Goal: Transaction & Acquisition: Purchase product/service

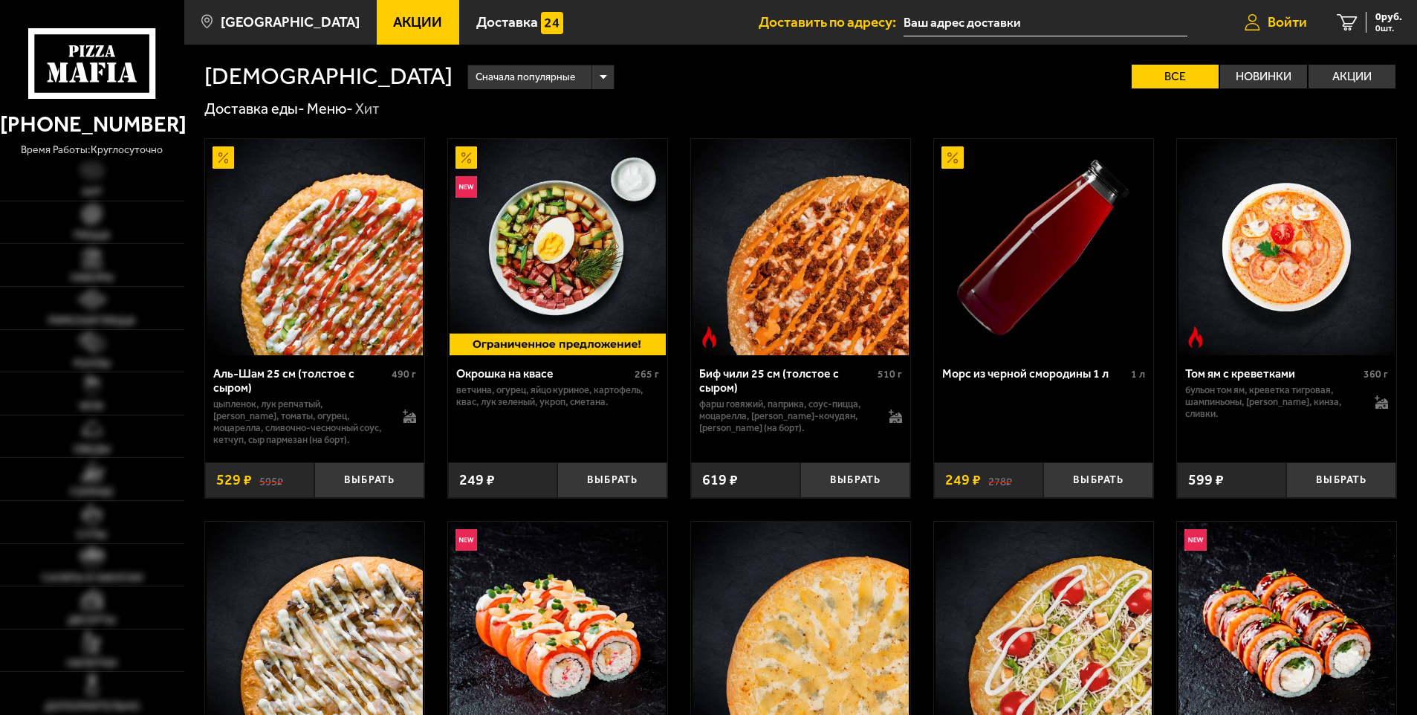
click at [1270, 19] on span "Войти" at bounding box center [1287, 22] width 39 height 14
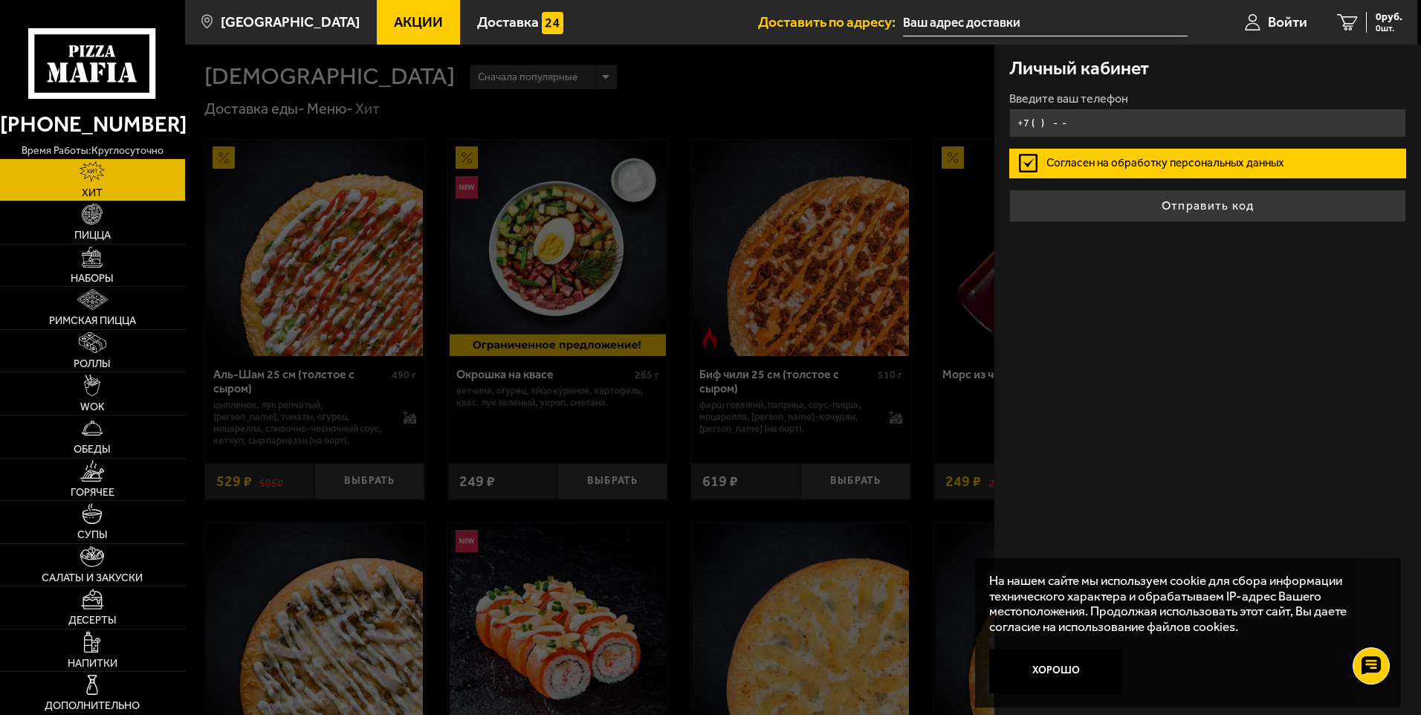
click at [1112, 126] on input "+7 ( ) - -" at bounding box center [1207, 122] width 397 height 29
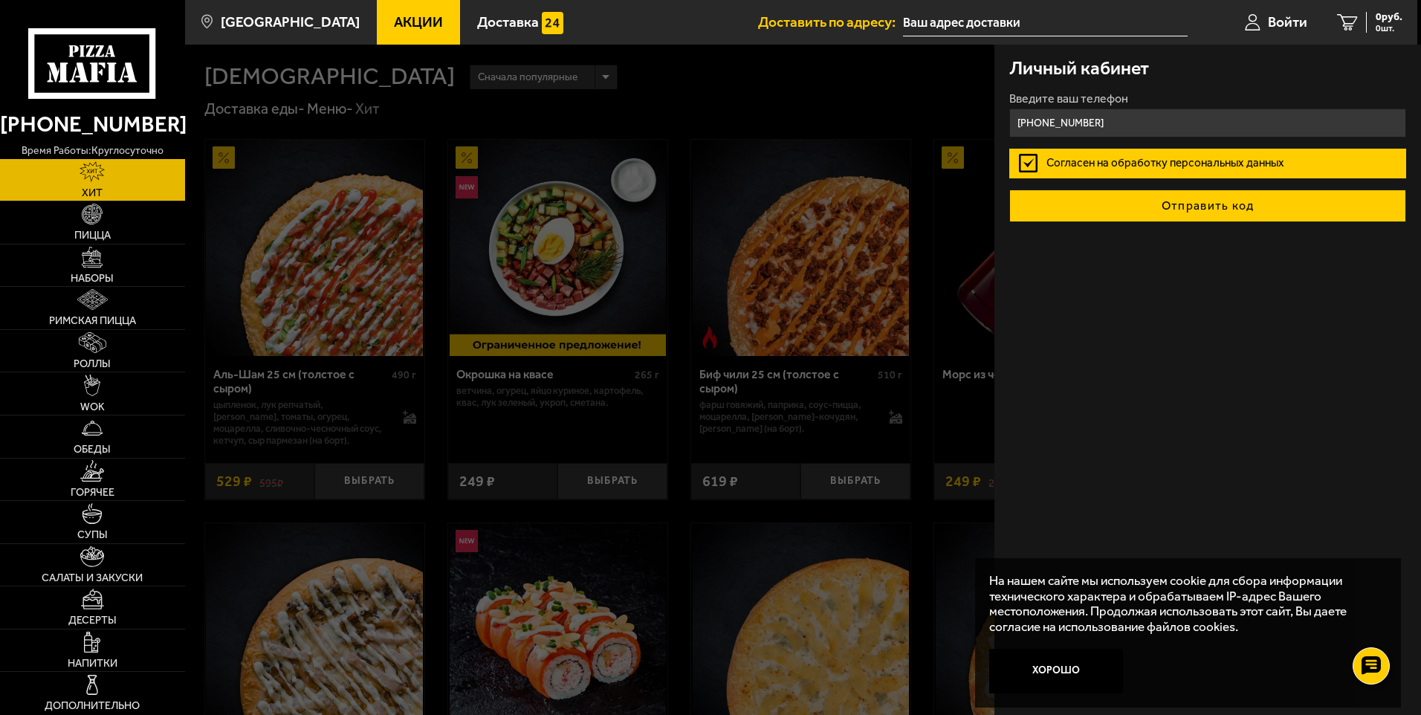
type input "[PHONE_NUMBER]"
click at [1205, 208] on button "Отправить код" at bounding box center [1207, 205] width 397 height 33
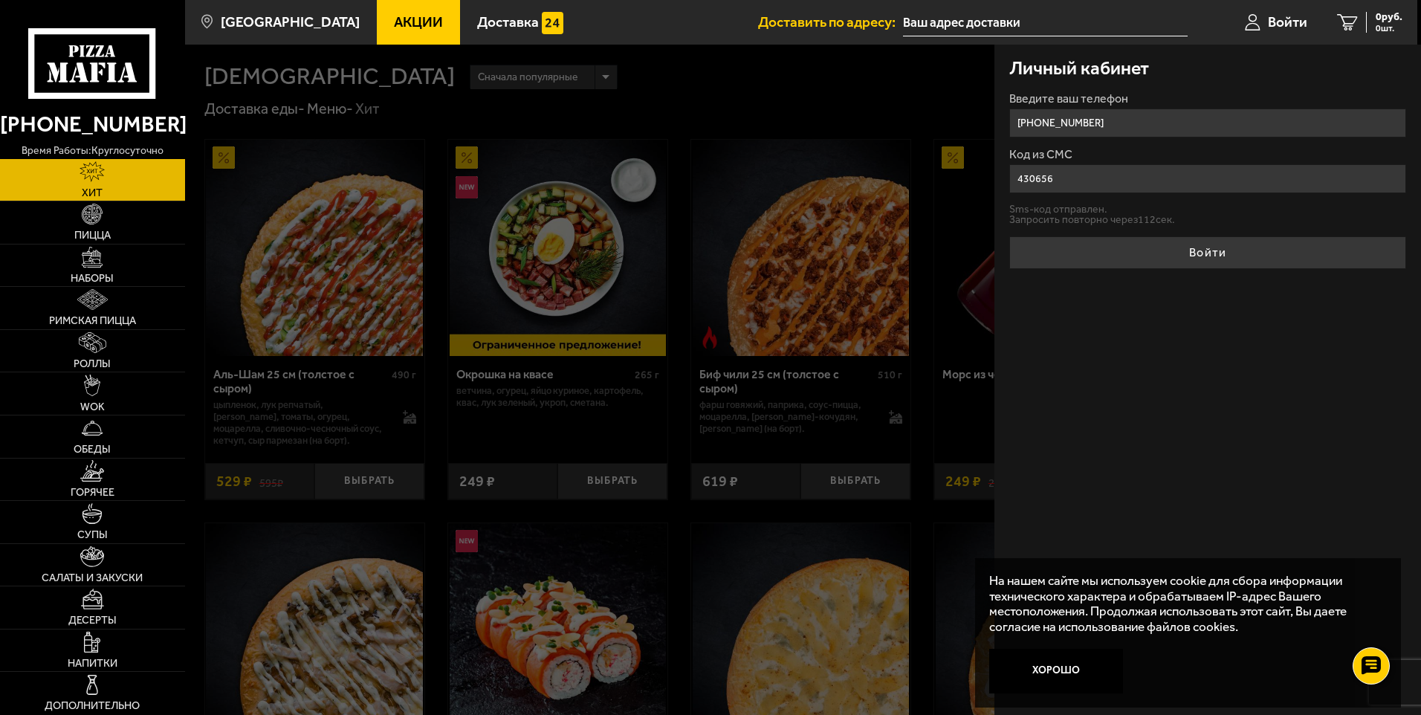
type input "430656"
click at [1009, 236] on button "Войти" at bounding box center [1207, 252] width 397 height 33
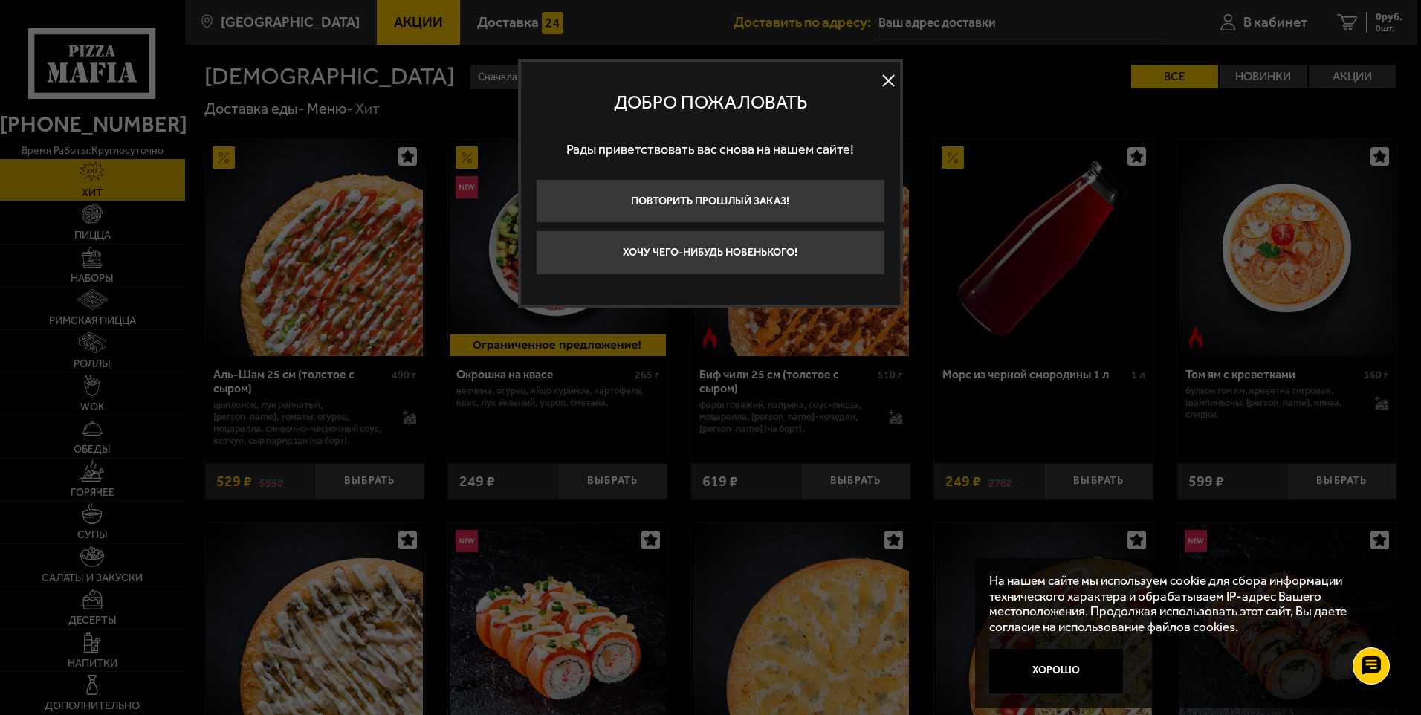
click at [887, 80] on button at bounding box center [889, 81] width 22 height 22
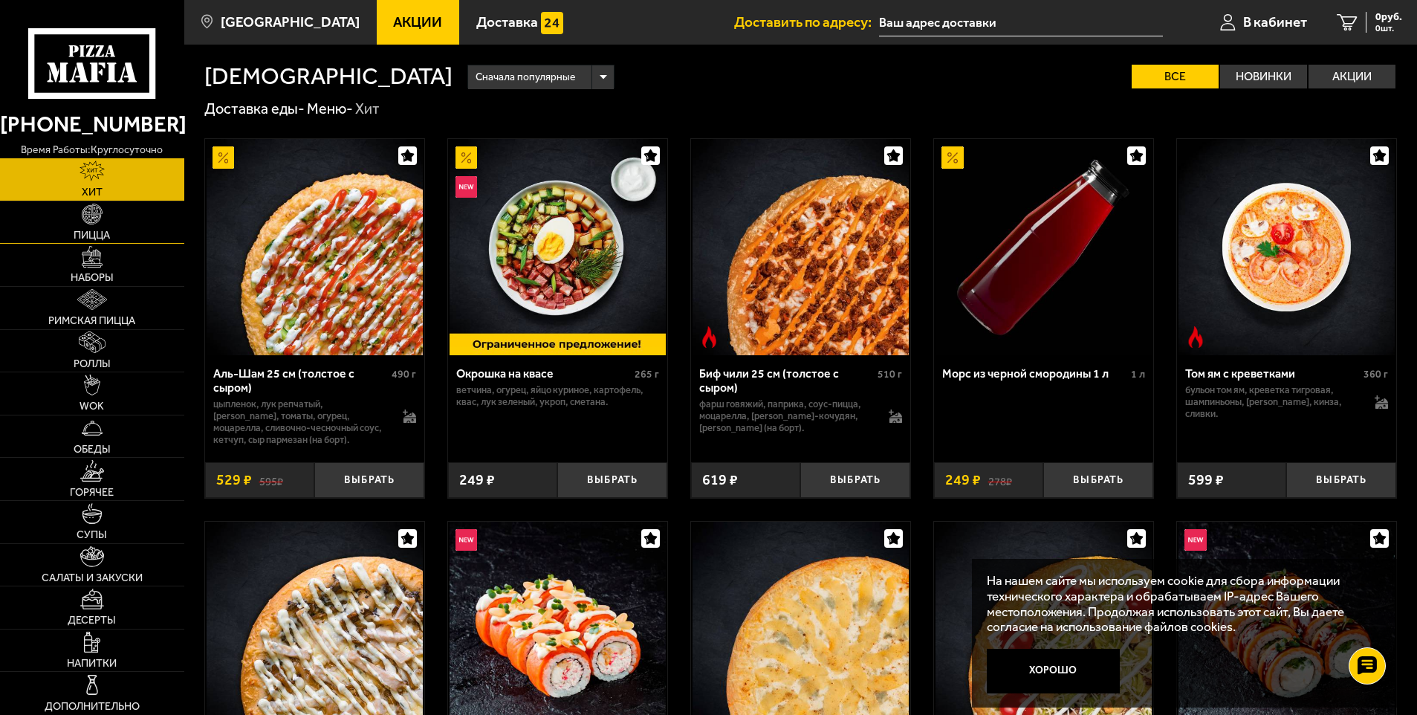
click at [135, 231] on link "Пицца" at bounding box center [92, 222] width 184 height 42
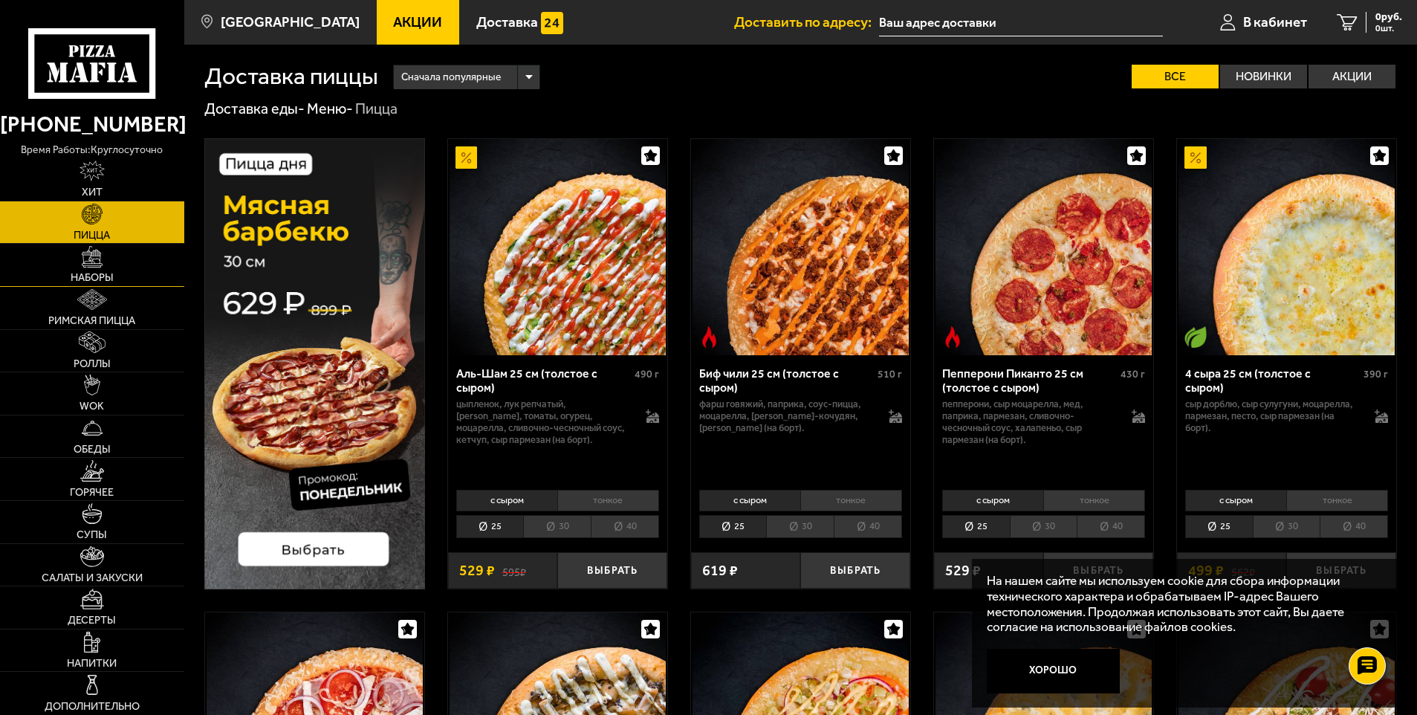
click at [144, 267] on link "Наборы" at bounding box center [92, 265] width 184 height 42
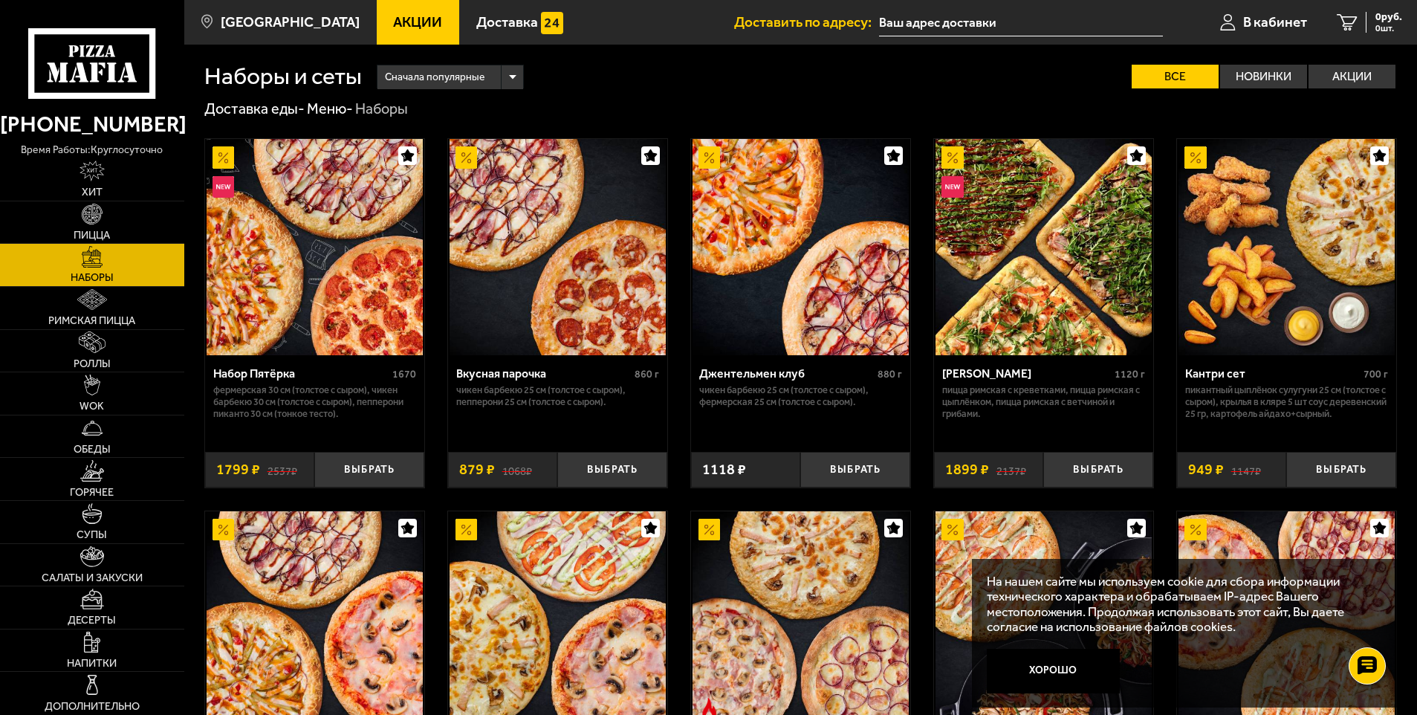
click at [1089, 275] on img at bounding box center [1044, 247] width 216 height 216
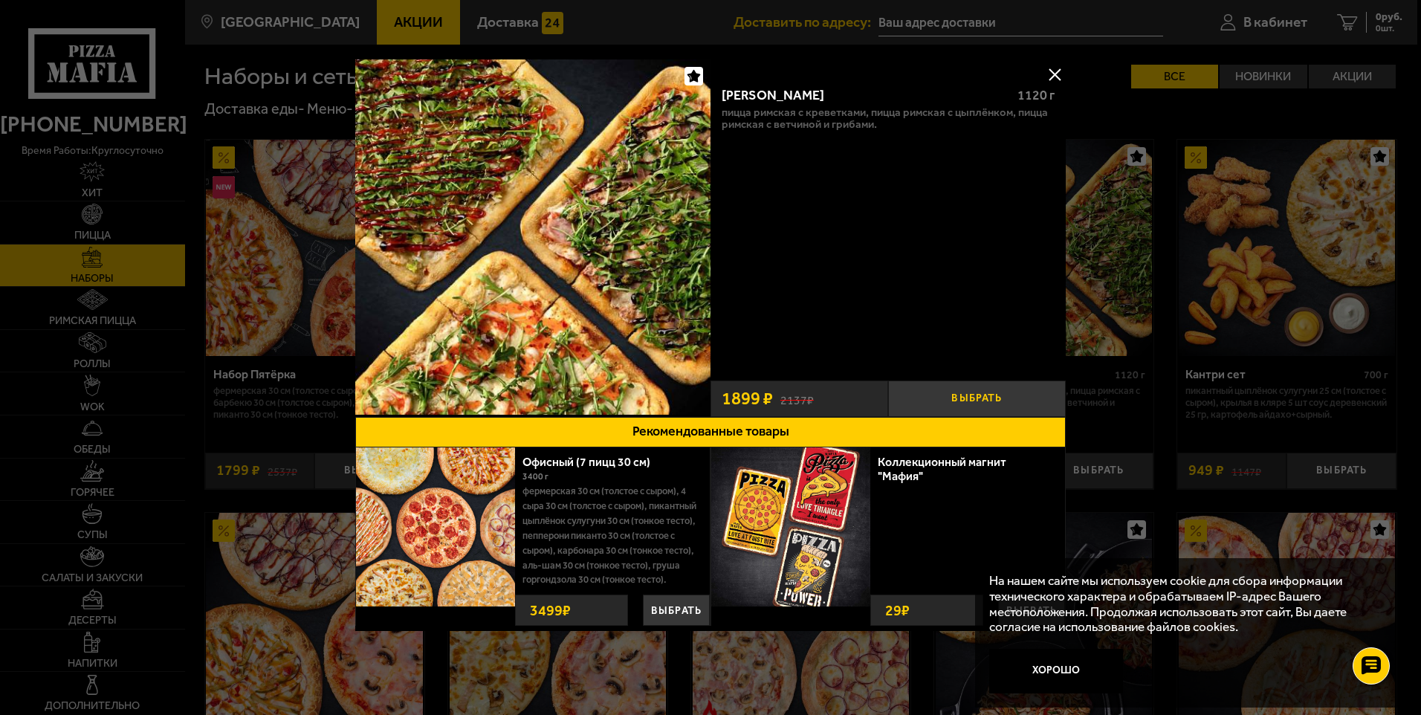
click at [972, 390] on button "Выбрать" at bounding box center [977, 398] width 178 height 36
click at [913, 401] on button "−" at bounding box center [917, 398] width 59 height 36
click at [1051, 74] on button at bounding box center [1054, 74] width 22 height 22
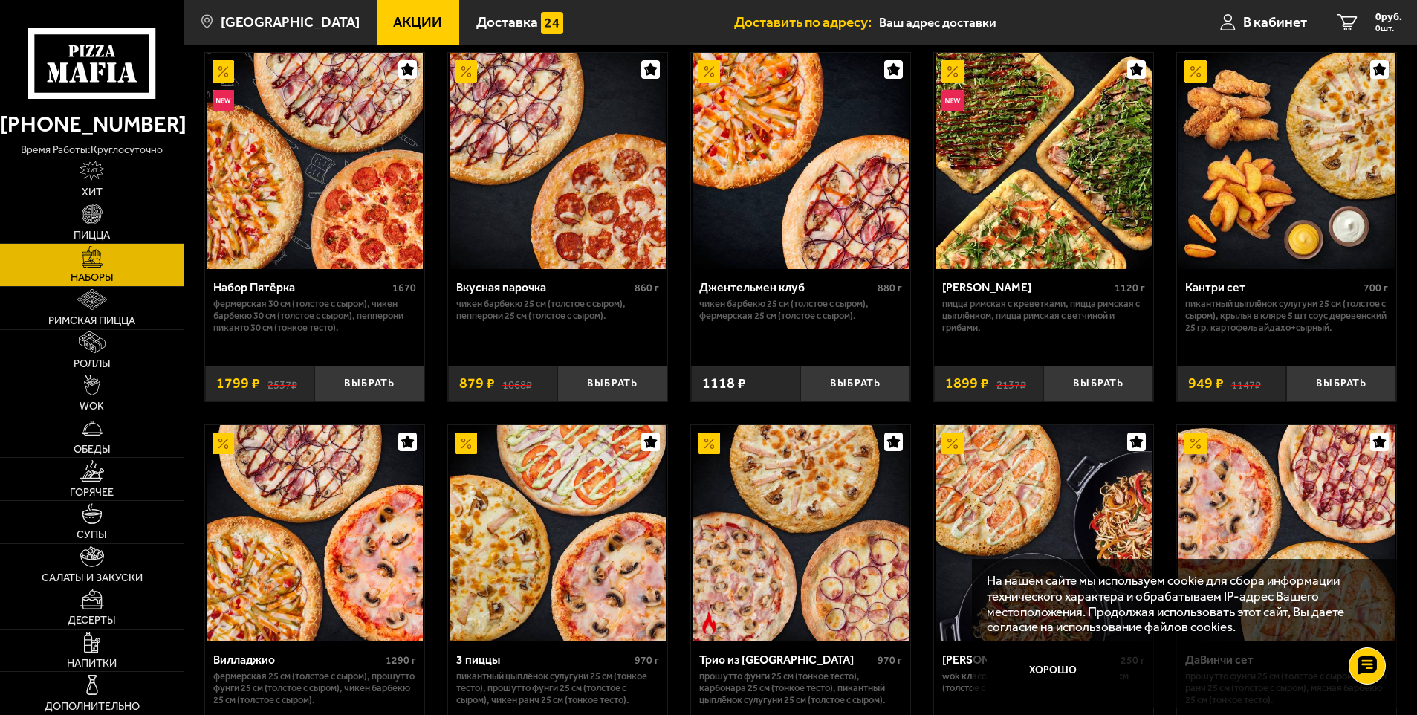
scroll to position [149, 0]
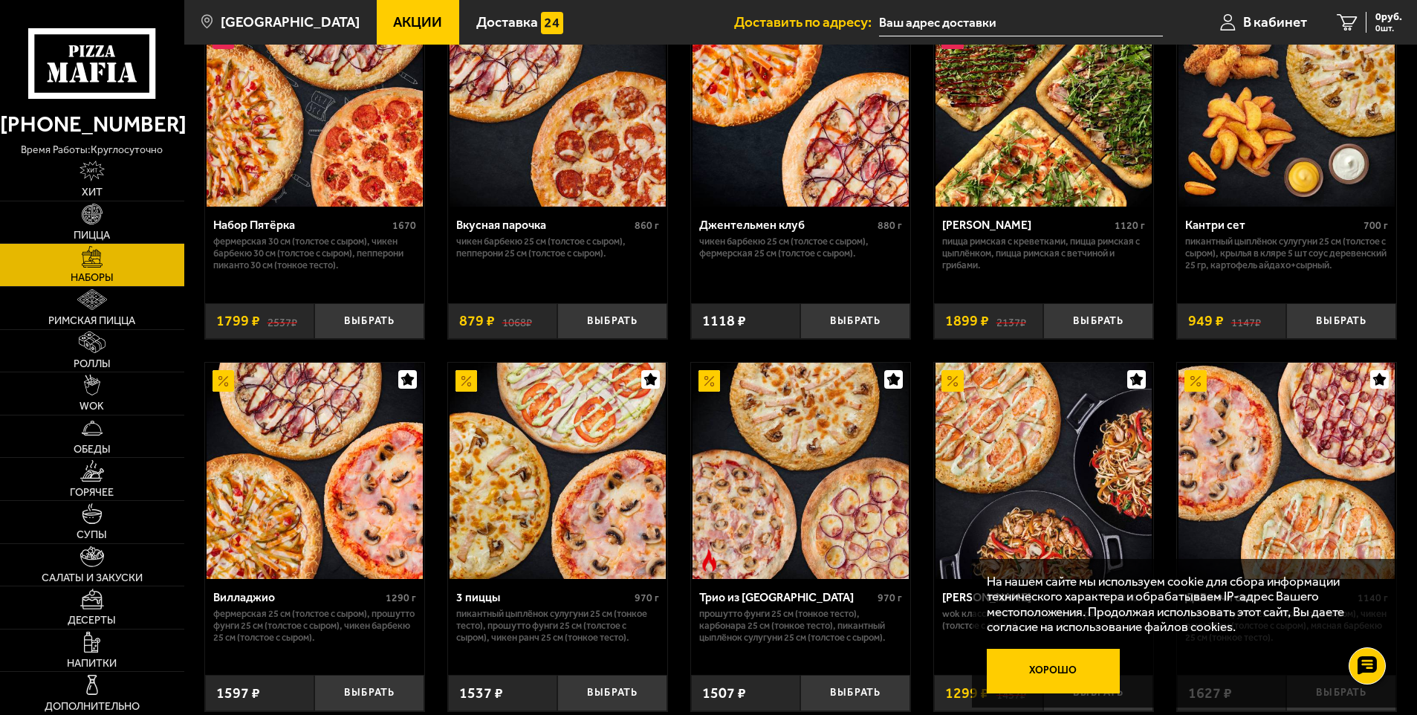
click at [1042, 670] on button "Хорошо" at bounding box center [1053, 671] width 133 height 45
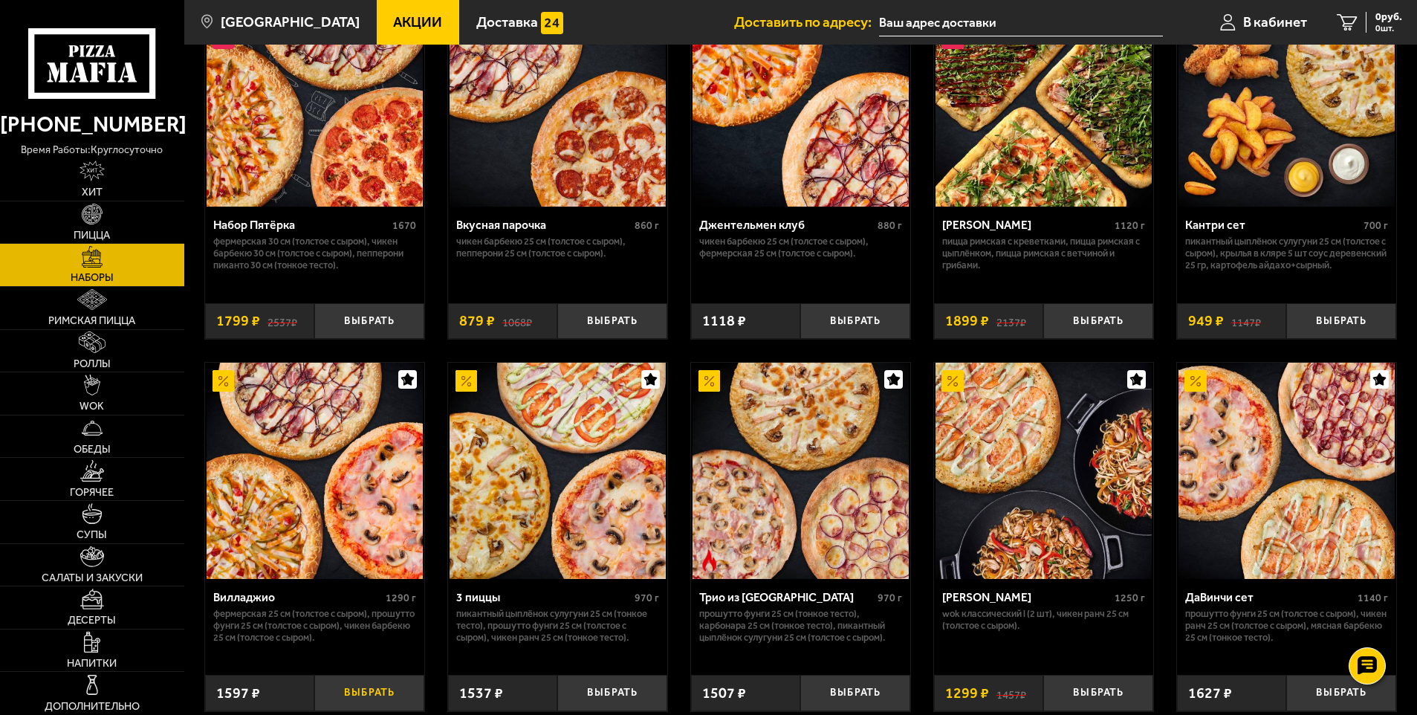
click at [363, 699] on button "Выбрать" at bounding box center [369, 693] width 110 height 36
click at [357, 539] on img at bounding box center [315, 471] width 216 height 216
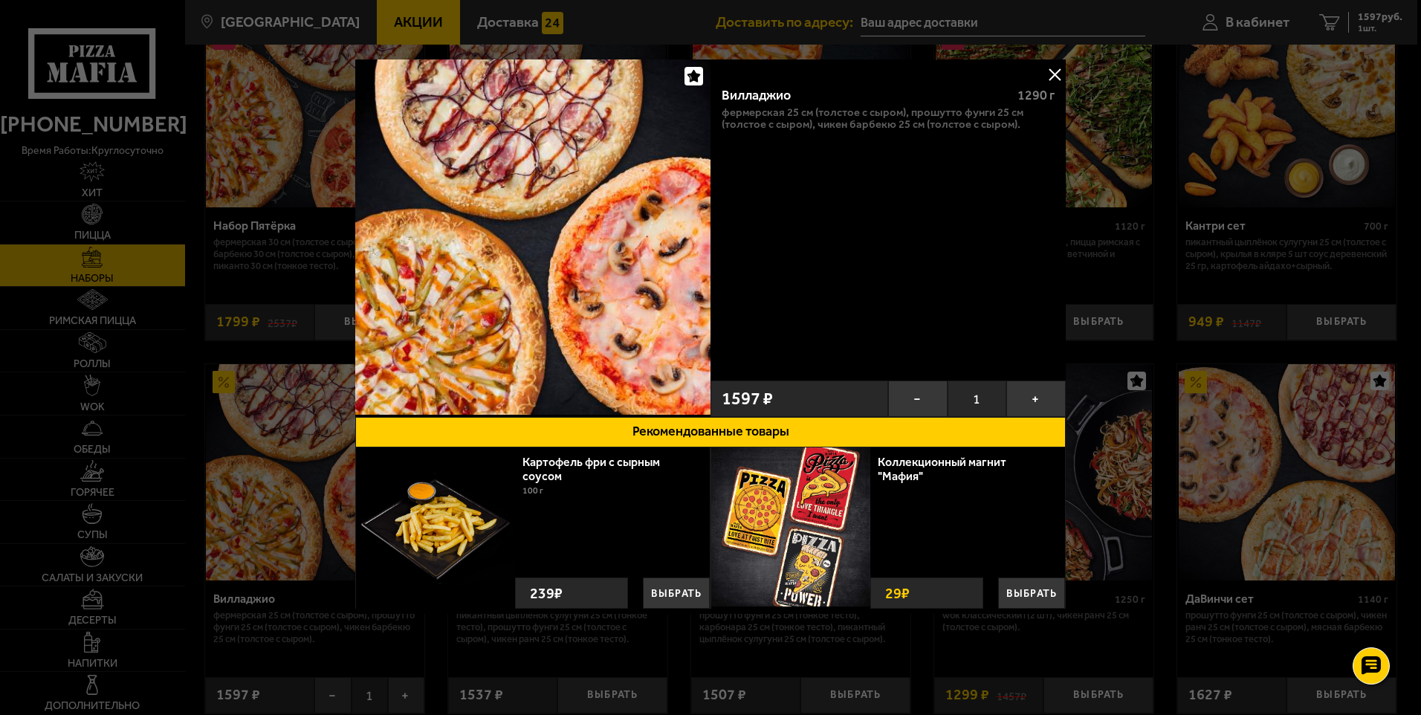
click at [1054, 69] on button at bounding box center [1054, 74] width 22 height 22
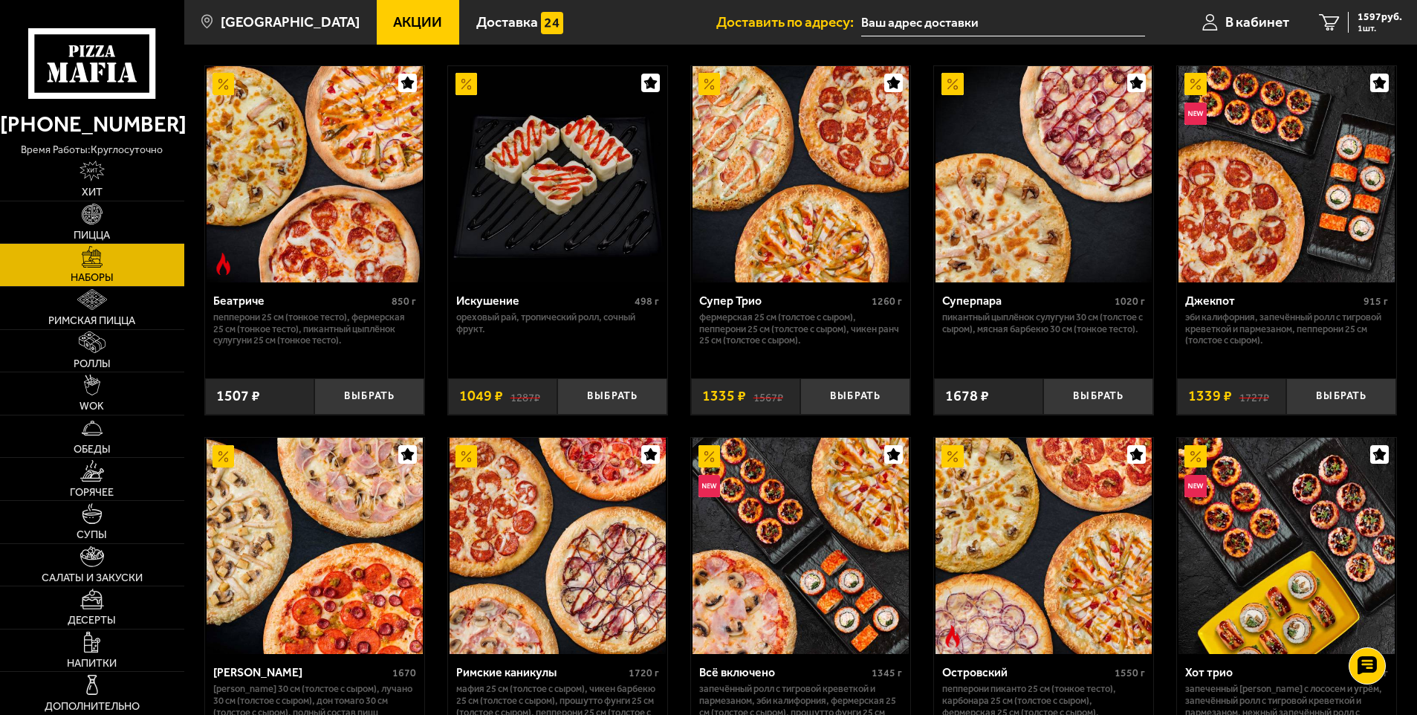
scroll to position [1263, 0]
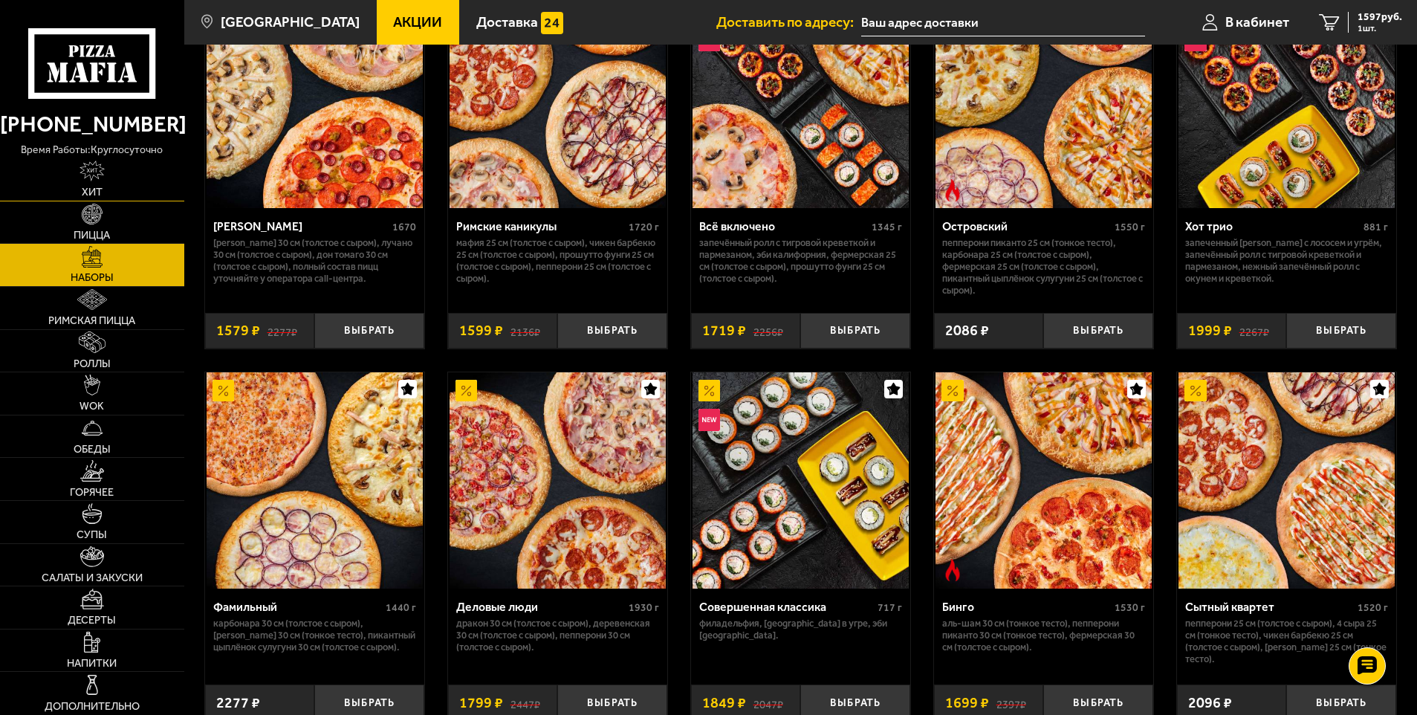
click at [143, 173] on link "Хит" at bounding box center [92, 179] width 184 height 42
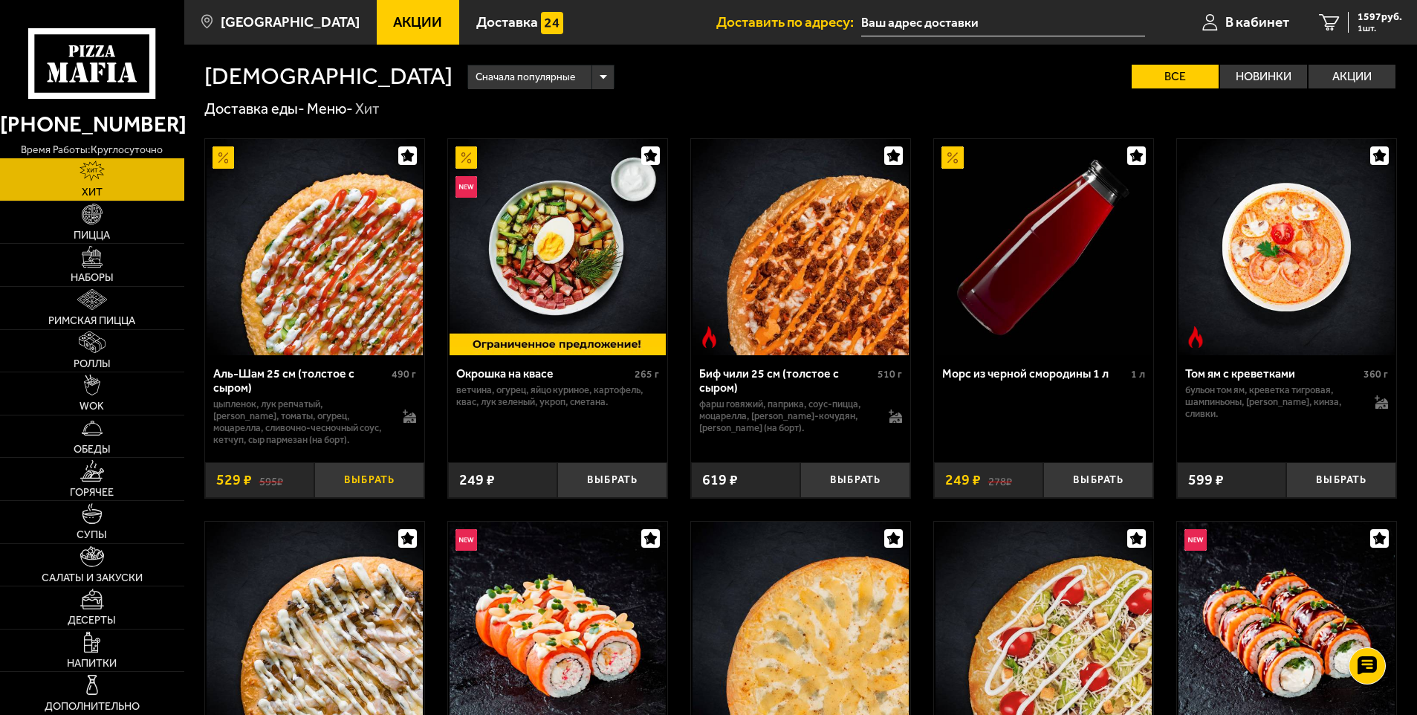
click at [401, 475] on button "Выбрать" at bounding box center [369, 480] width 110 height 36
click at [299, 395] on div "Аль-Шам 25 см (толстое с сыром)" at bounding box center [300, 380] width 175 height 28
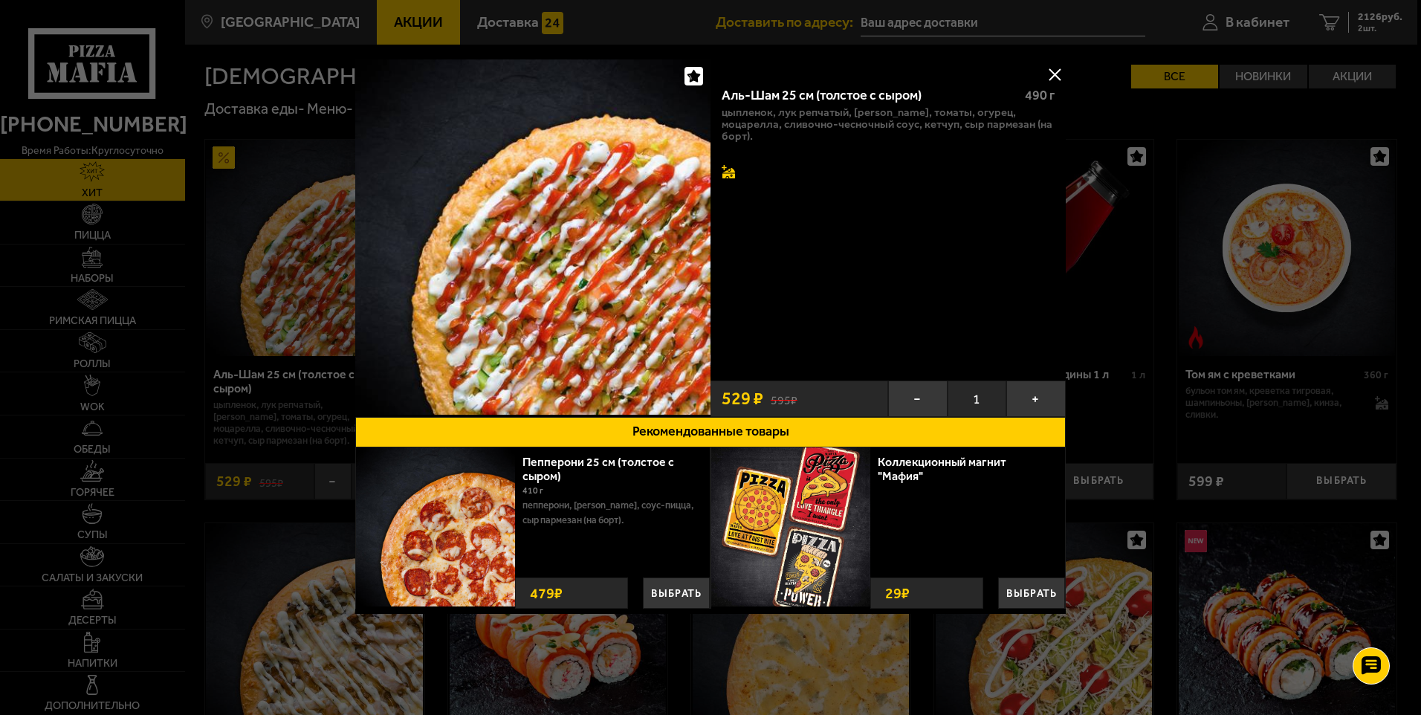
click at [723, 167] on icon at bounding box center [727, 170] width 10 height 11
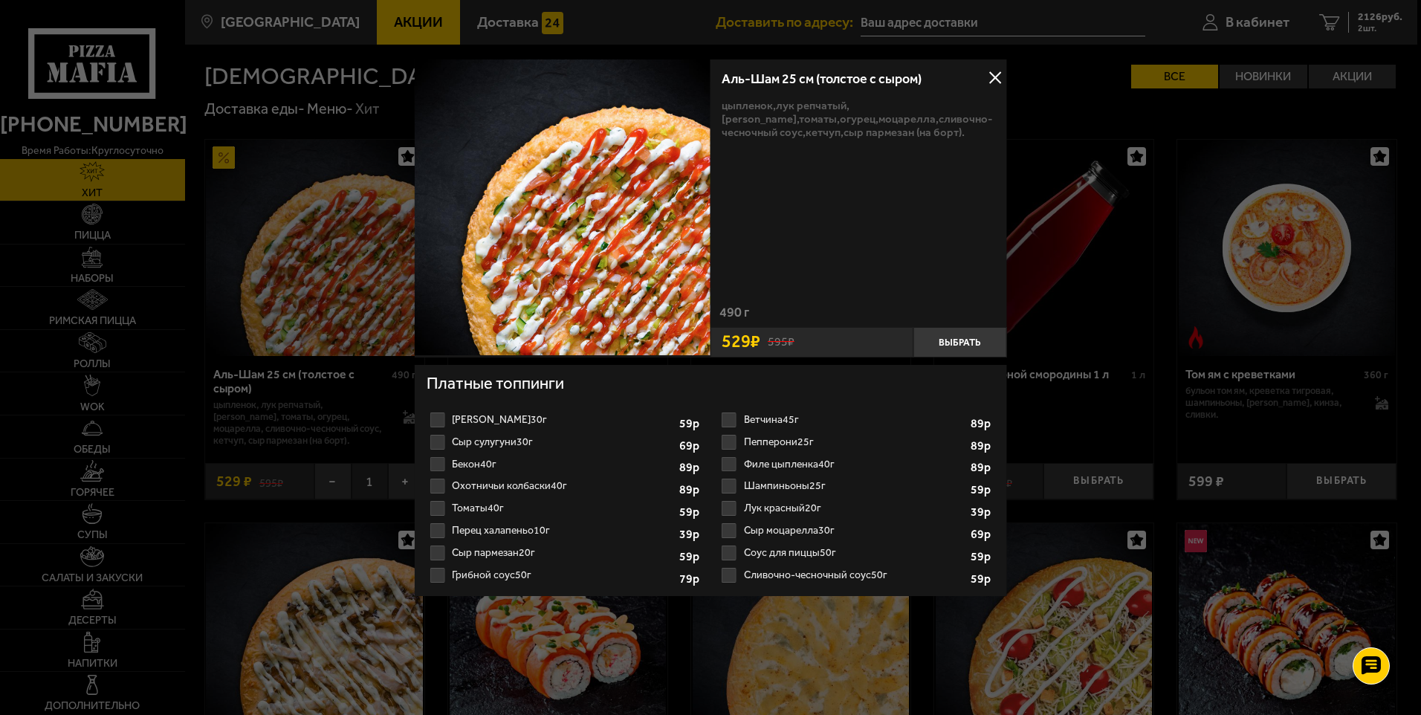
click at [995, 71] on button at bounding box center [995, 78] width 22 height 22
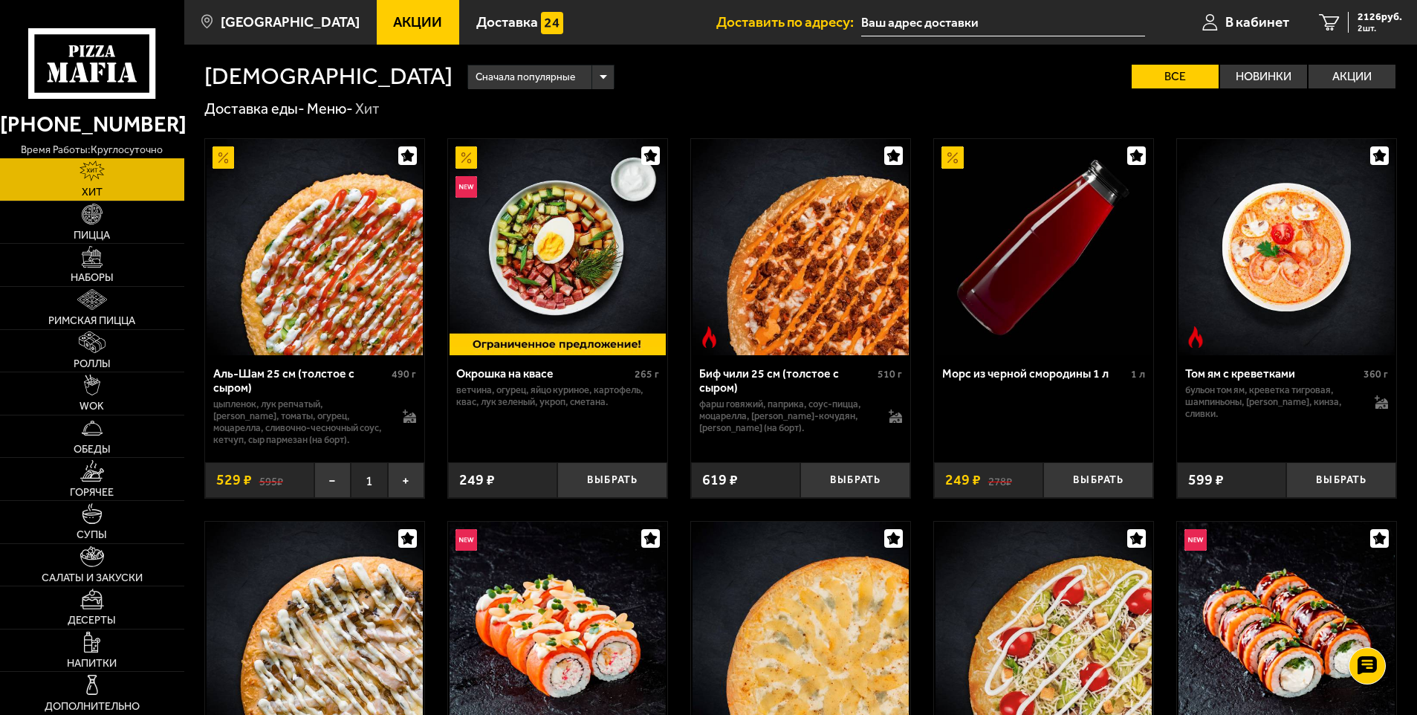
click at [267, 482] on s "595 ₽" at bounding box center [271, 480] width 24 height 15
click at [302, 424] on p "цыпленок, лук репчатый, [PERSON_NAME], томаты, огурец, моцарелла, сливочно-чесн…" at bounding box center [300, 422] width 175 height 48
click at [372, 317] on img at bounding box center [315, 247] width 216 height 216
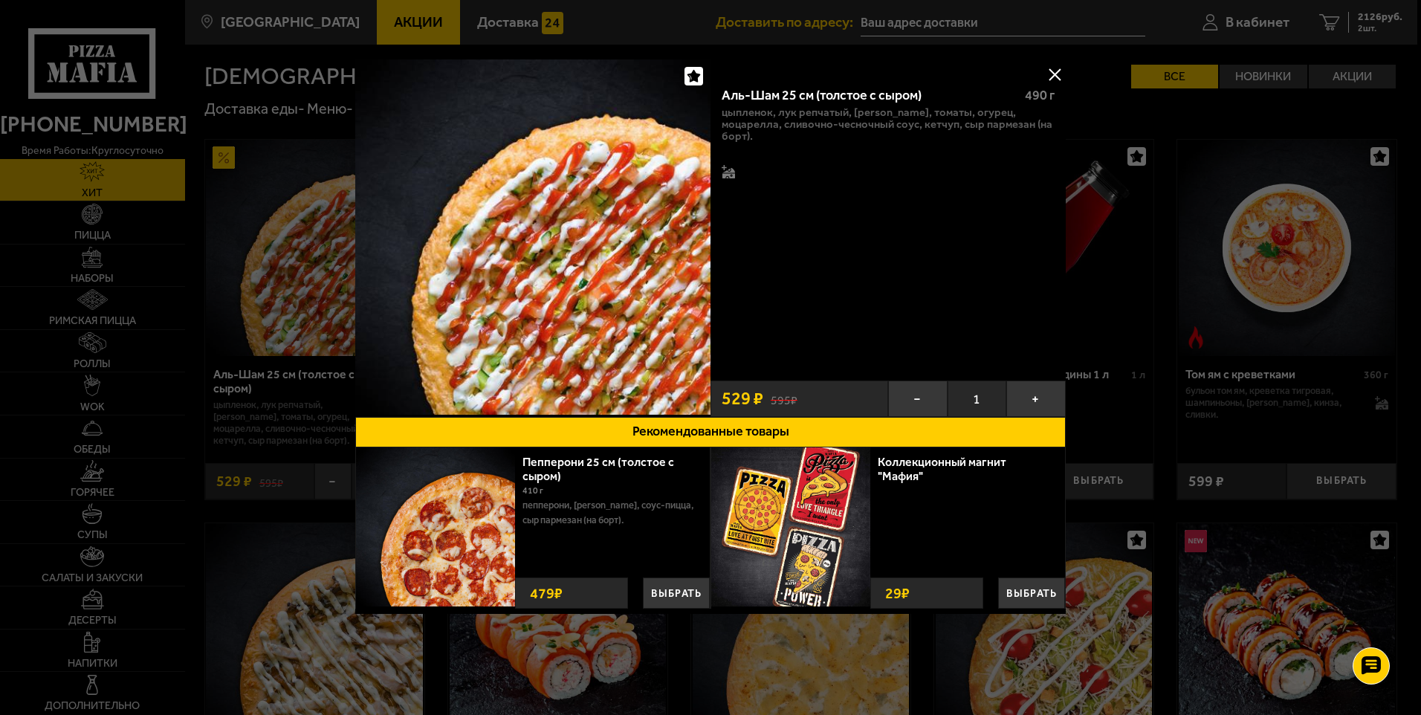
click at [1058, 71] on button at bounding box center [1054, 74] width 22 height 22
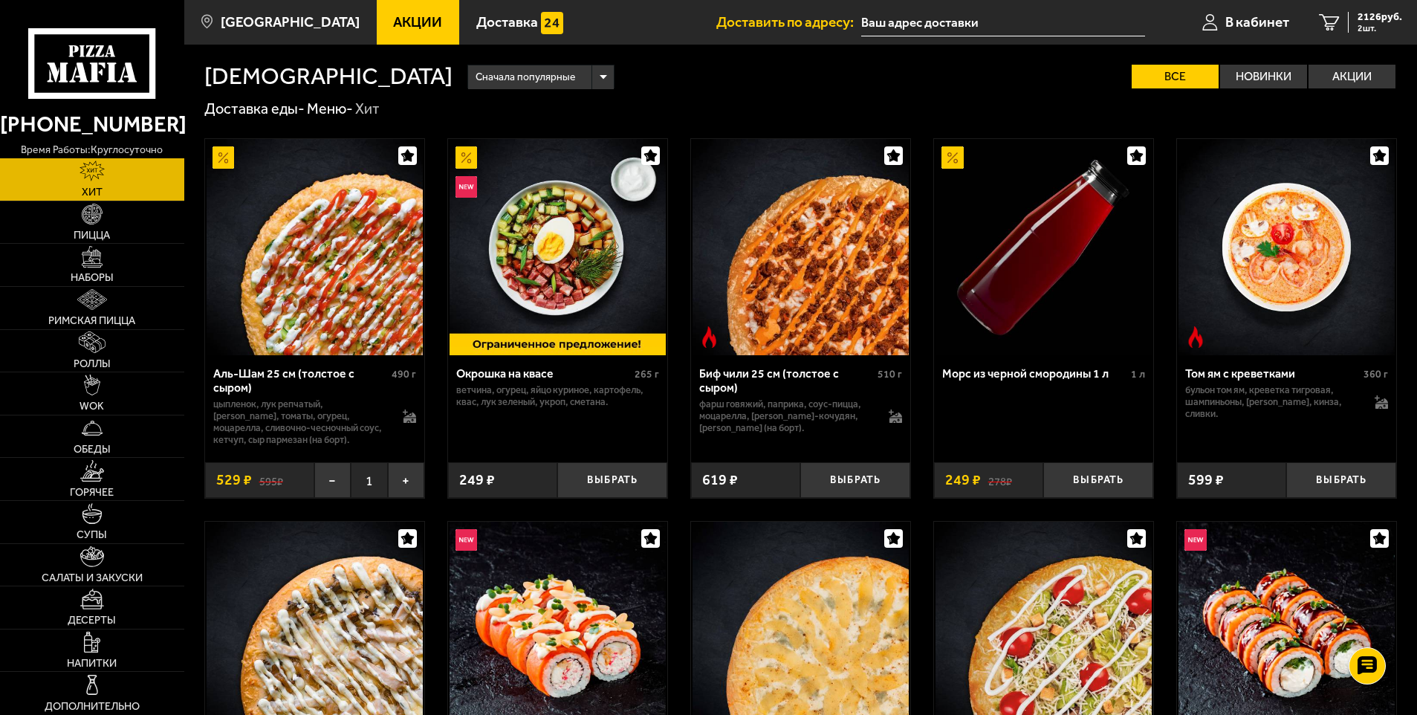
click at [1205, 71] on label "Все" at bounding box center [1175, 77] width 87 height 24
click at [0, 0] on input "Все" at bounding box center [0, 0] width 0 height 0
click at [1348, 17] on div "2126 руб. 2 шт." at bounding box center [1375, 22] width 54 height 21
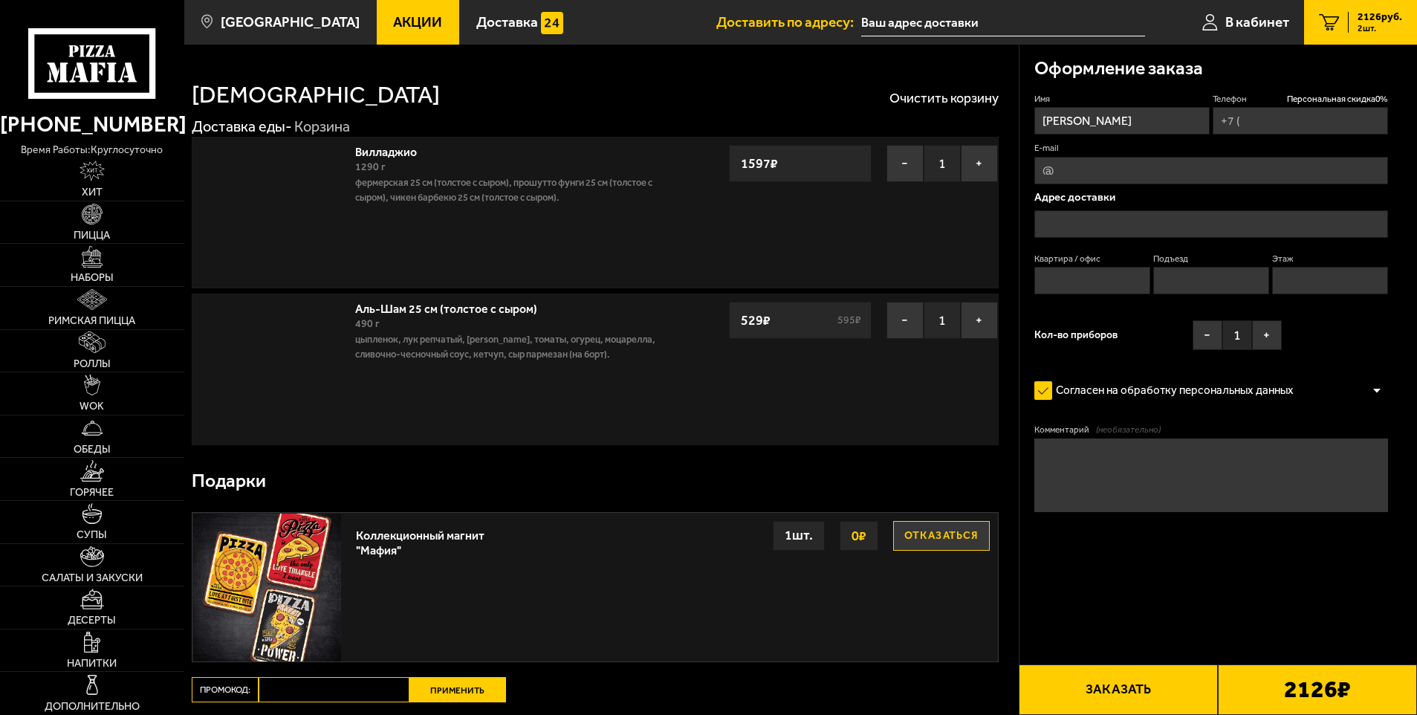
type input "[PHONE_NUMBER]"
type input "[STREET_ADDRESS][PERSON_NAME]"
type input "329"
type input "6"
type input "10"
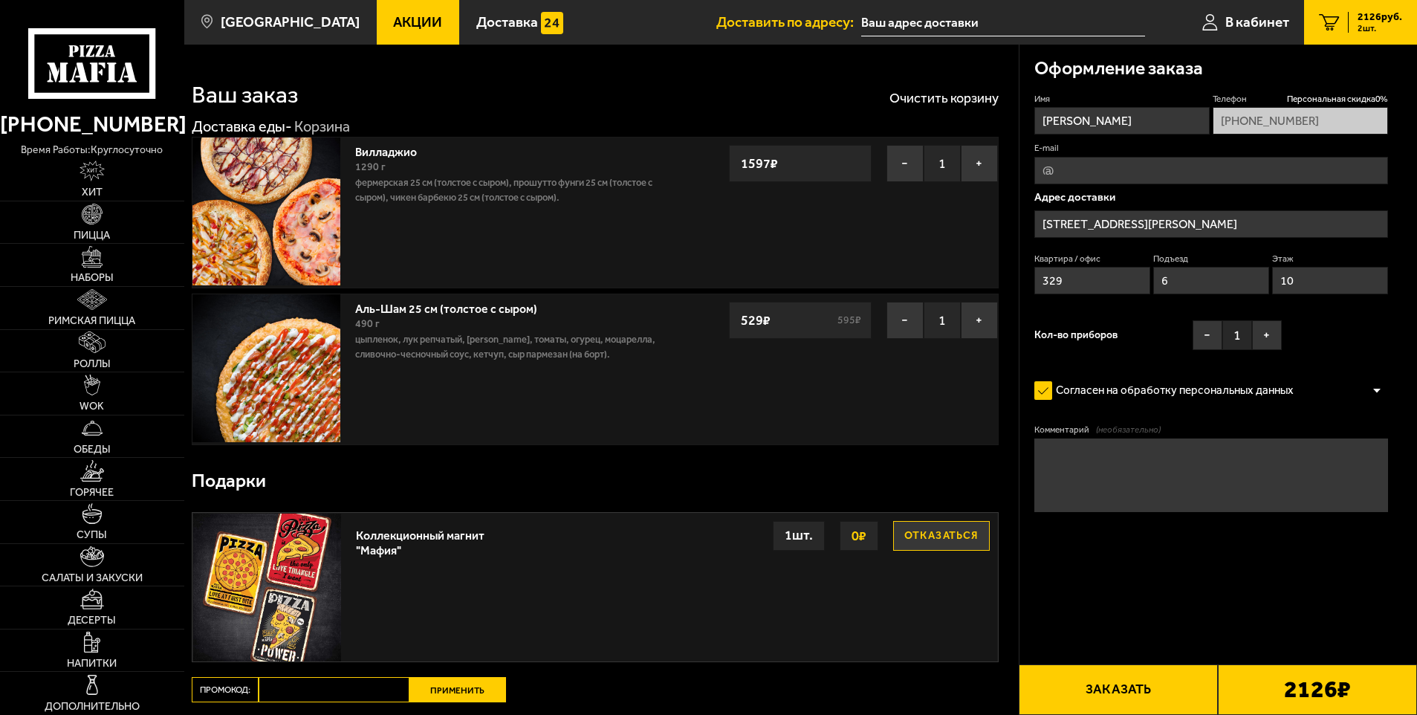
type input "[STREET_ADDRESS][PERSON_NAME]"
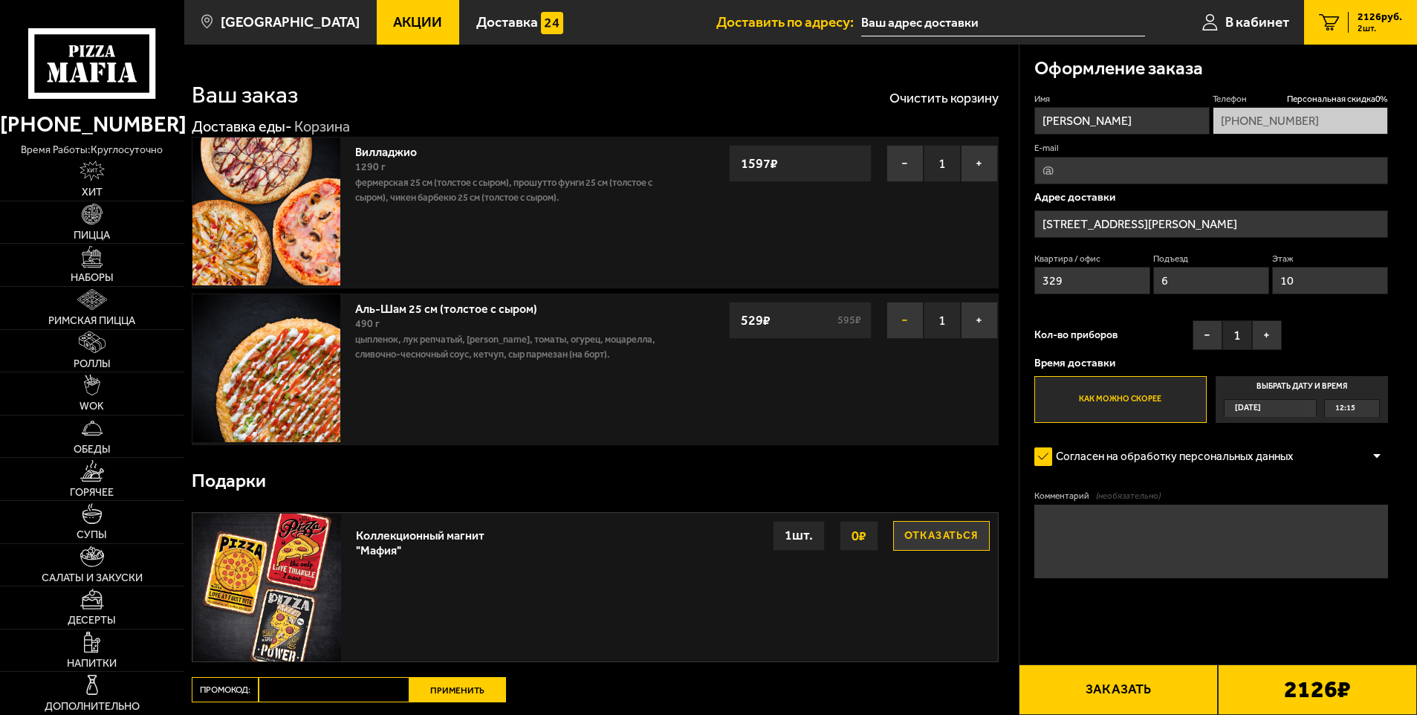
click at [911, 322] on button "−" at bounding box center [905, 320] width 37 height 37
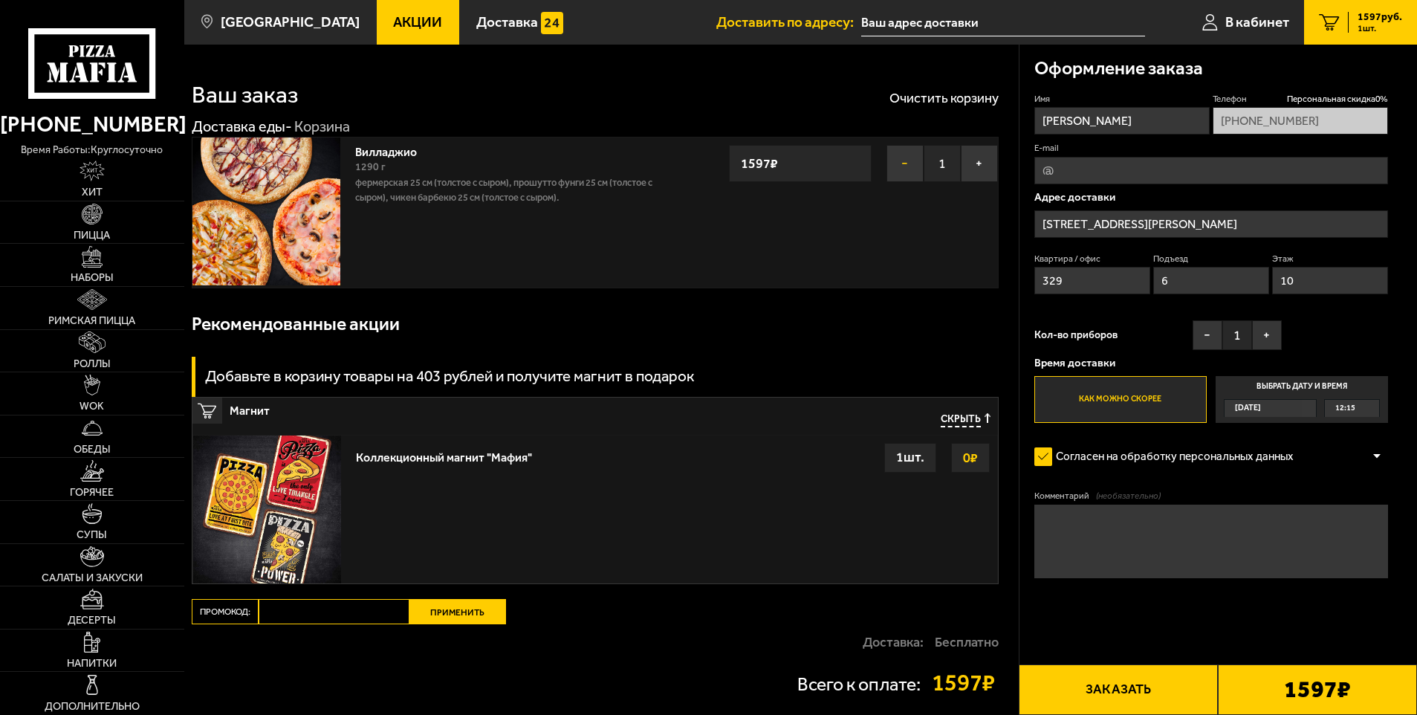
click at [903, 172] on button "−" at bounding box center [905, 163] width 37 height 37
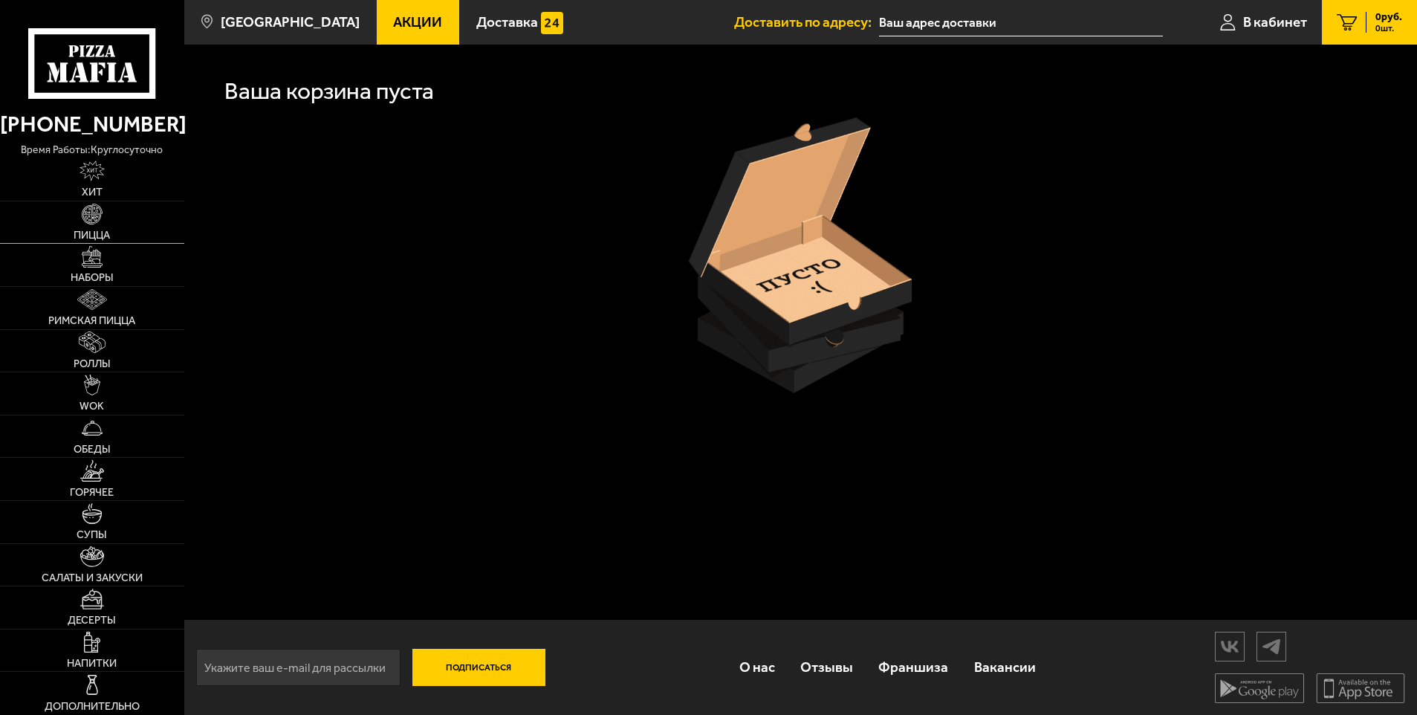
click at [85, 216] on img at bounding box center [92, 214] width 21 height 21
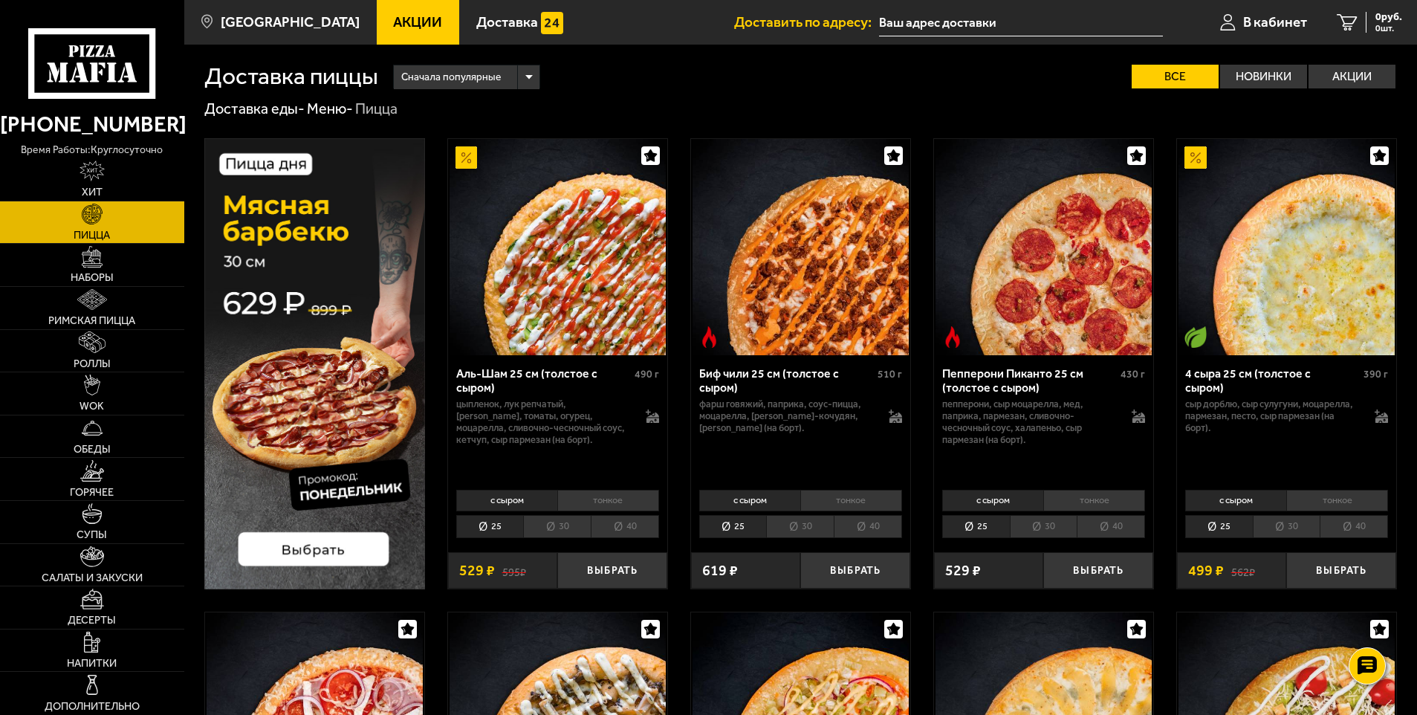
click at [1035, 528] on li "30" at bounding box center [1044, 526] width 68 height 23
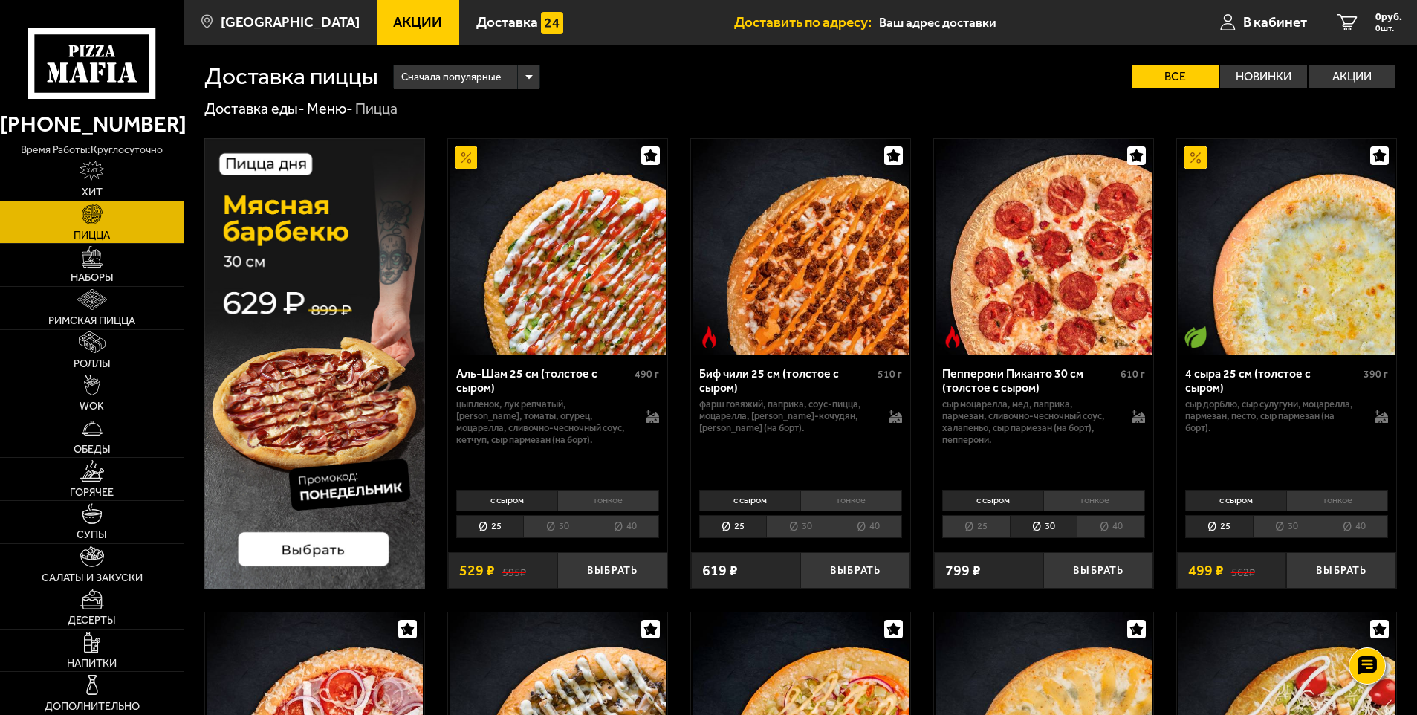
click at [1048, 530] on li "30" at bounding box center [1044, 526] width 68 height 23
click at [574, 521] on li "30" at bounding box center [557, 526] width 68 height 23
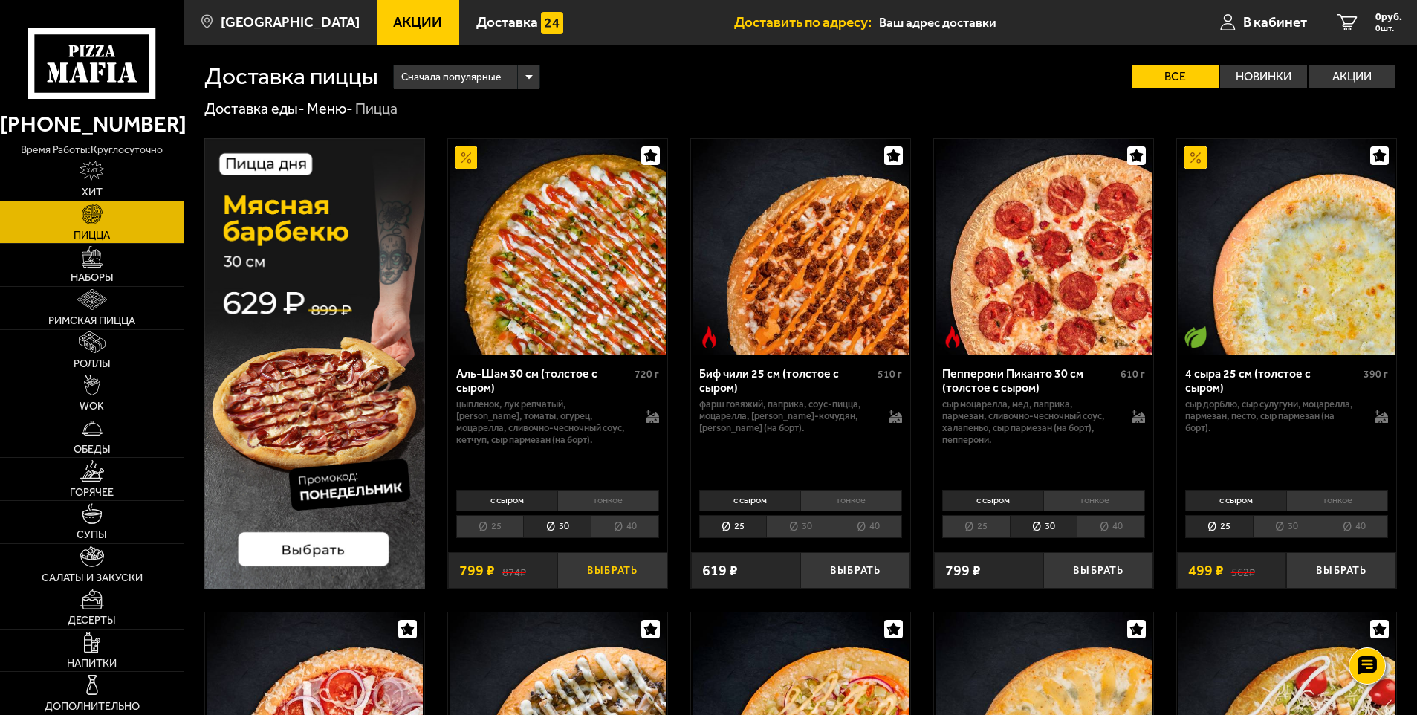
click at [629, 567] on button "Выбрать" at bounding box center [612, 570] width 110 height 36
click at [1099, 568] on button "Выбрать" at bounding box center [1098, 570] width 110 height 36
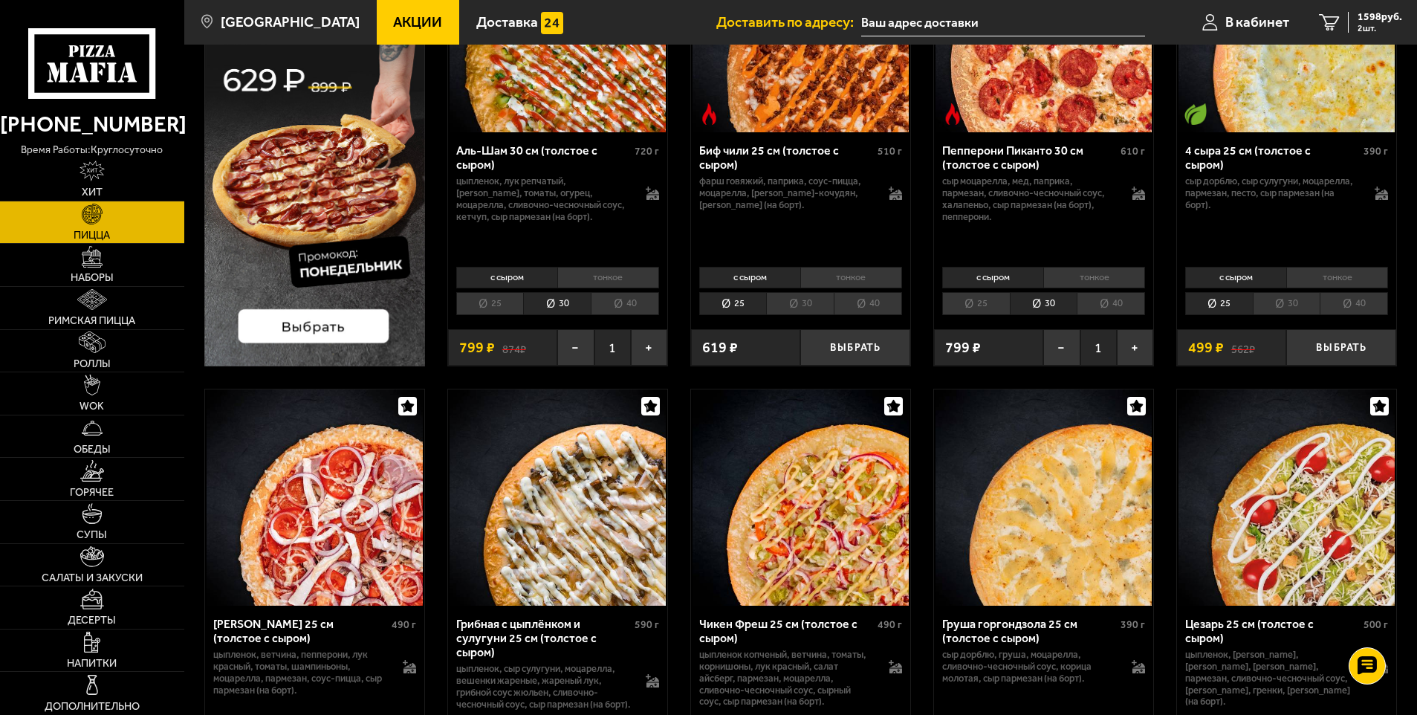
scroll to position [372, 0]
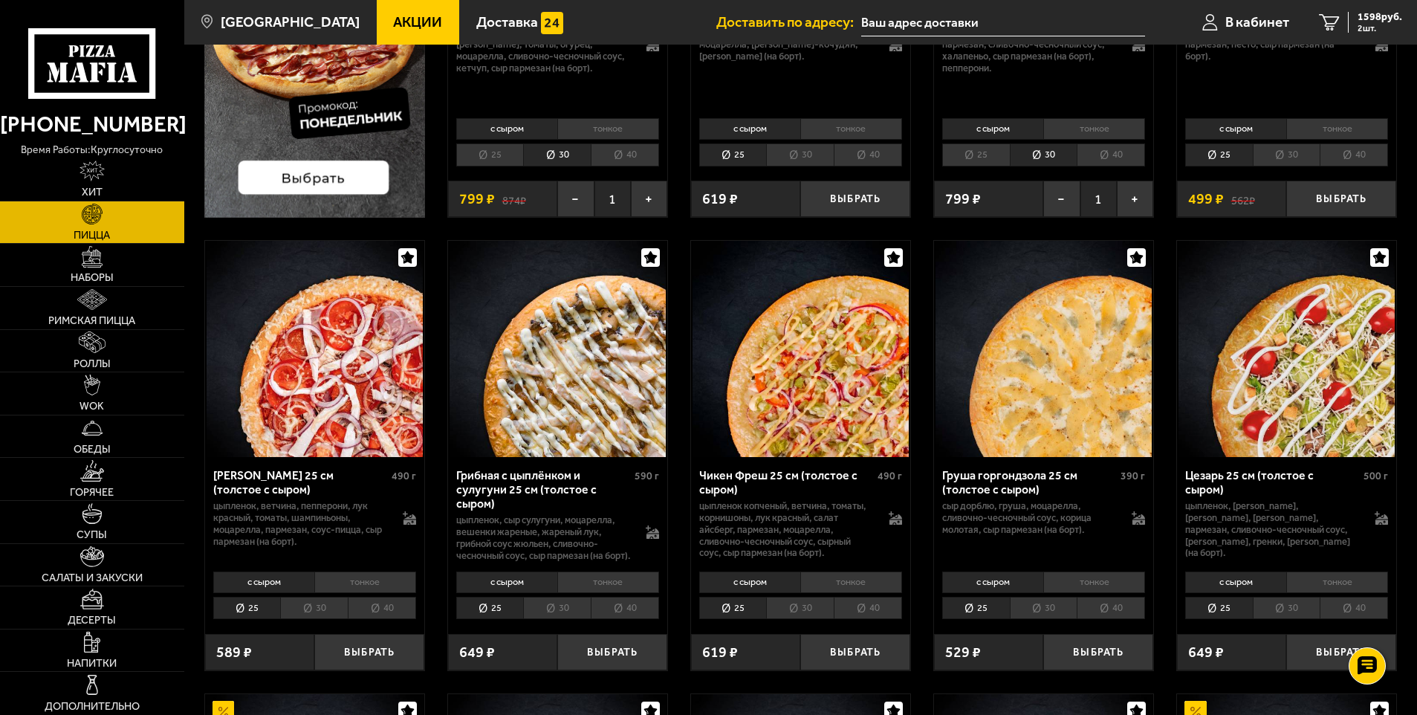
click at [1299, 611] on li "30" at bounding box center [1287, 608] width 68 height 23
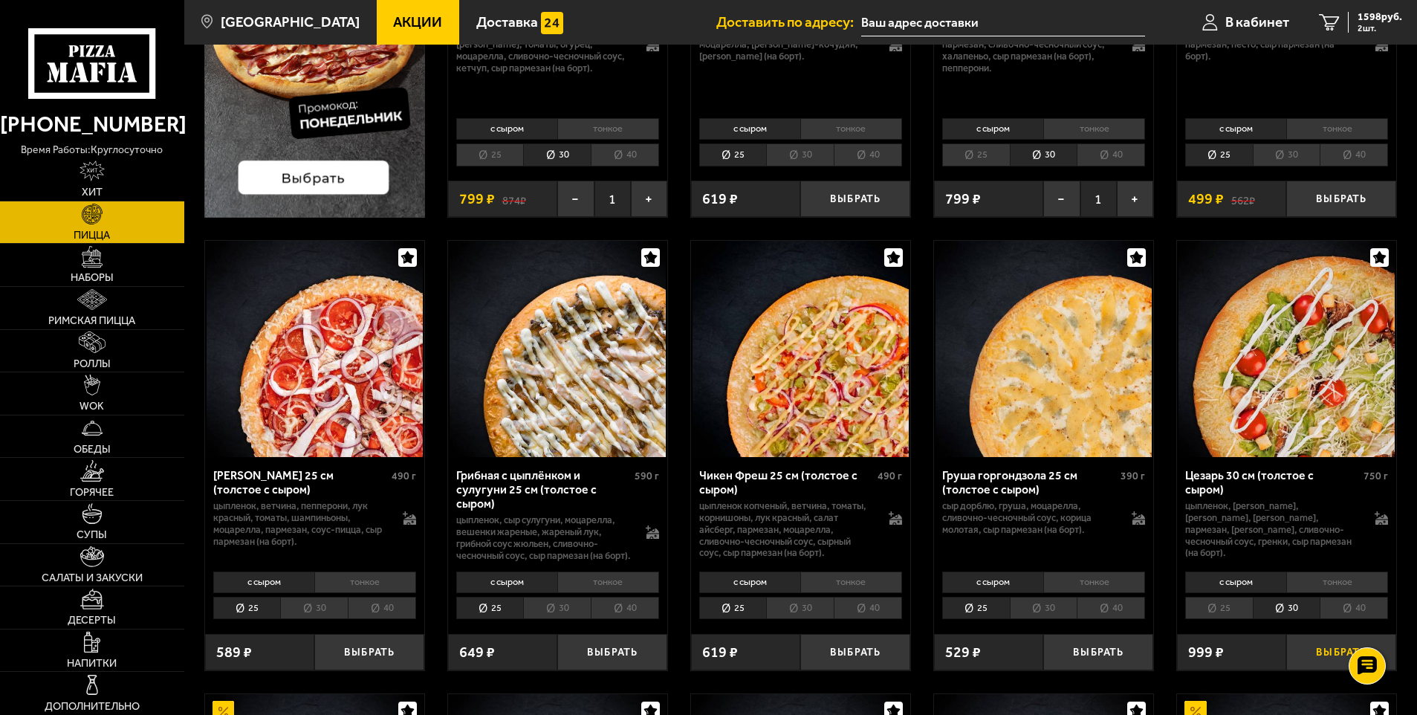
click at [1320, 667] on button "Выбрать" at bounding box center [1341, 652] width 110 height 36
click at [791, 620] on li "30" at bounding box center [800, 608] width 68 height 23
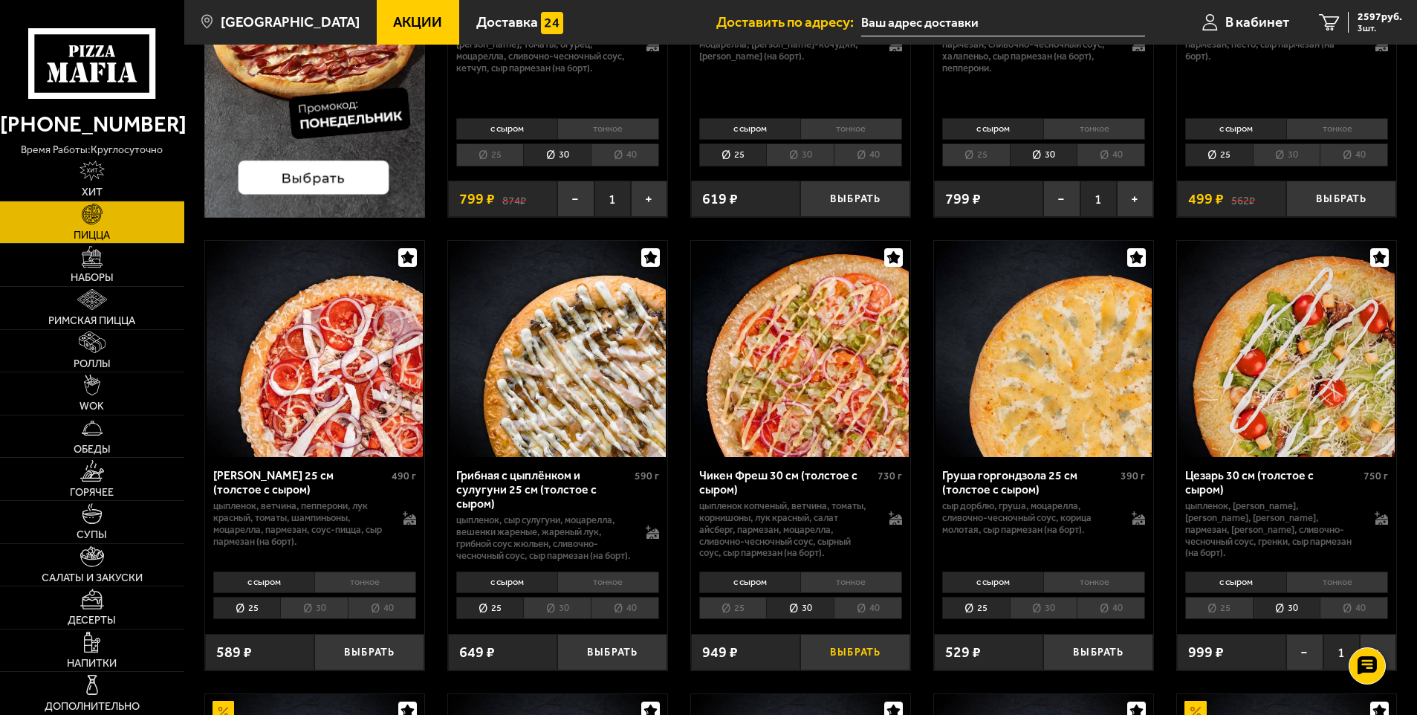
click at [838, 654] on button "Выбрать" at bounding box center [855, 652] width 110 height 36
click at [545, 620] on li "30" at bounding box center [557, 608] width 68 height 23
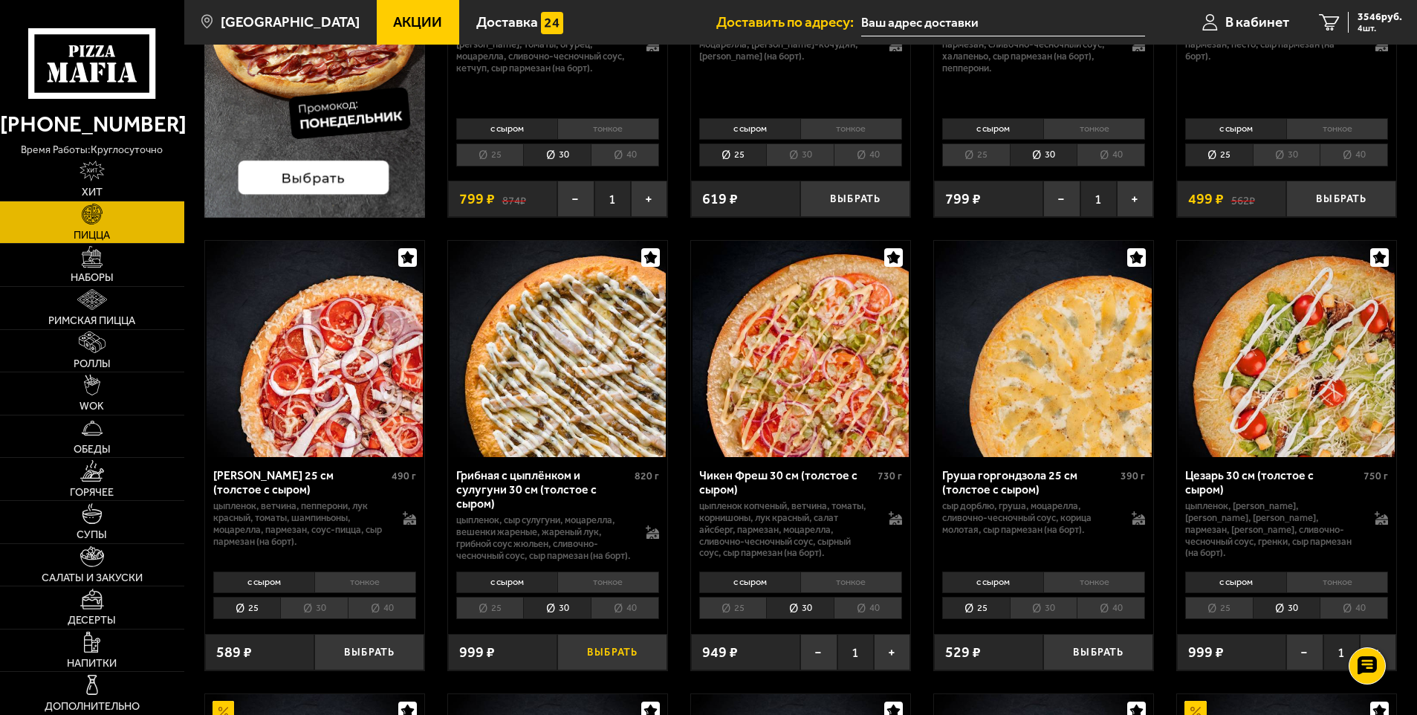
click at [598, 664] on button "Выбрать" at bounding box center [612, 652] width 110 height 36
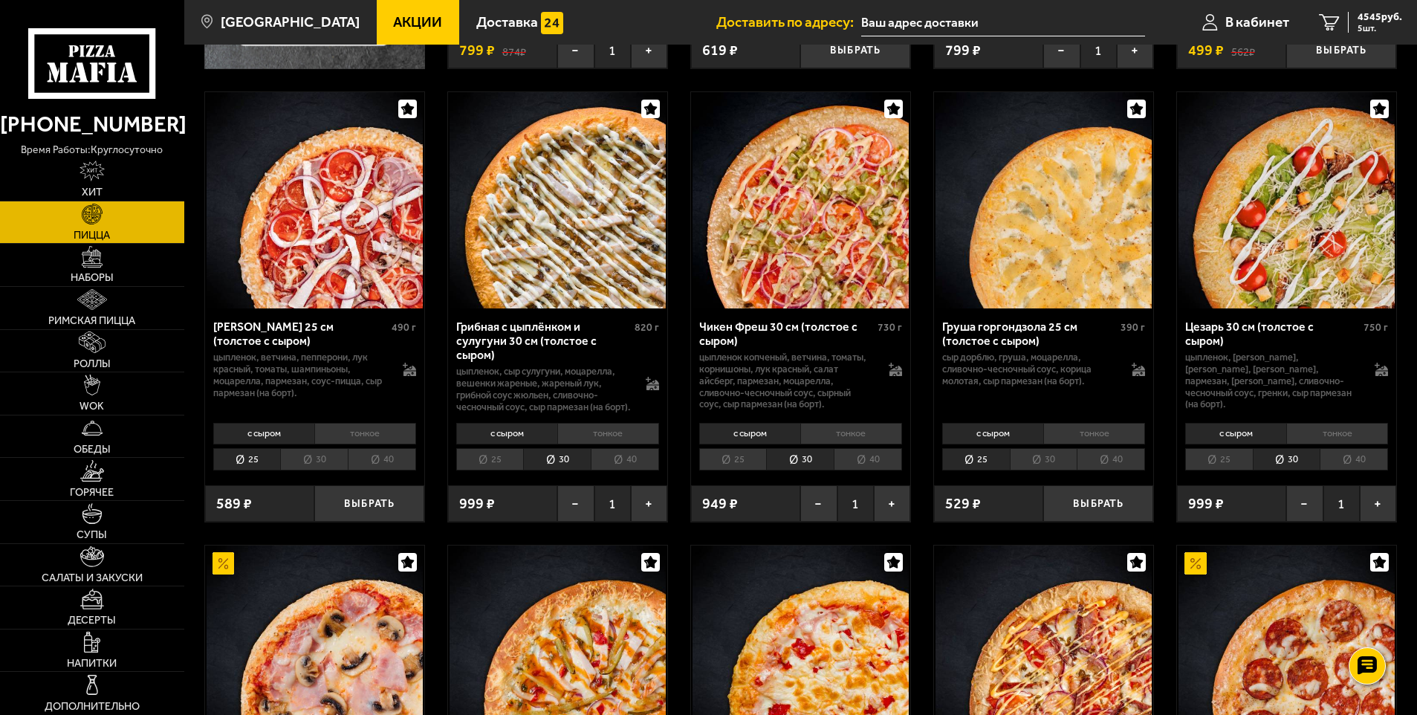
scroll to position [817, 0]
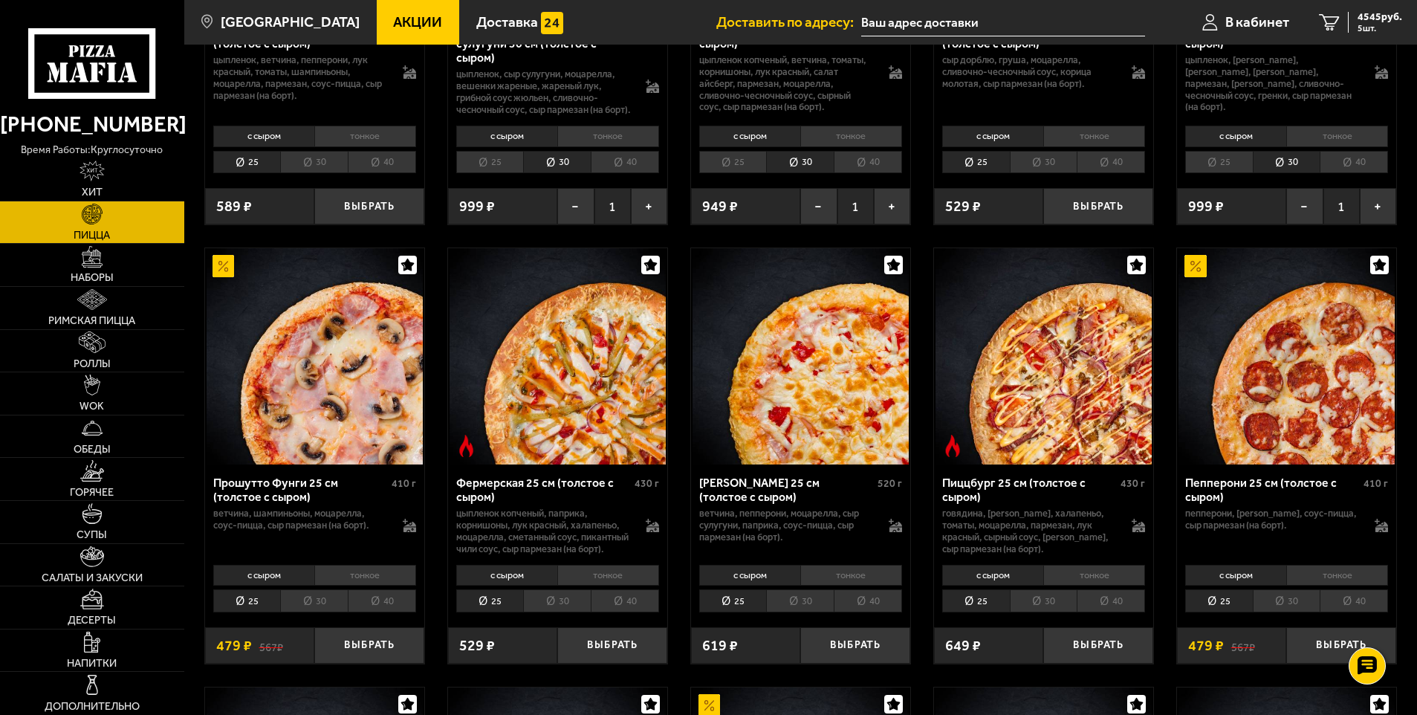
click at [562, 612] on li "30" at bounding box center [557, 600] width 68 height 23
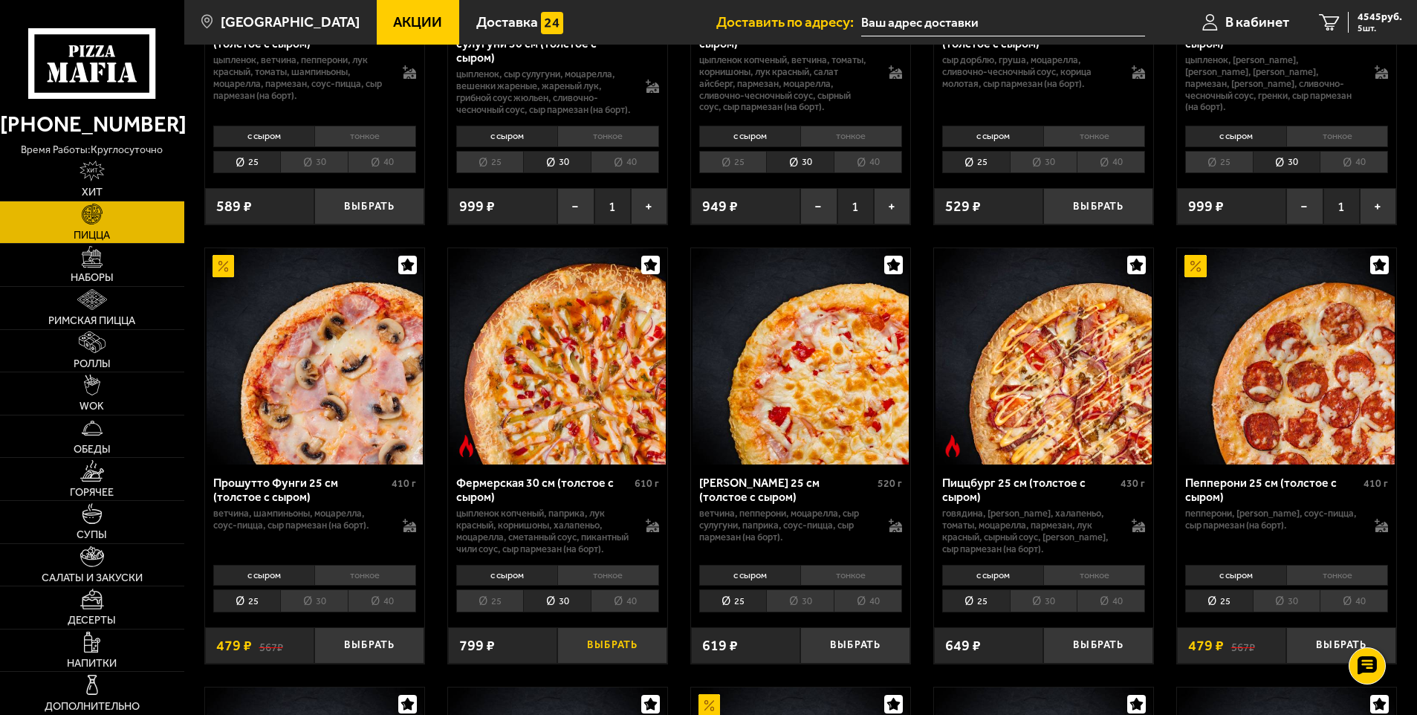
click at [609, 664] on button "Выбрать" at bounding box center [612, 645] width 110 height 36
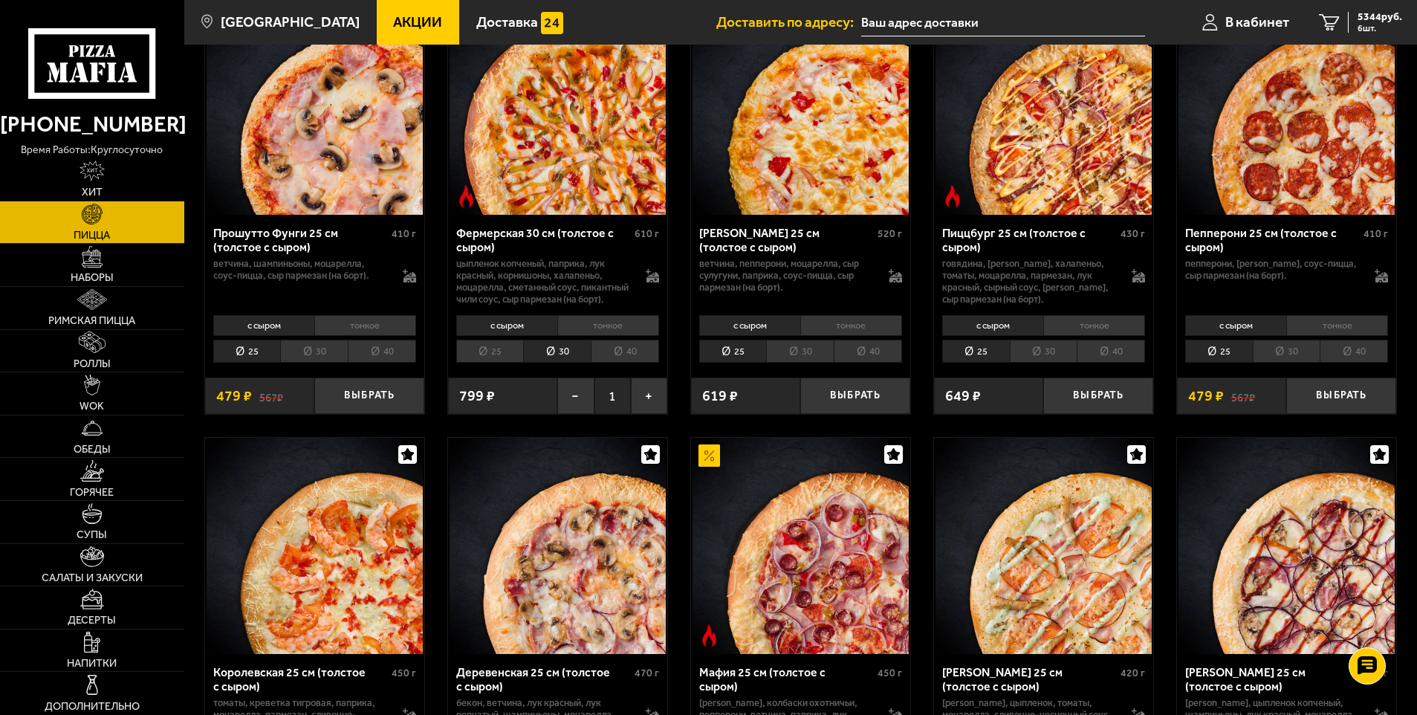
scroll to position [1189, 0]
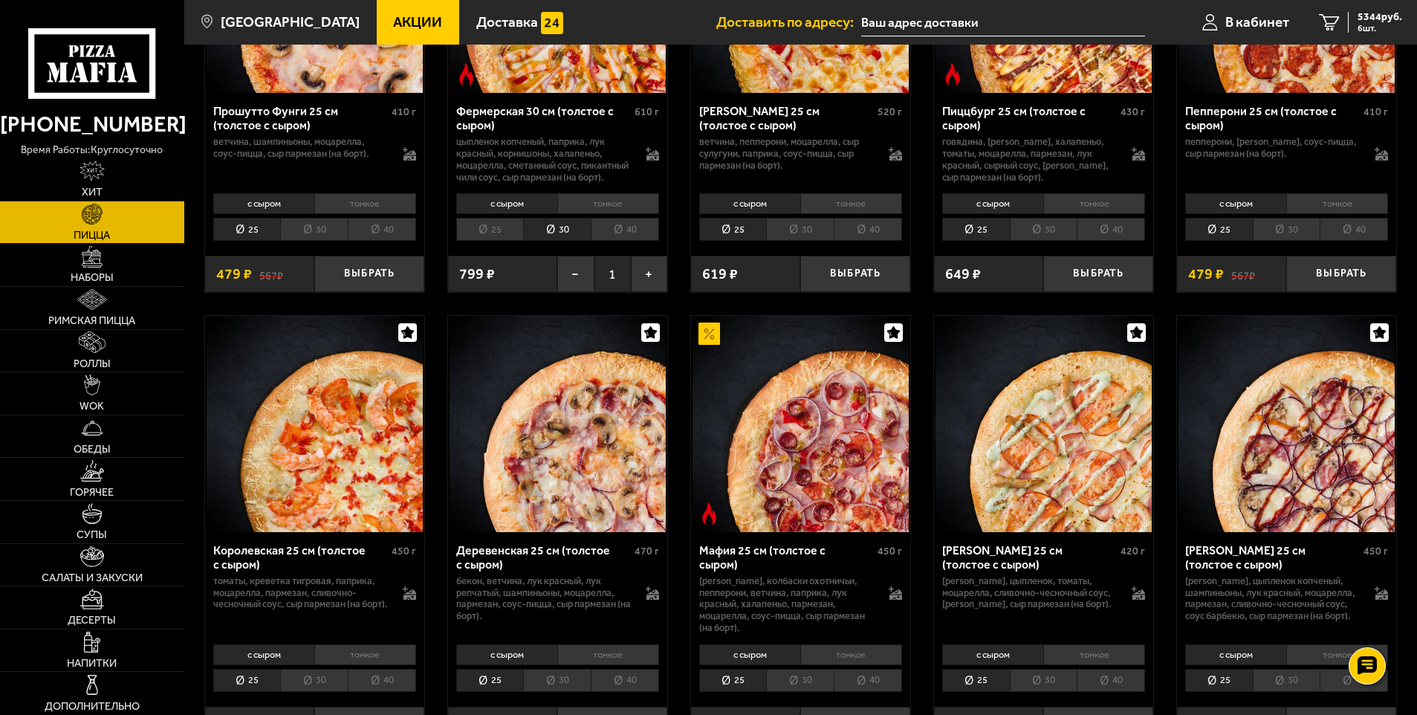
click at [813, 692] on li "30" at bounding box center [800, 680] width 68 height 23
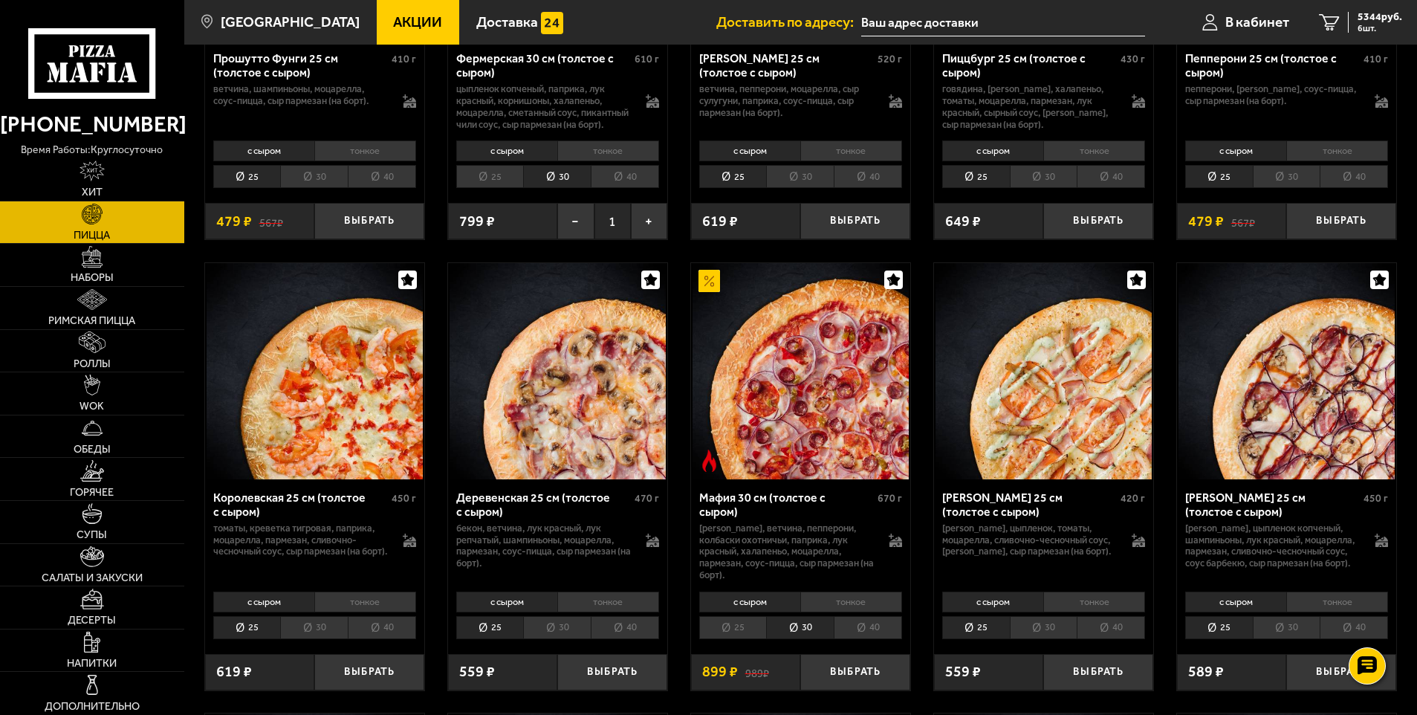
scroll to position [1263, 0]
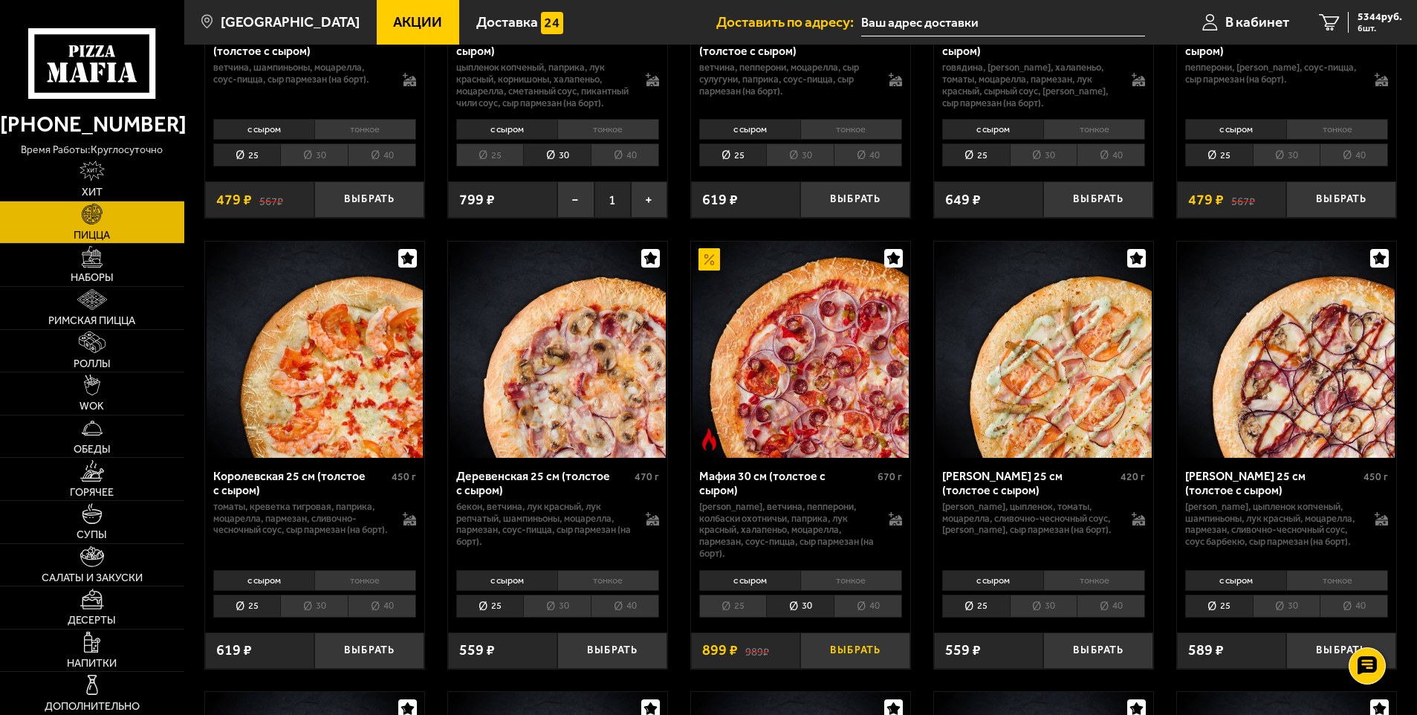
click at [852, 666] on button "Выбрать" at bounding box center [855, 650] width 110 height 36
click at [563, 618] on li "30" at bounding box center [557, 605] width 68 height 23
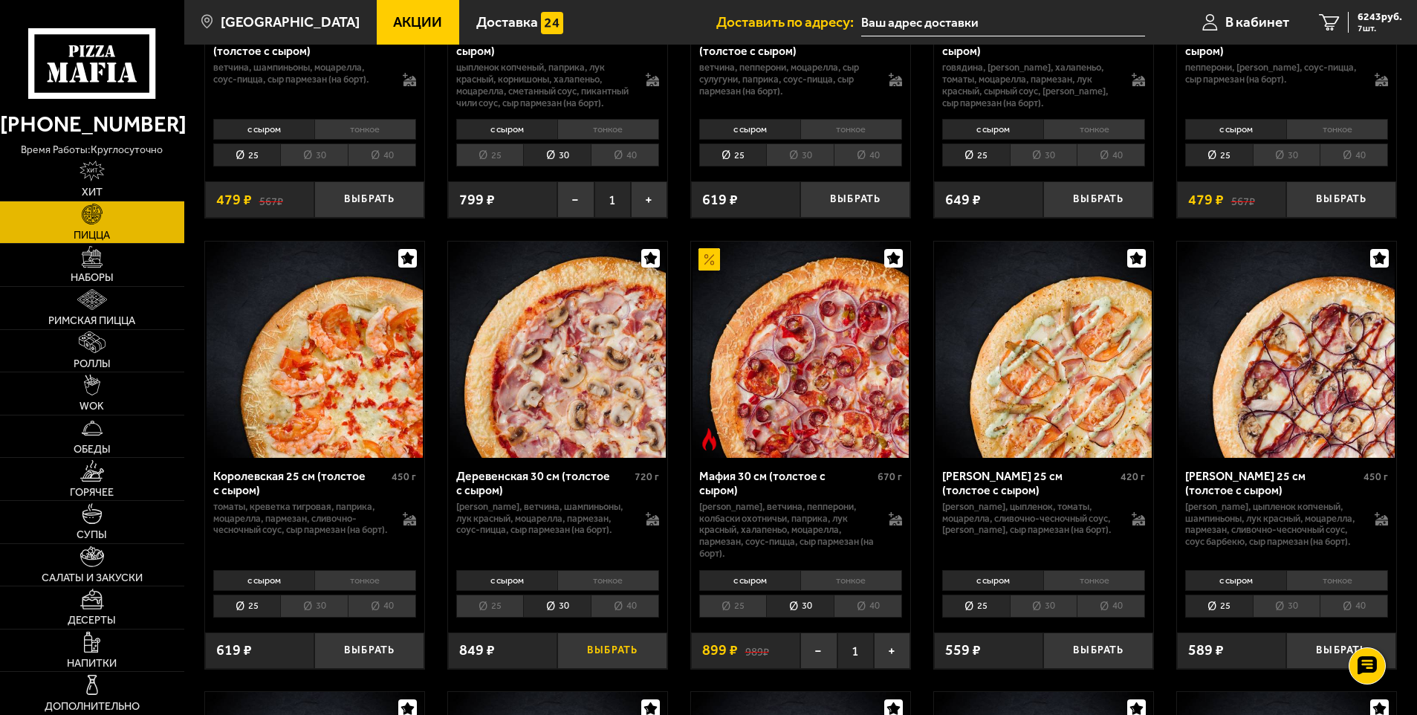
click at [595, 658] on button "Выбрать" at bounding box center [612, 650] width 110 height 36
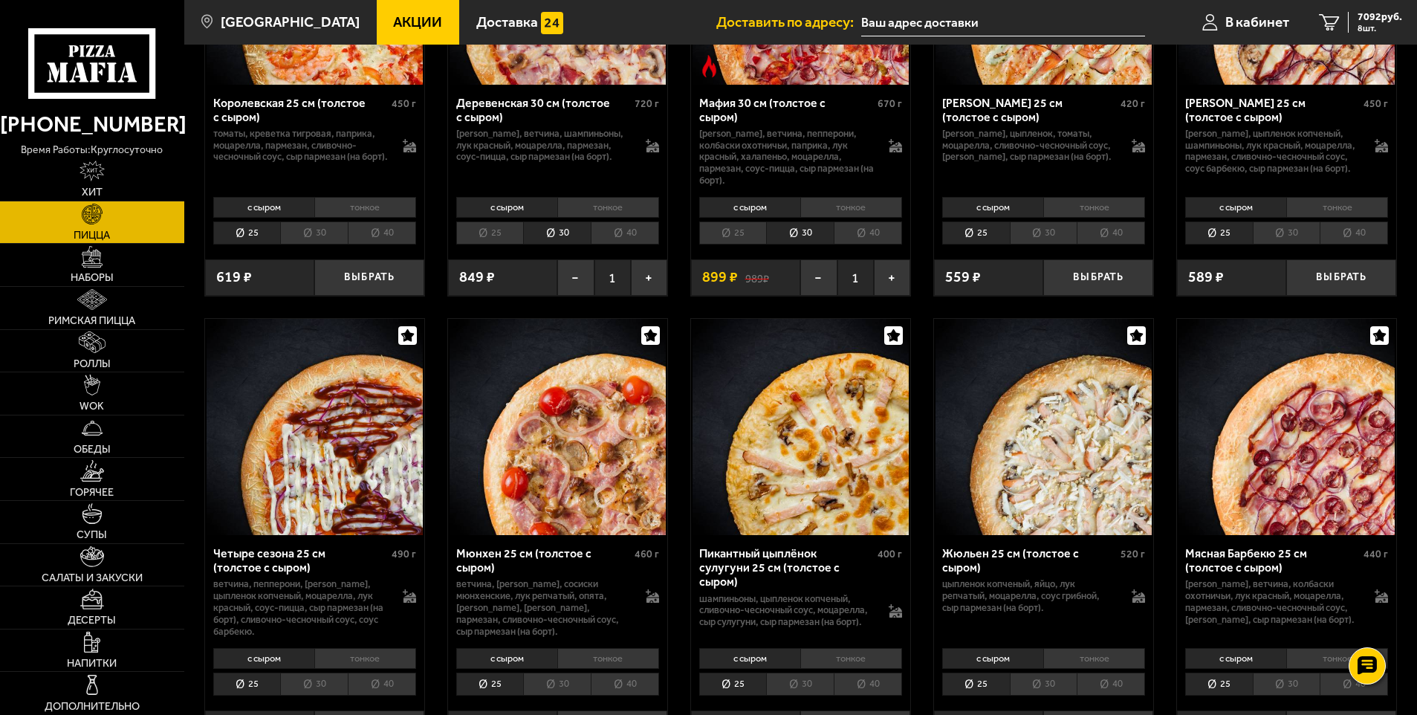
scroll to position [1709, 0]
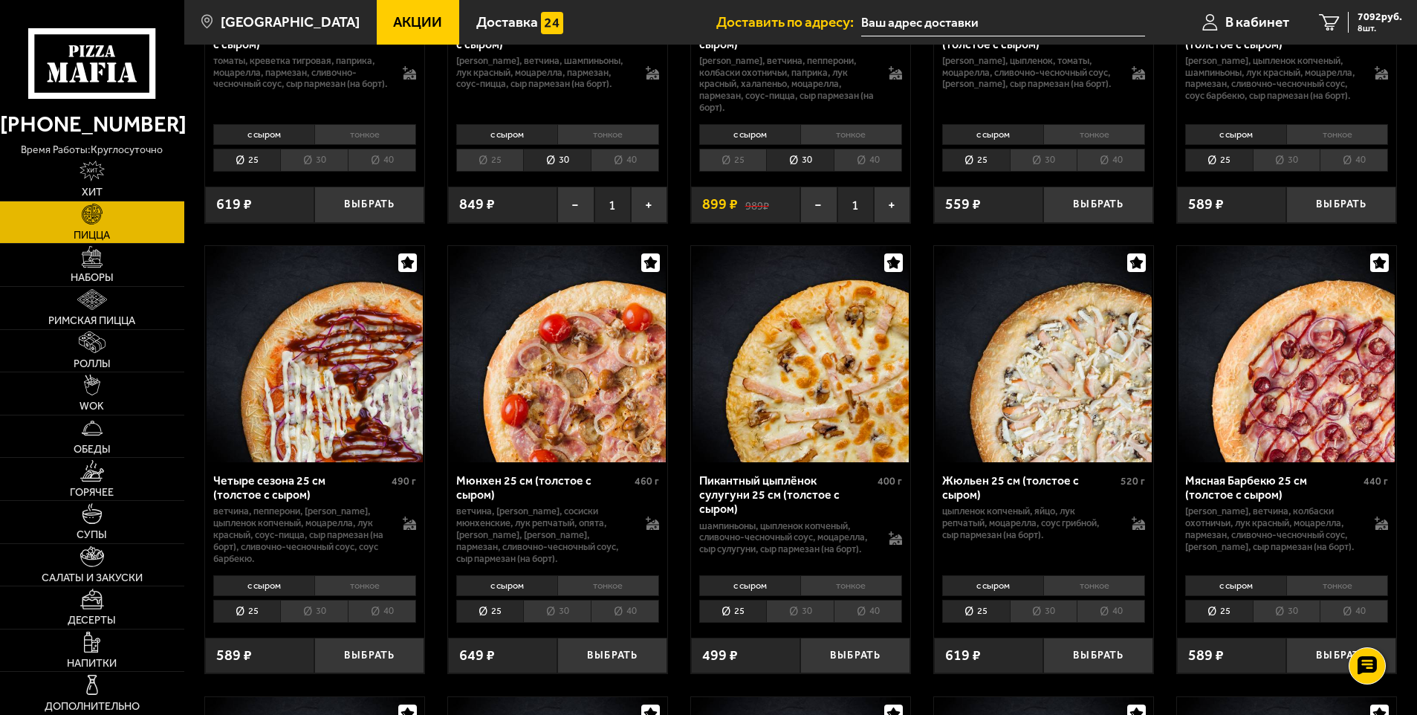
click at [572, 623] on li "30" at bounding box center [557, 611] width 68 height 23
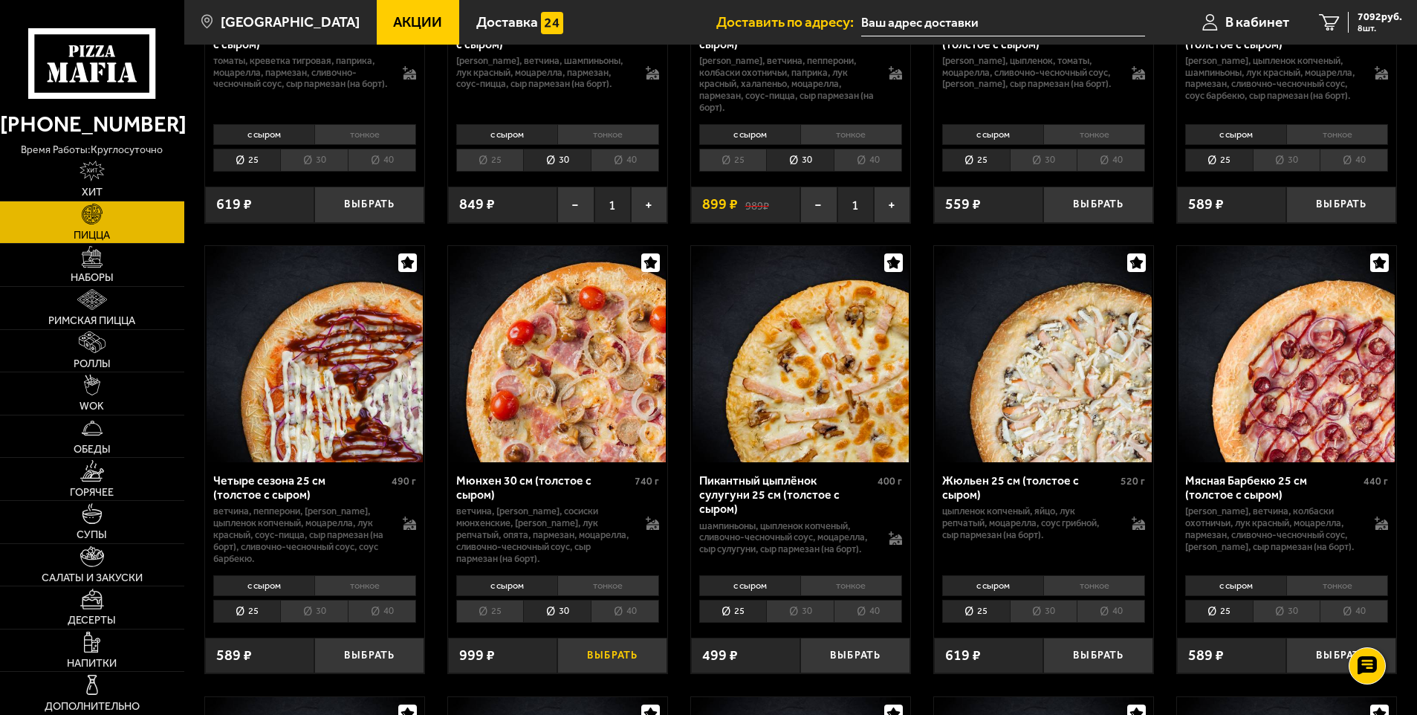
click at [623, 673] on button "Выбрать" at bounding box center [612, 656] width 110 height 36
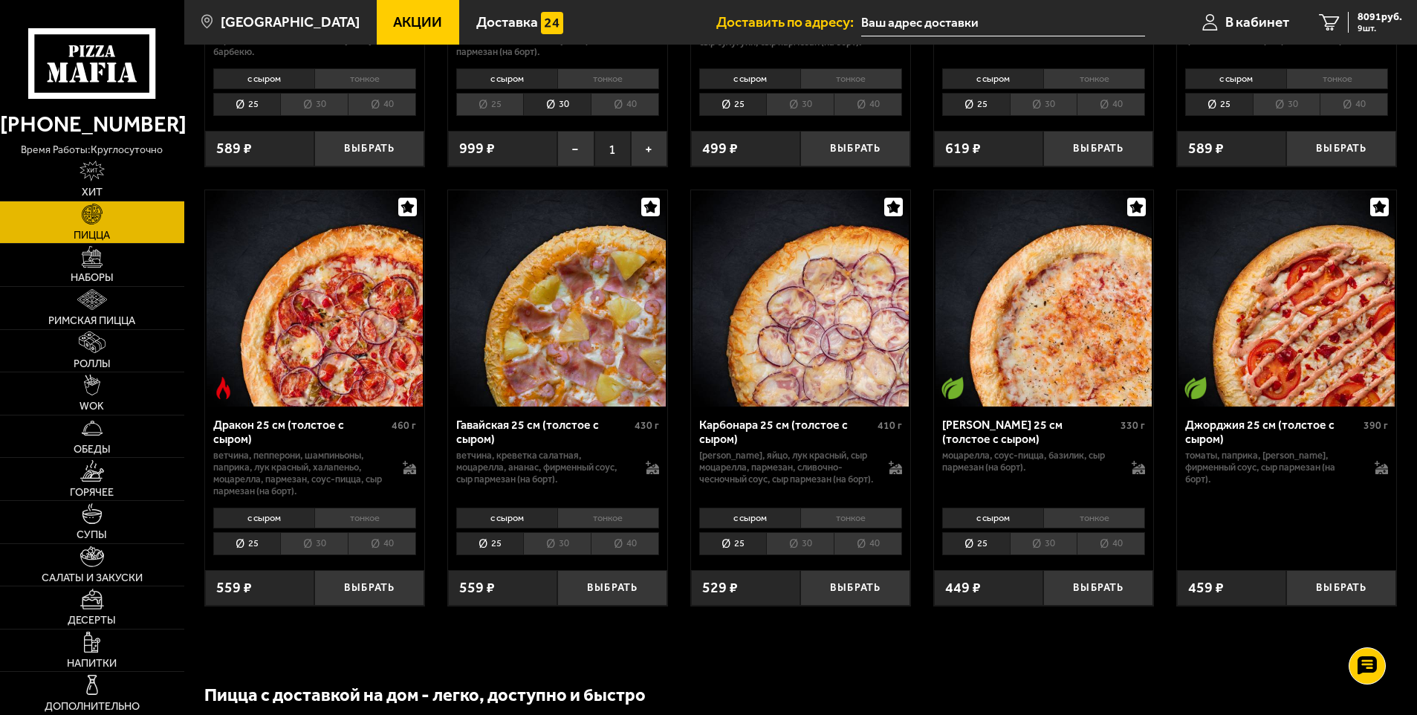
scroll to position [2229, 0]
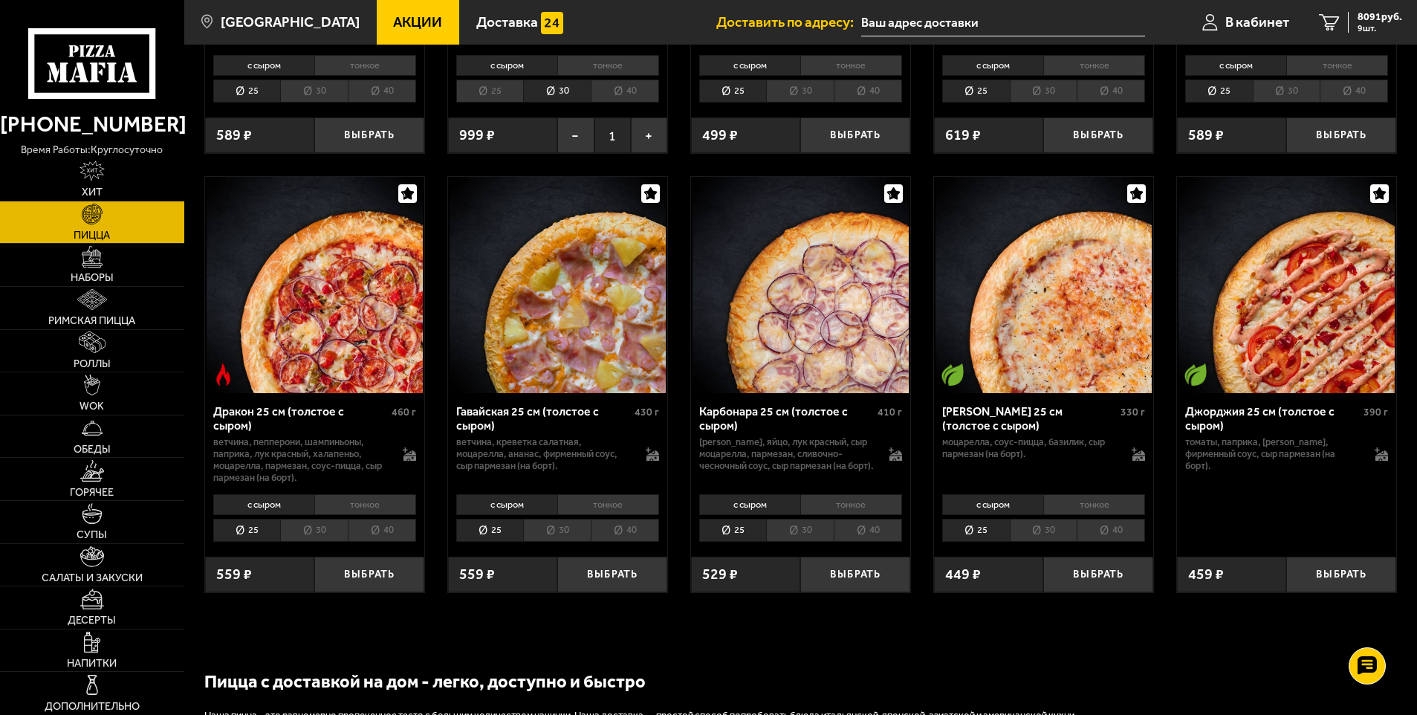
click at [563, 542] on li "30" at bounding box center [557, 530] width 68 height 23
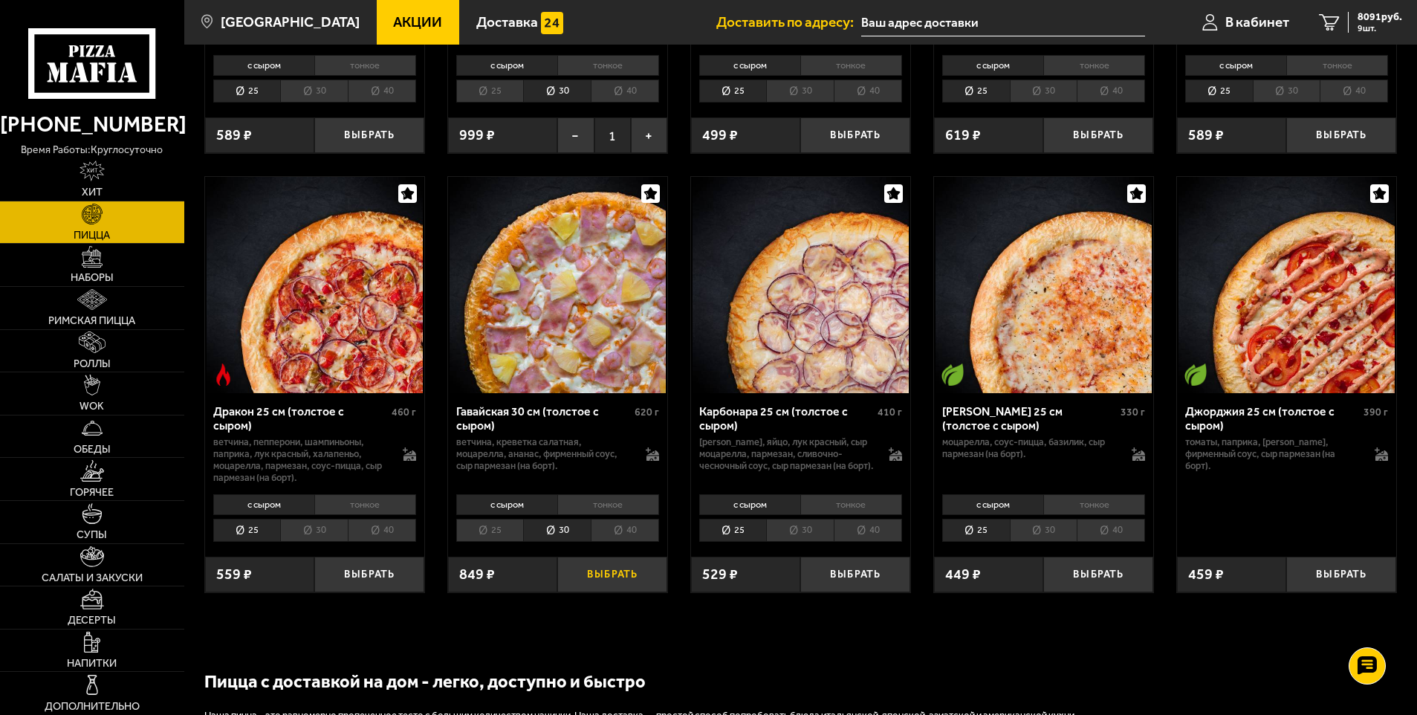
click at [603, 593] on button "Выбрать" at bounding box center [612, 575] width 110 height 36
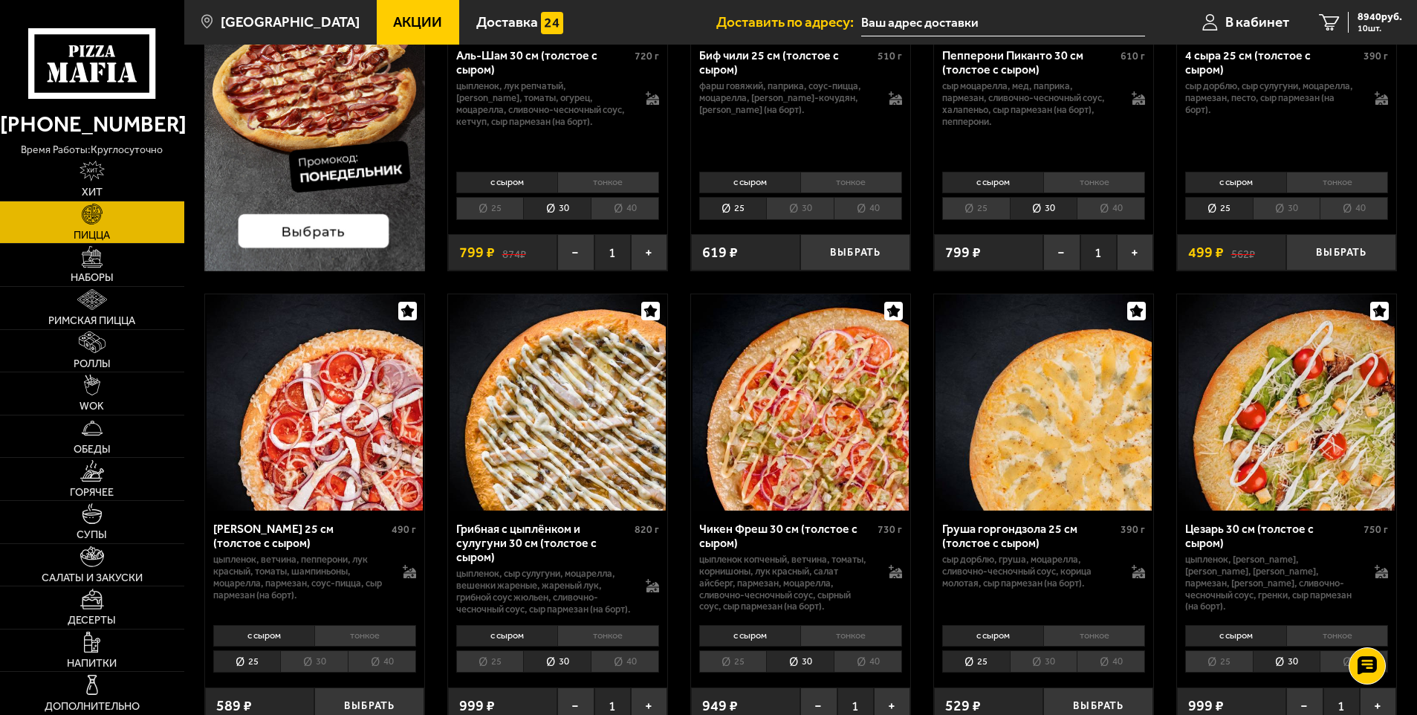
scroll to position [149, 0]
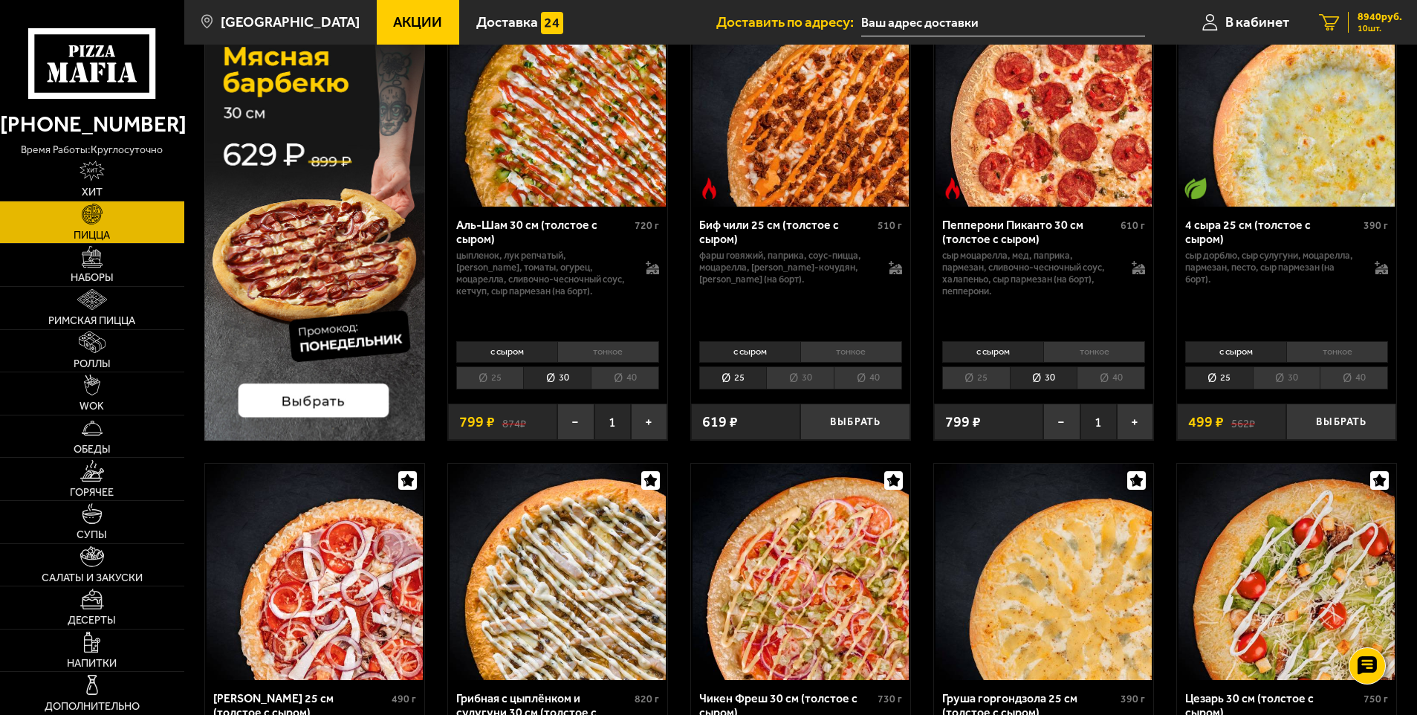
drag, startPoint x: 1326, startPoint y: 18, endPoint x: 1336, endPoint y: 34, distance: 19.0
click at [1326, 18] on icon "10" at bounding box center [1329, 22] width 20 height 17
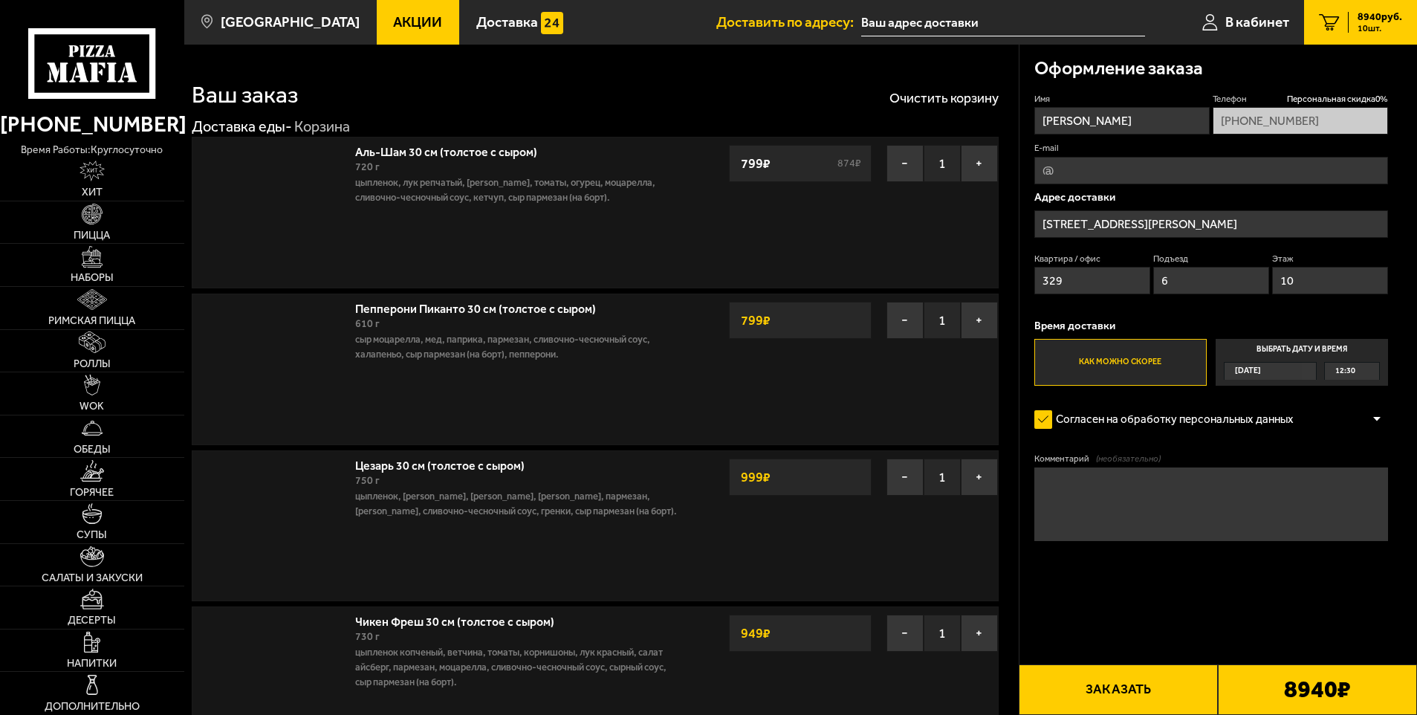
type input "[STREET_ADDRESS][PERSON_NAME]"
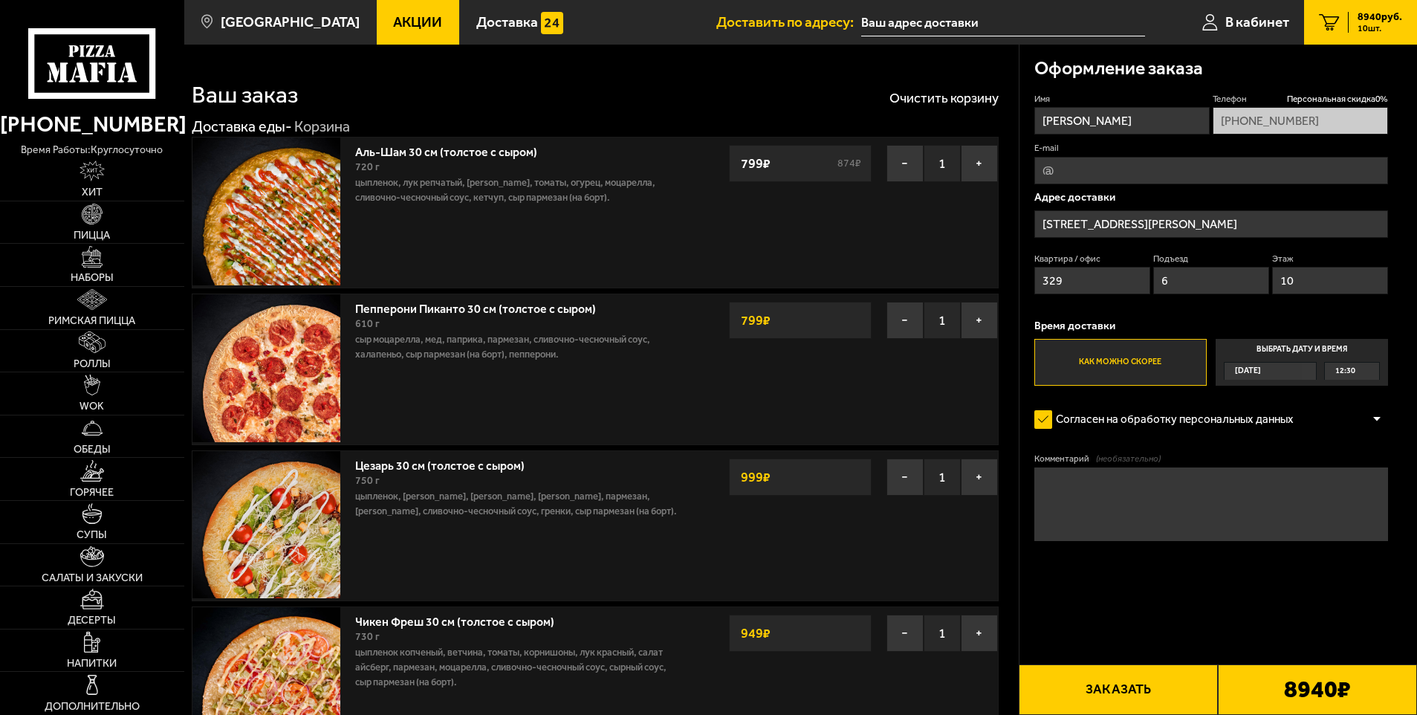
click at [1228, 175] on input "E-mail" at bounding box center [1211, 170] width 354 height 27
type input "[EMAIL_ADDRESS][DOMAIN_NAME]"
click at [1262, 221] on input "[STREET_ADDRESS][PERSON_NAME]" at bounding box center [1211, 223] width 354 height 27
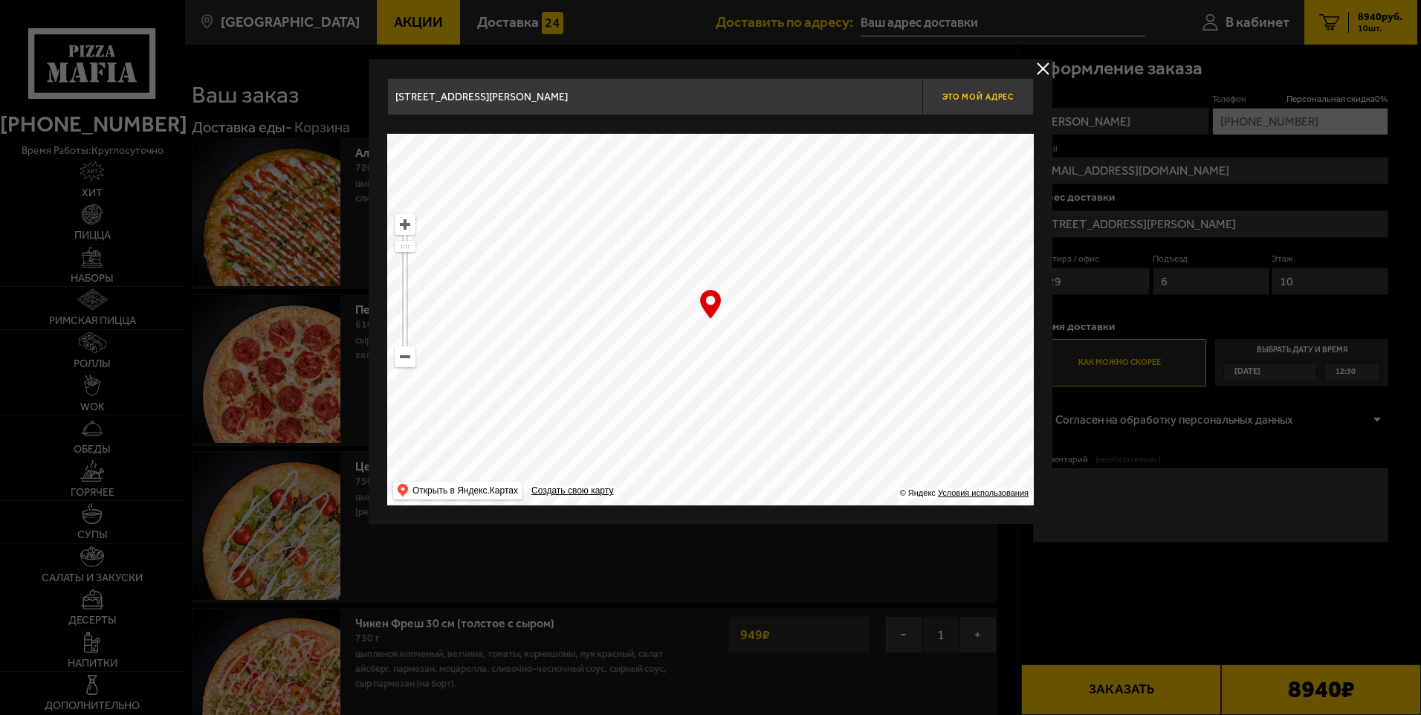
click at [988, 100] on span "Это мой адрес" at bounding box center [977, 97] width 71 height 10
type input "[STREET_ADDRESS][PERSON_NAME]"
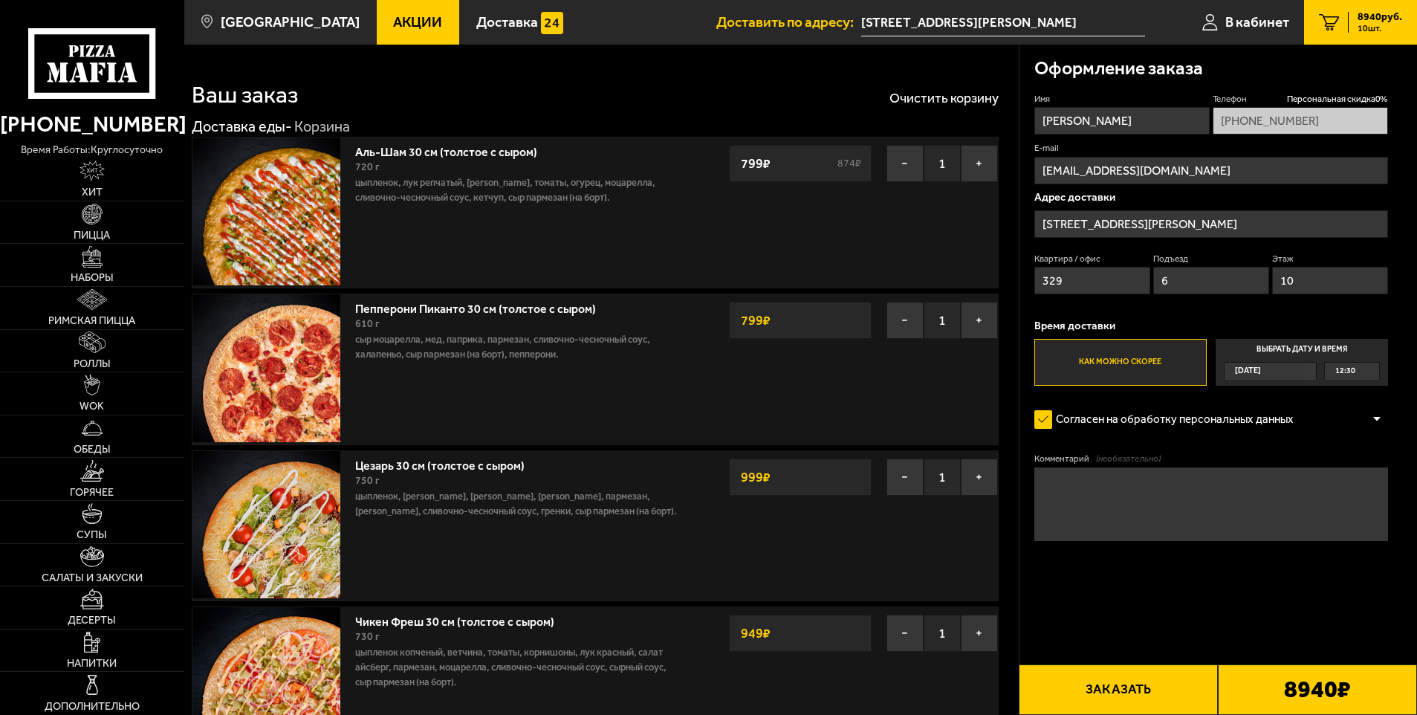
click at [1086, 222] on input "[STREET_ADDRESS][PERSON_NAME]" at bounding box center [1211, 223] width 354 height 27
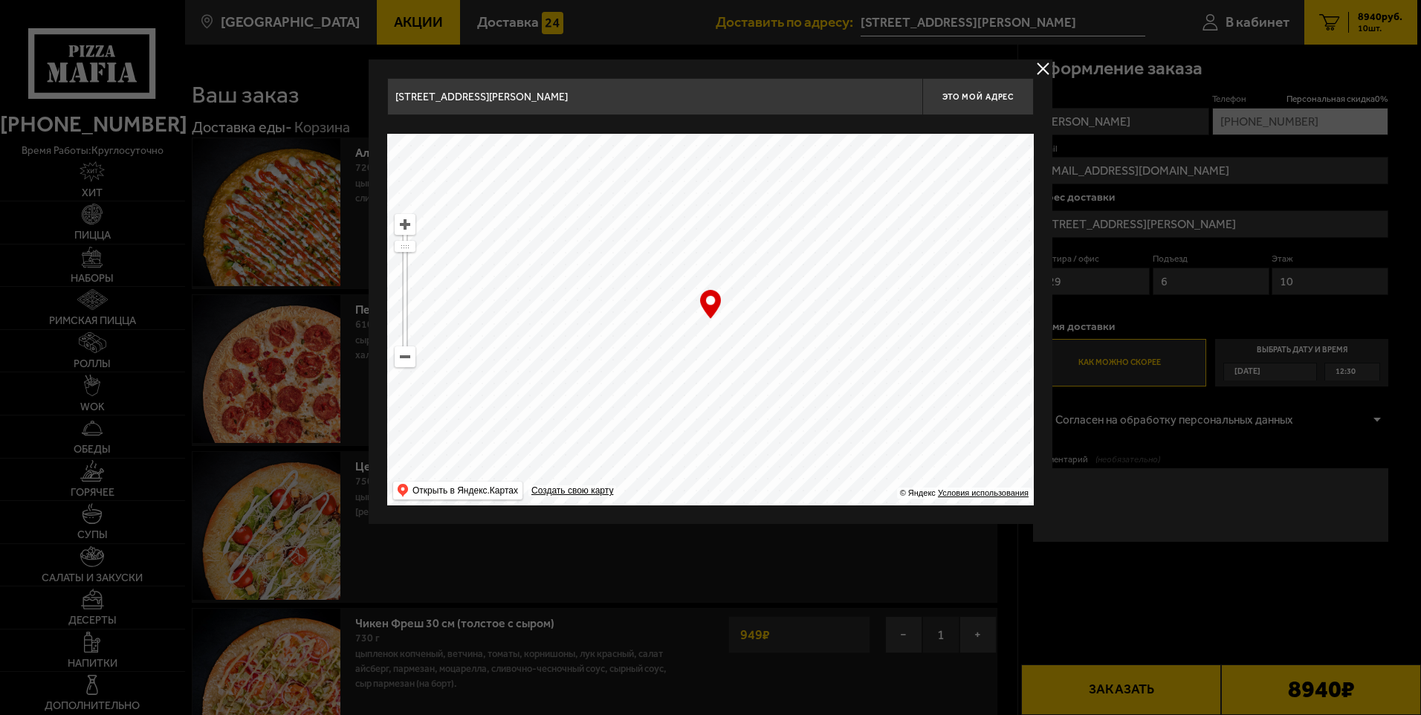
click at [567, 108] on input "[STREET_ADDRESS][PERSON_NAME]" at bounding box center [654, 96] width 535 height 37
type input "у"
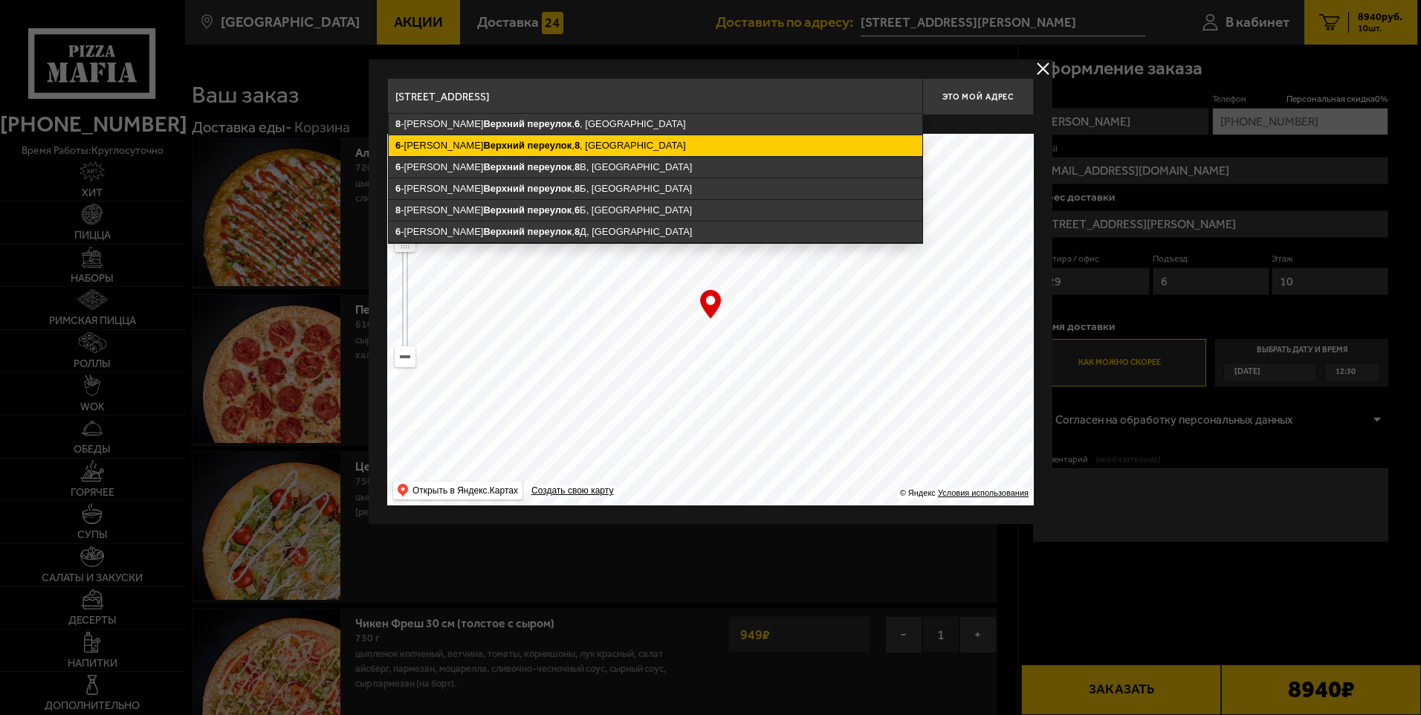
click at [607, 141] on ymaps "[STREET_ADDRESS]" at bounding box center [656, 145] width 534 height 21
type input "[STREET_ADDRESS]"
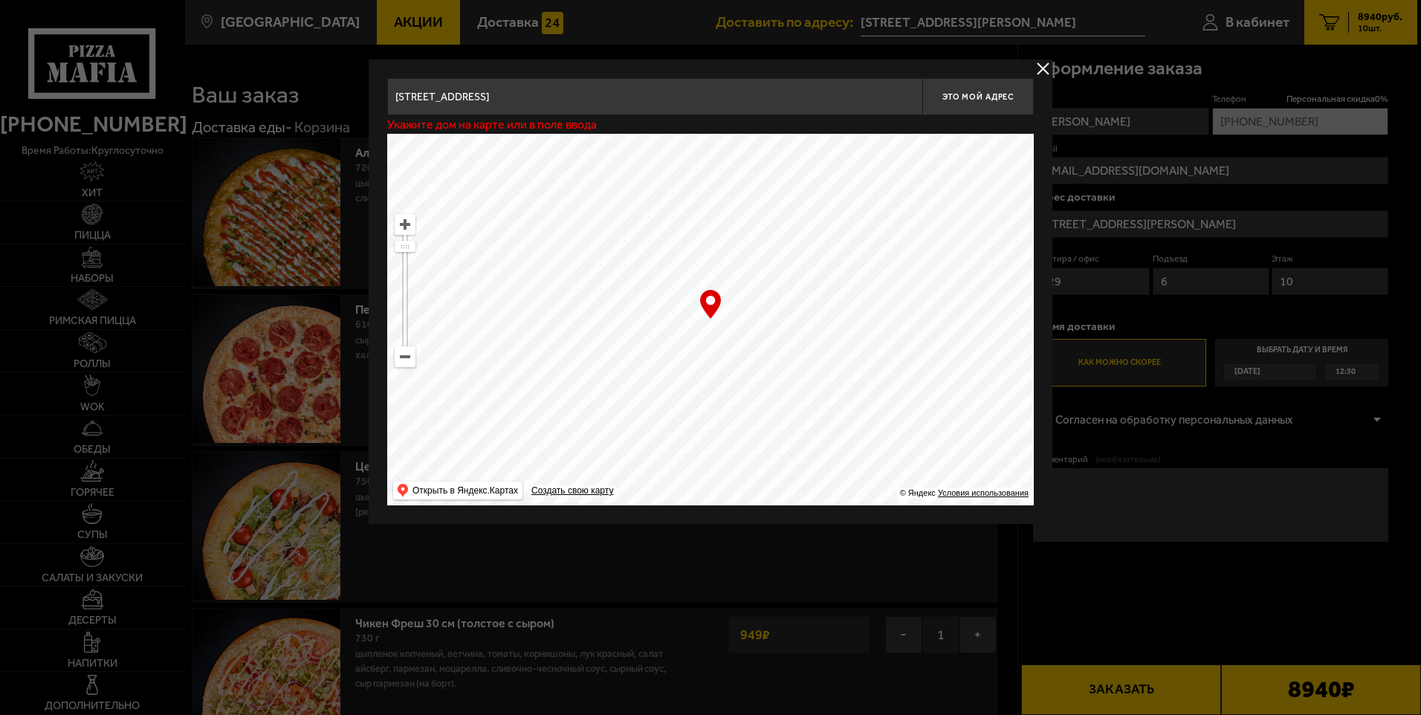
type input "[STREET_ADDRESS]"
click at [703, 100] on input "[STREET_ADDRESS]" at bounding box center [654, 96] width 535 height 37
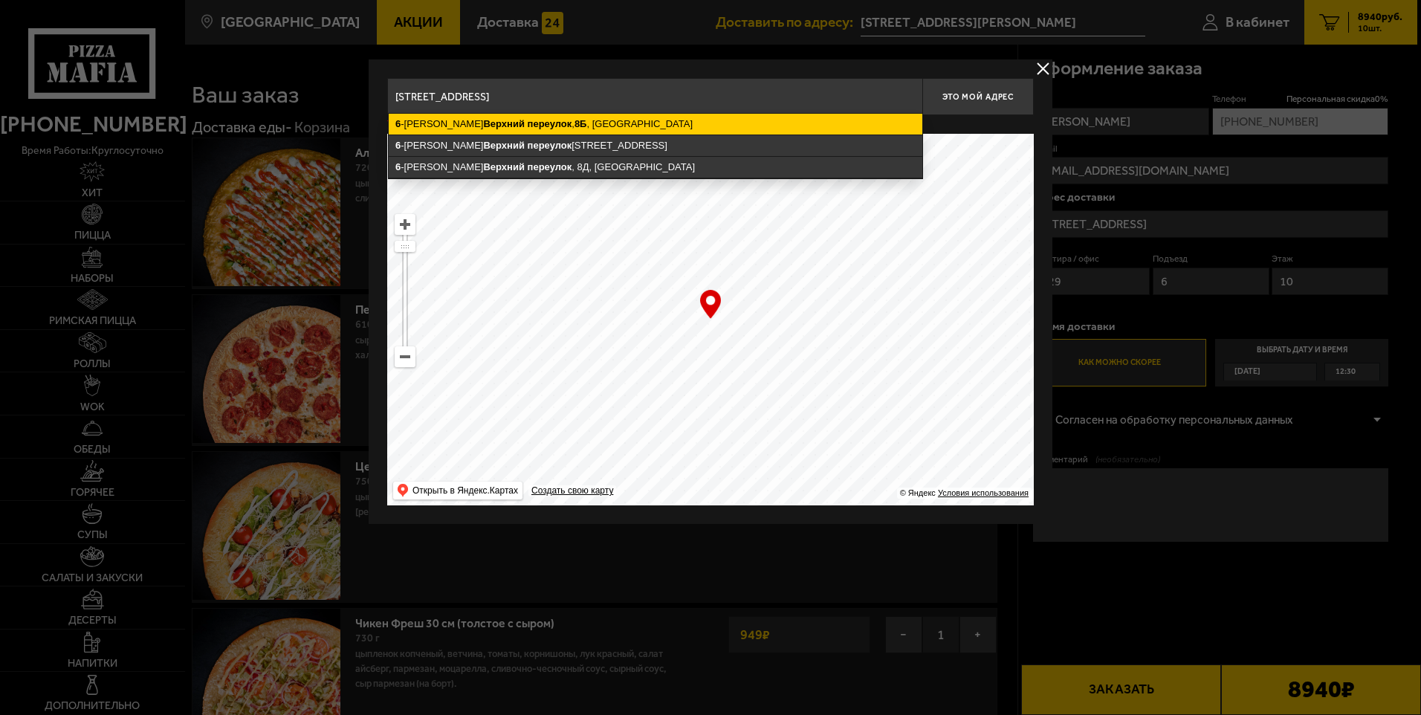
type input "[STREET_ADDRESS]"
click at [621, 116] on ymaps "[STREET_ADDRESS]" at bounding box center [656, 124] width 534 height 21
type input "[STREET_ADDRESS]"
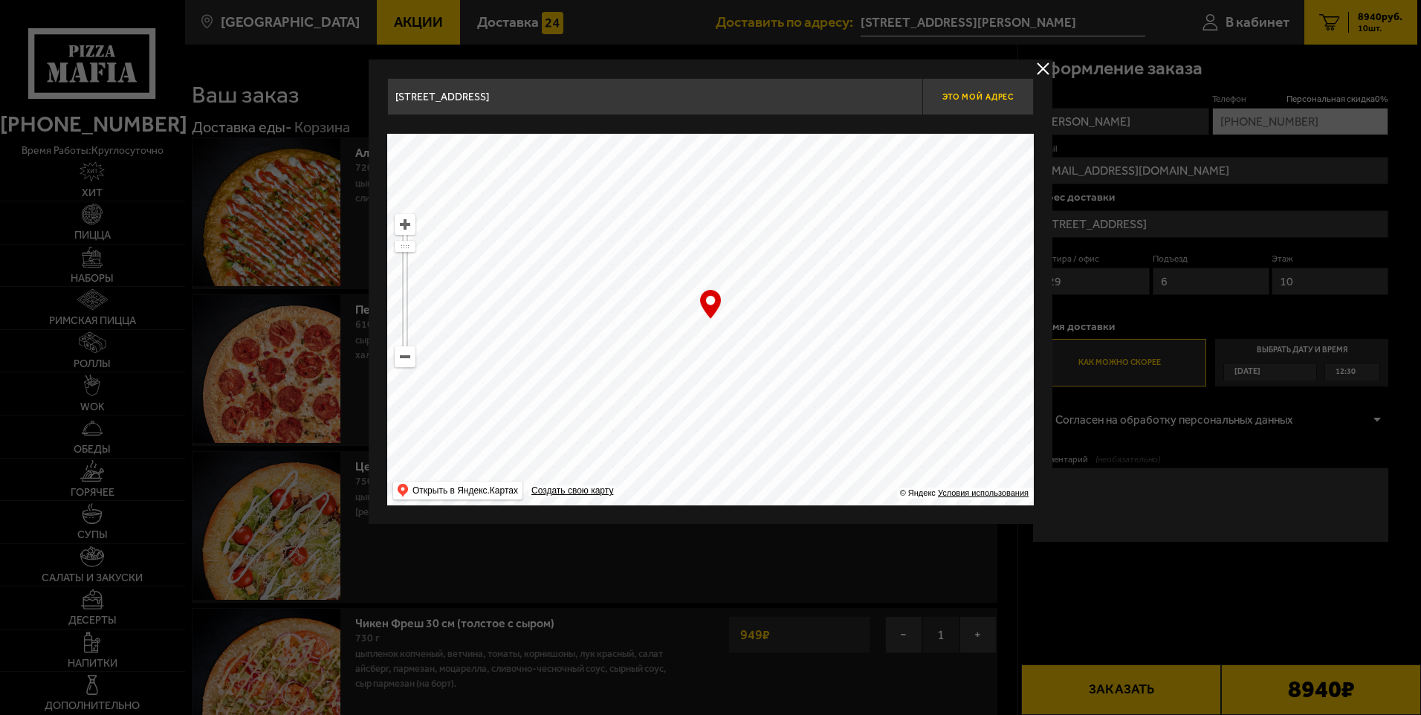
click at [962, 102] on button "Это мой адрес" at bounding box center [977, 96] width 111 height 37
type input "[STREET_ADDRESS]"
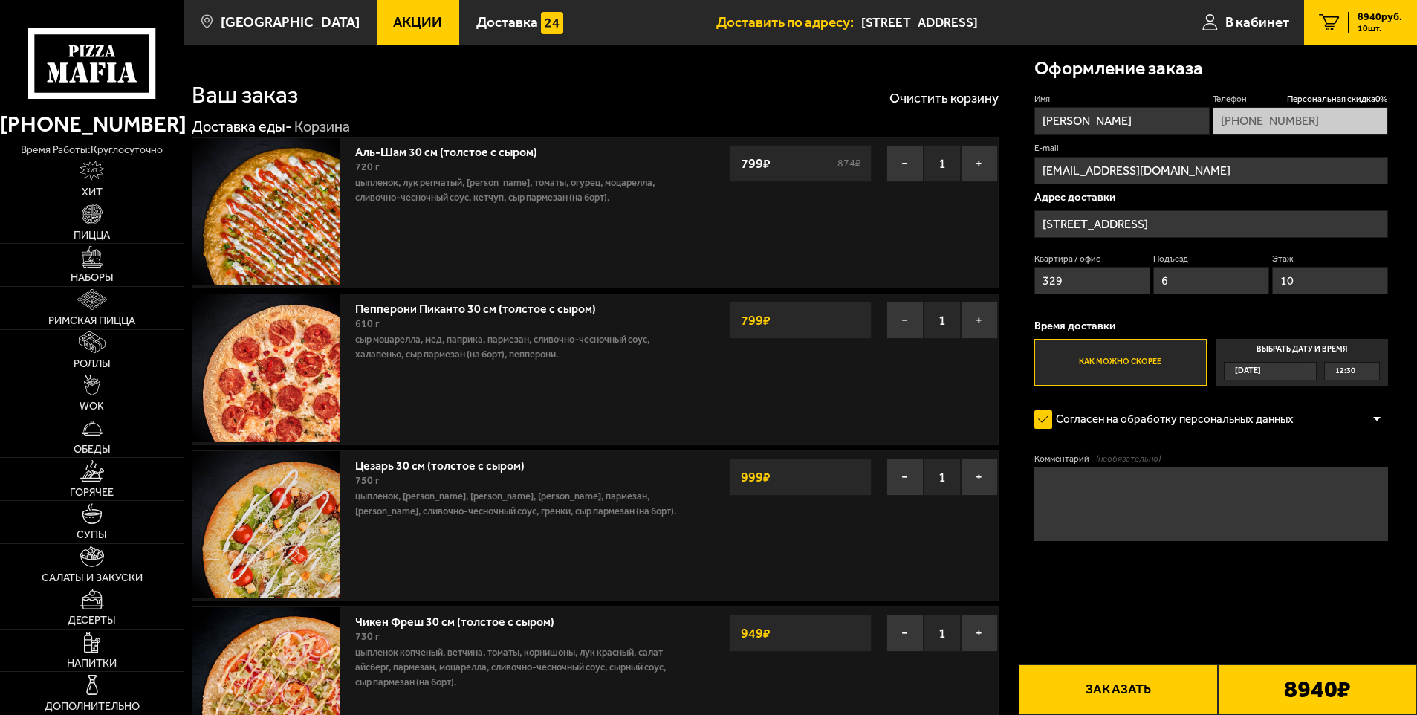
click at [1101, 277] on input "329" at bounding box center [1092, 280] width 117 height 27
type input "3"
click at [1200, 286] on input "6" at bounding box center [1211, 280] width 117 height 27
click at [1364, 281] on input "10" at bounding box center [1330, 280] width 117 height 27
type input "1"
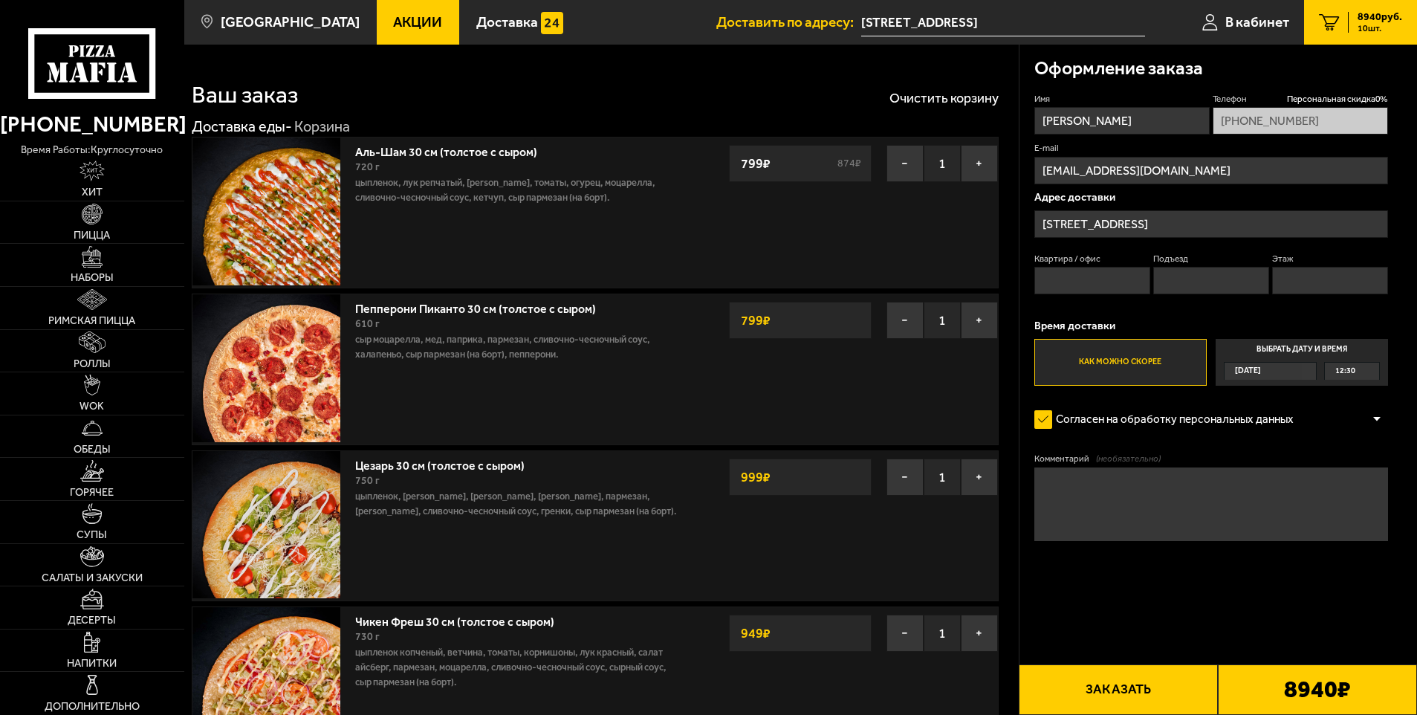
click at [1326, 375] on div "12:30" at bounding box center [1352, 371] width 54 height 17
click at [0, 0] on input "Выбрать дату и время [DATE] 12:30" at bounding box center [0, 0] width 0 height 0
click at [1344, 369] on span "12:30" at bounding box center [1345, 371] width 20 height 17
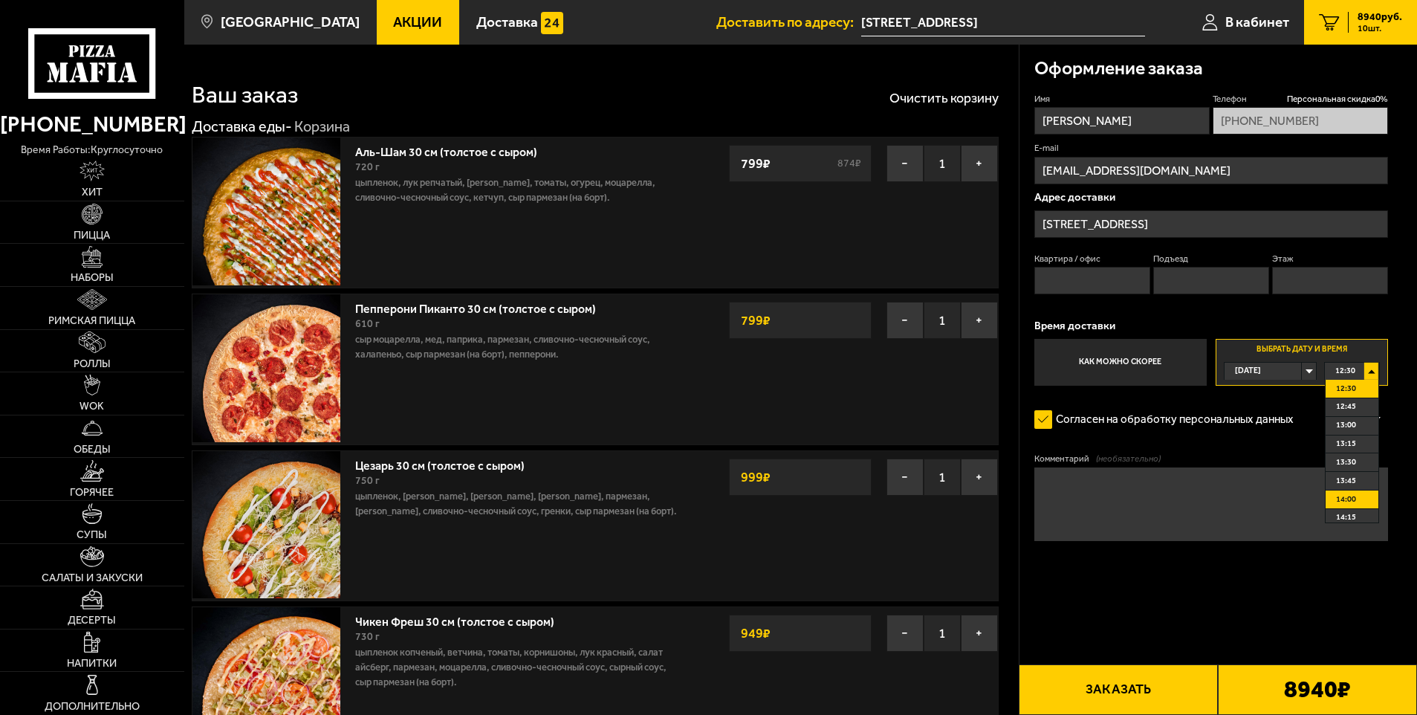
click at [1364, 499] on li "14:00" at bounding box center [1352, 499] width 53 height 19
click at [1158, 499] on textarea "Комментарий (необязательно)" at bounding box center [1211, 504] width 354 height 74
click at [1301, 593] on form "Имя [PERSON_NAME] Телефон Персональная скидка 0 % [PHONE_NUMBER] E-mail [EMAIL_…" at bounding box center [1211, 360] width 354 height 535
click at [1152, 689] on button "Заказать" at bounding box center [1118, 689] width 199 height 51
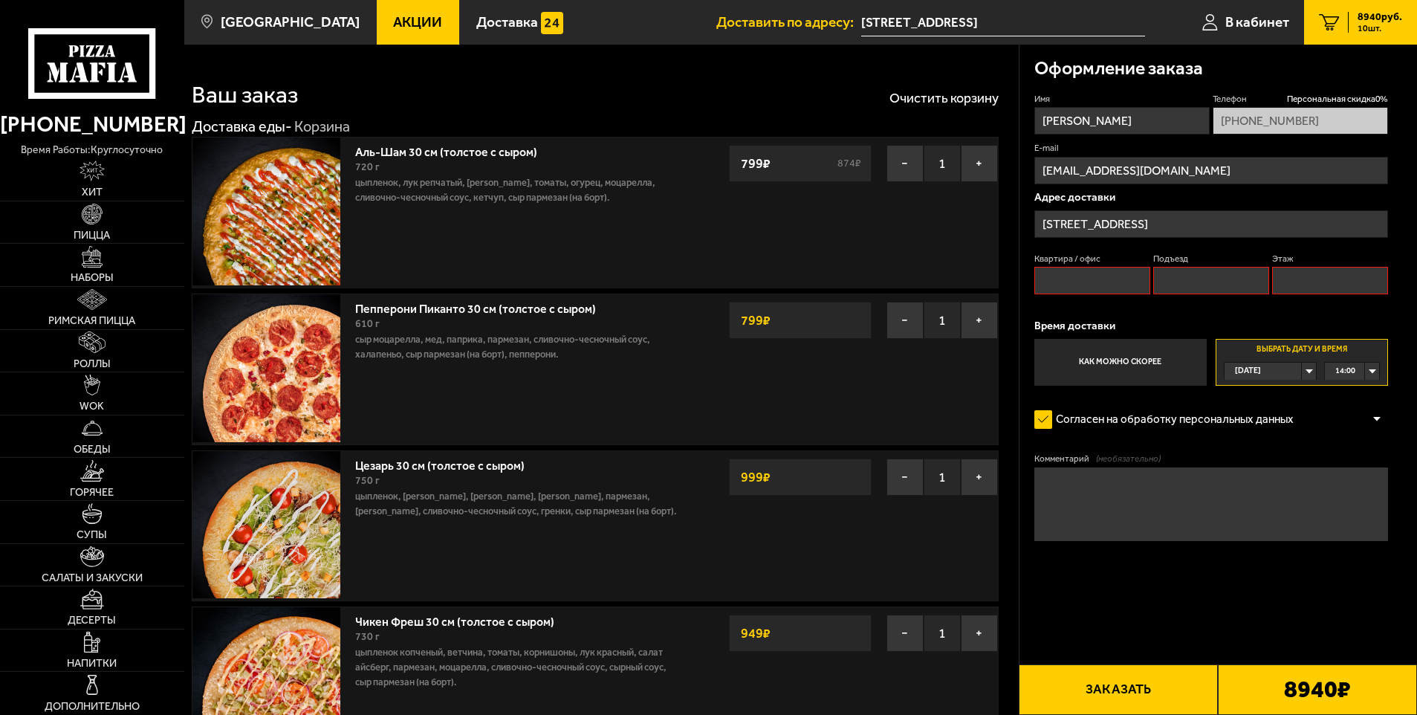
click at [1116, 277] on input "Квартира / офис" at bounding box center [1092, 280] width 117 height 27
type input "1"
click at [1179, 286] on input "Подъезд" at bounding box center [1211, 280] width 117 height 27
click at [1287, 285] on input "Этаж" at bounding box center [1330, 280] width 117 height 27
type input "0"
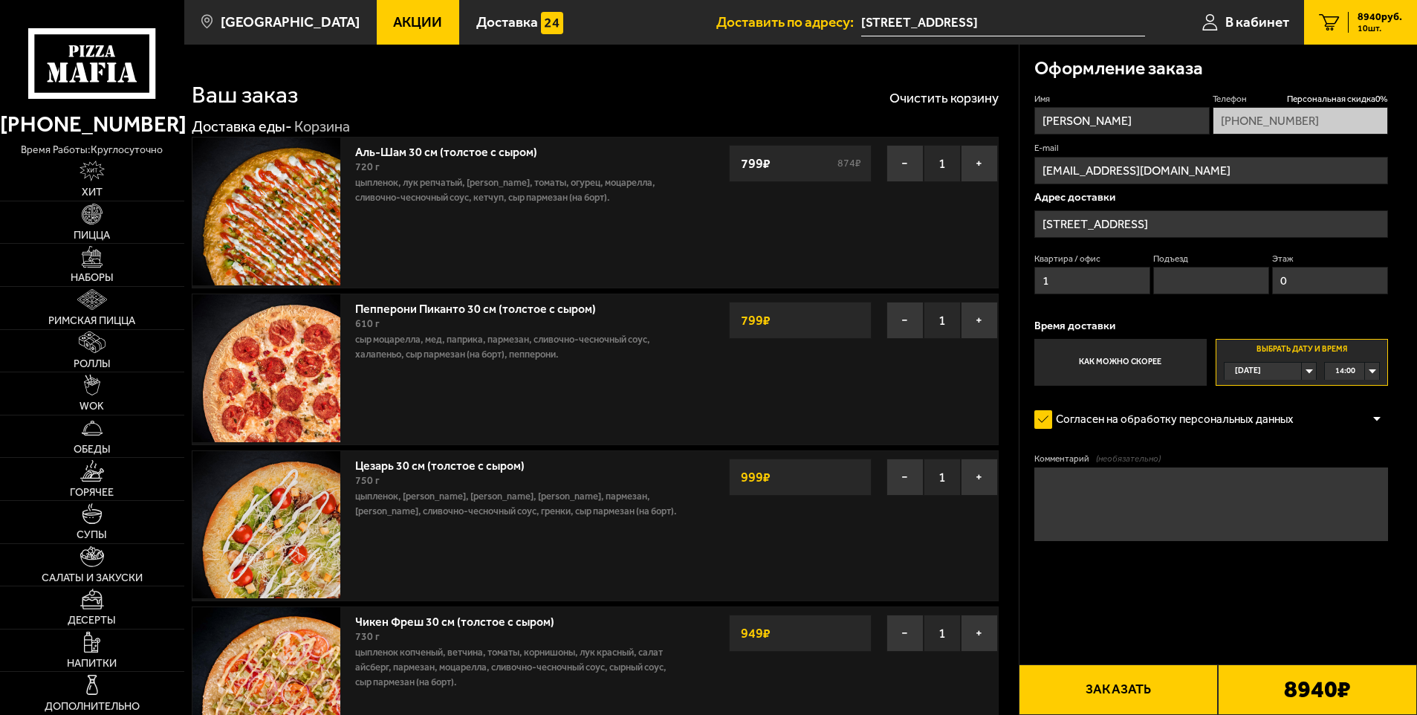
click at [1202, 620] on form "Имя [PERSON_NAME] Телефон Персональная скидка 0 % [PHONE_NUMBER] E-mail [EMAIL_…" at bounding box center [1211, 360] width 354 height 535
click at [1127, 691] on button "Заказать" at bounding box center [1118, 689] width 199 height 51
click at [1196, 276] on input "Подъезд" at bounding box center [1211, 280] width 117 height 27
type input "1"
click at [1155, 625] on form "Имя [PERSON_NAME] Телефон Персональная скидка 0 % [PHONE_NUMBER] E-mail [EMAIL_…" at bounding box center [1211, 360] width 354 height 535
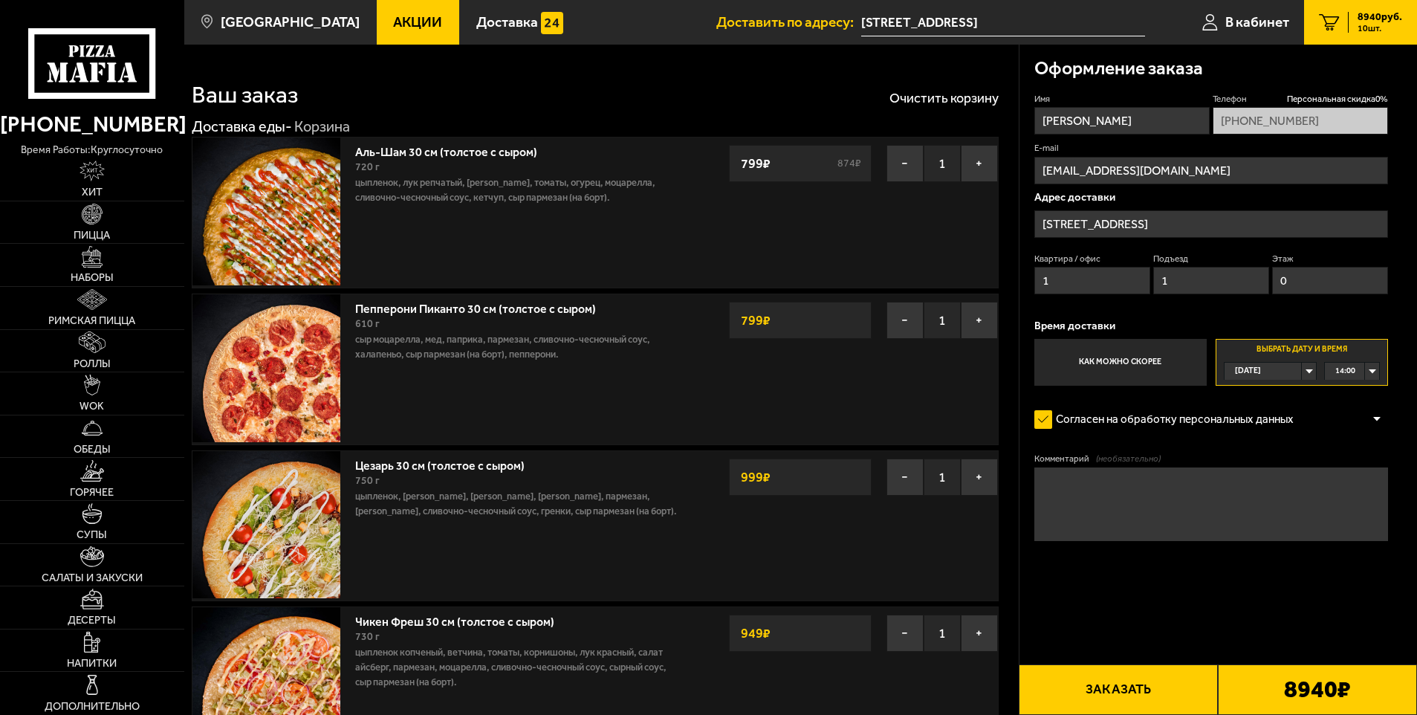
click at [1147, 690] on button "Заказать" at bounding box center [1118, 689] width 199 height 51
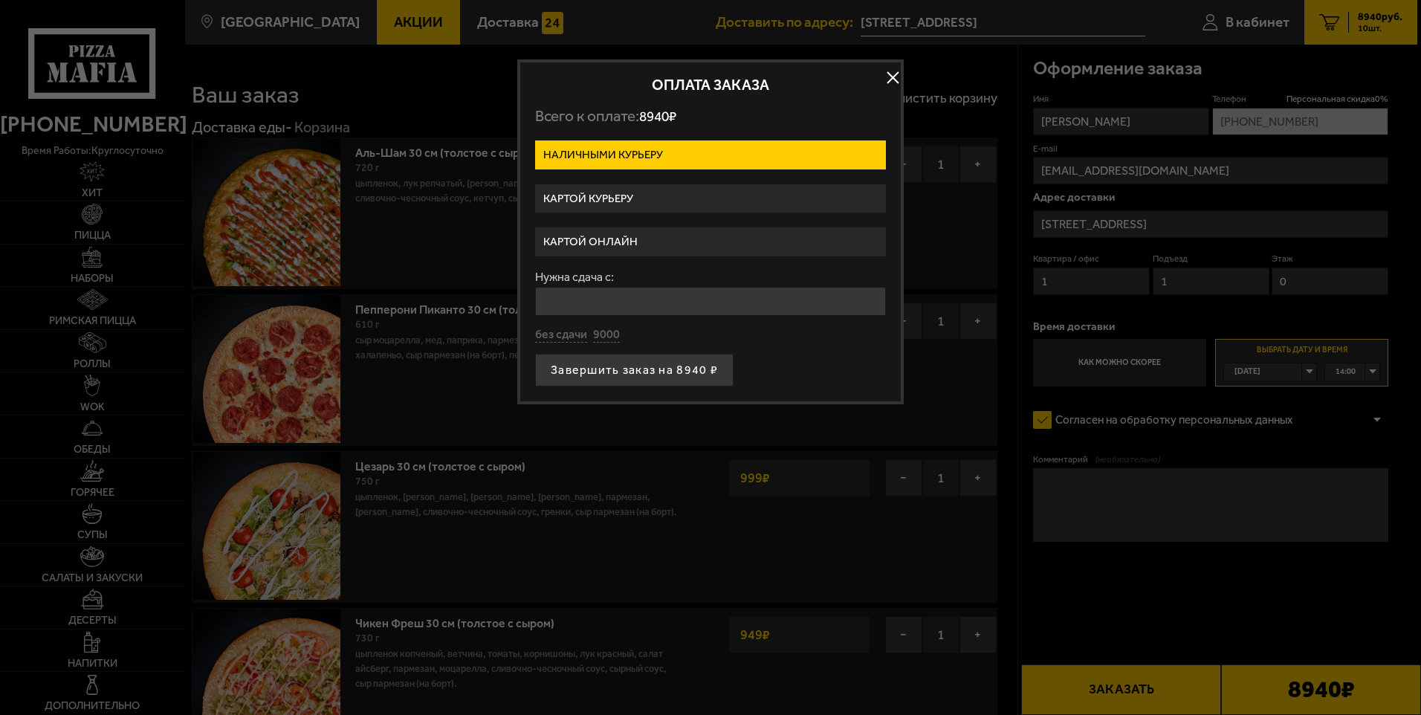
click at [750, 239] on label "Картой онлайн" at bounding box center [710, 241] width 351 height 29
click at [0, 0] on input "Картой онлайн" at bounding box center [0, 0] width 0 height 0
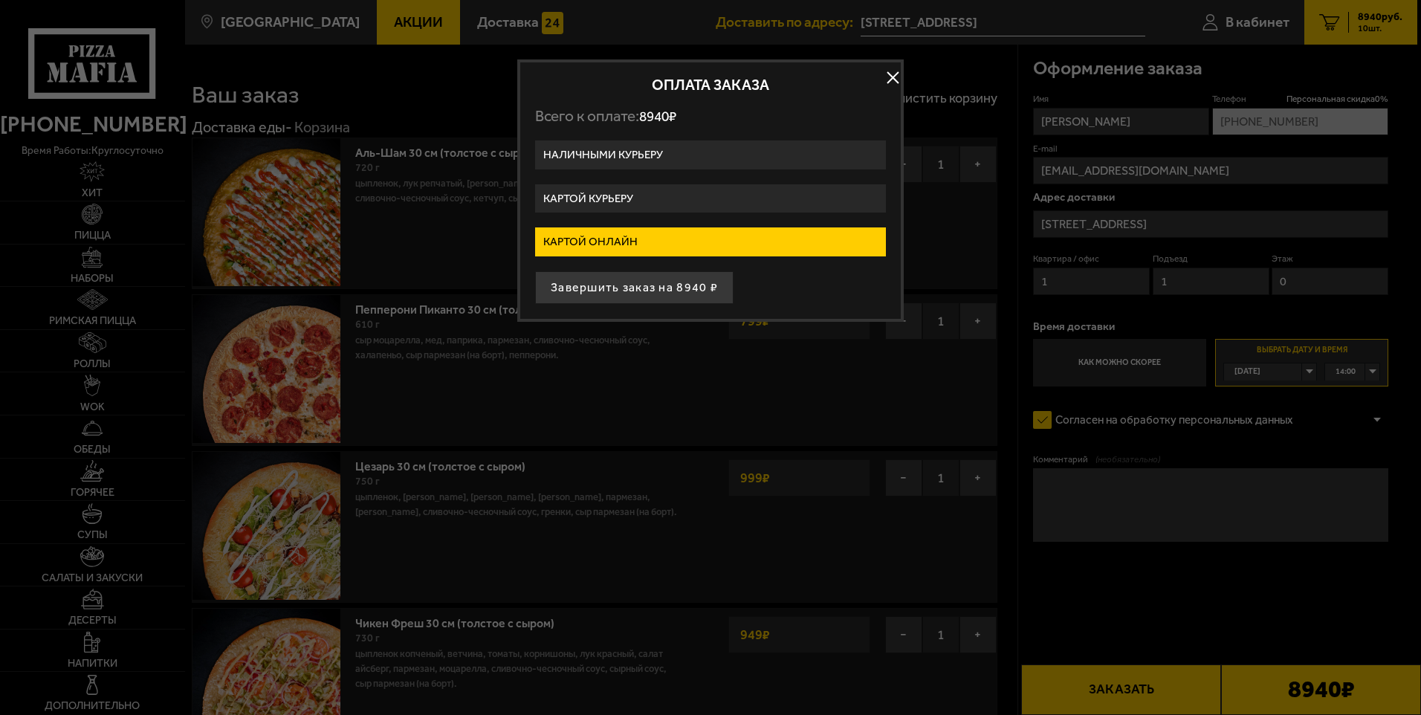
click at [794, 238] on label "Картой онлайн" at bounding box center [710, 241] width 351 height 29
click at [0, 0] on input "Картой онлайн" at bounding box center [0, 0] width 0 height 0
click at [700, 296] on button "Завершить заказ на 8940 ₽" at bounding box center [634, 287] width 198 height 33
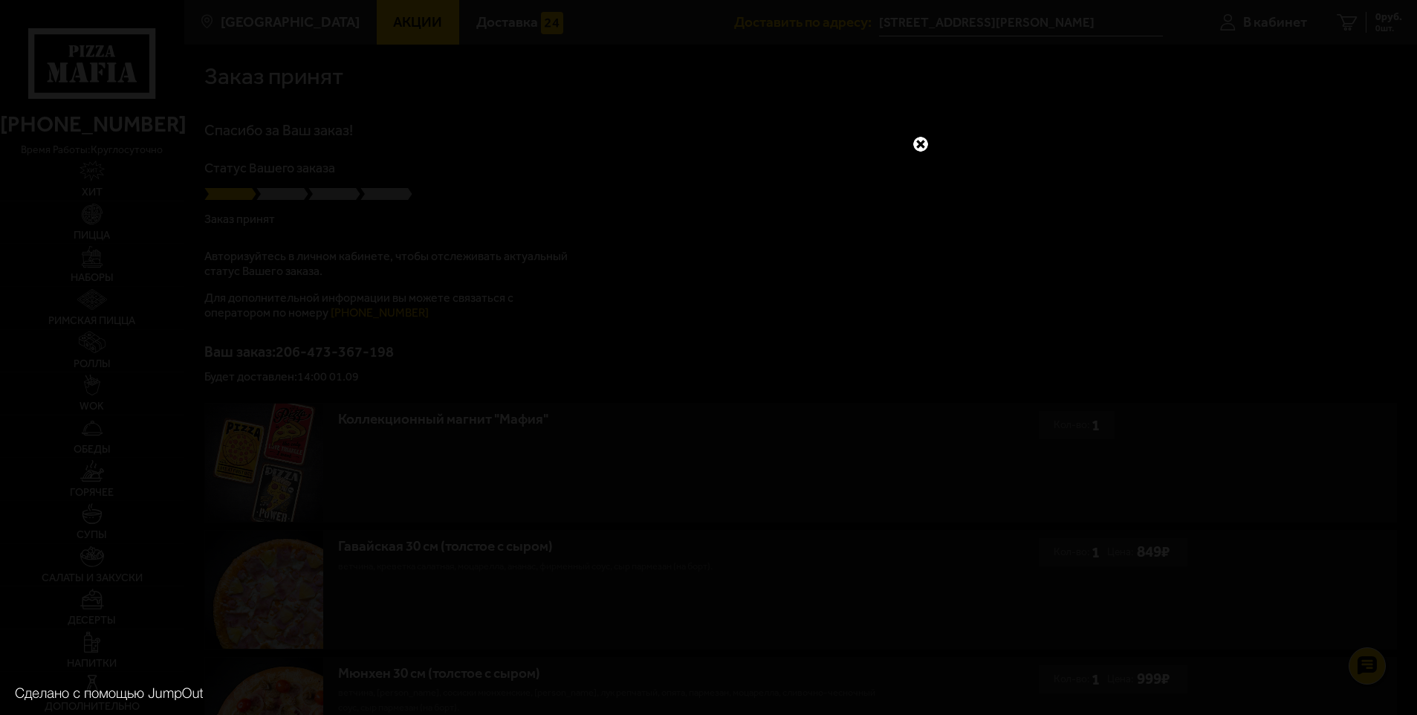
click at [924, 146] on link at bounding box center [920, 144] width 19 height 19
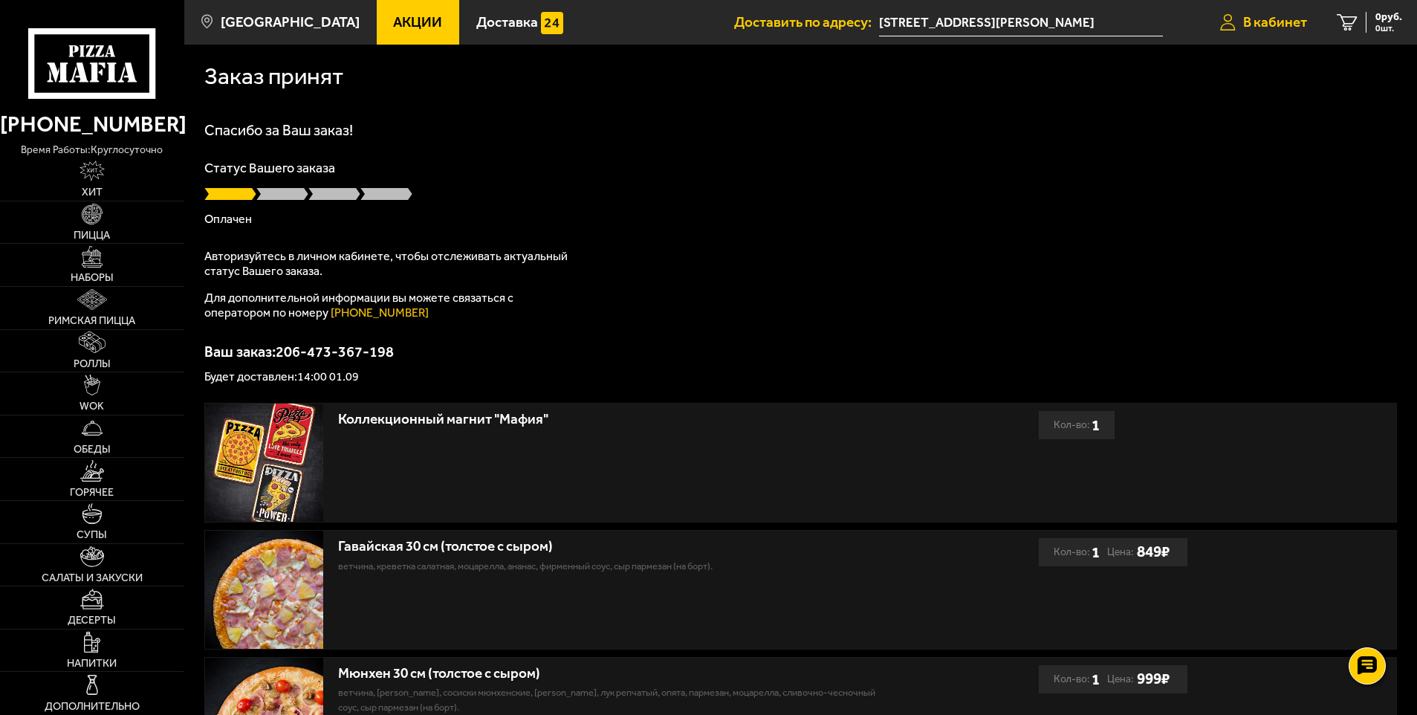
click at [1289, 22] on span "В кабинет" at bounding box center [1275, 22] width 64 height 14
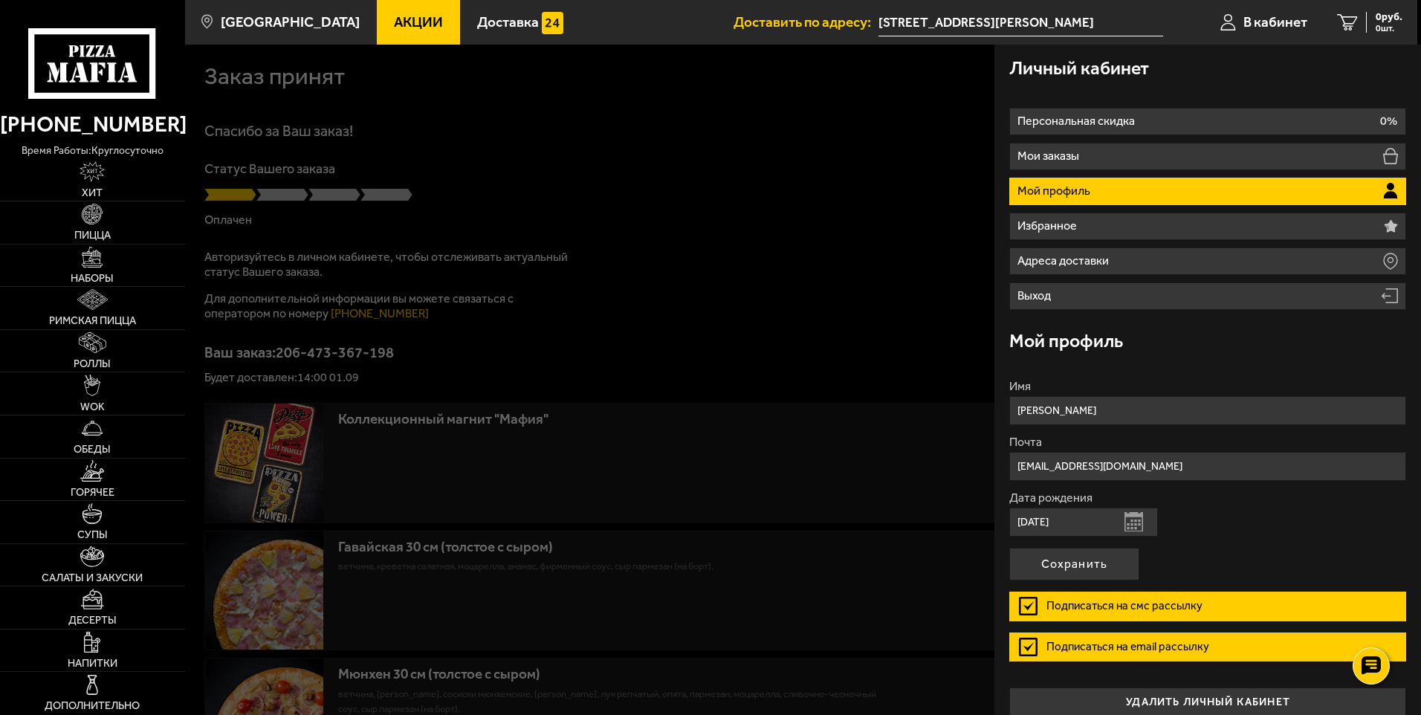
scroll to position [17, 0]
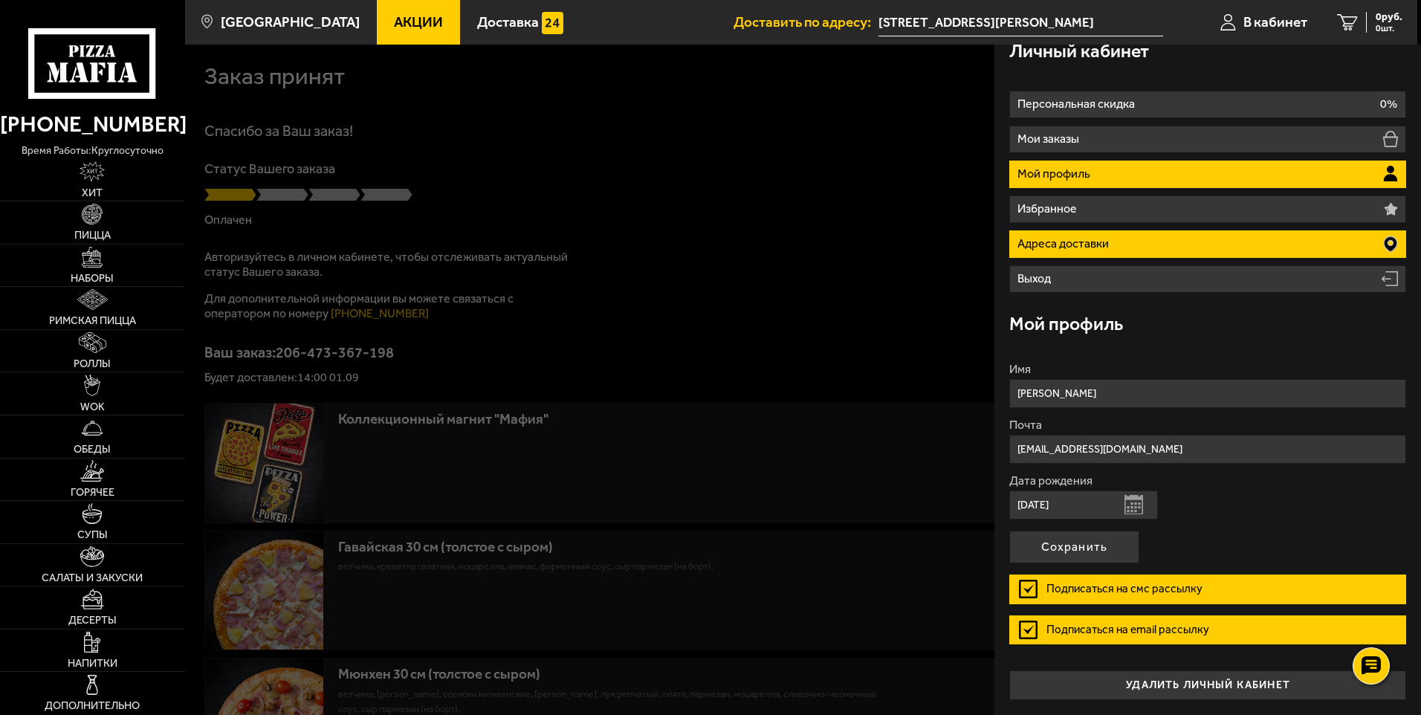
click at [1298, 244] on li "Адреса доставки" at bounding box center [1207, 243] width 397 height 27
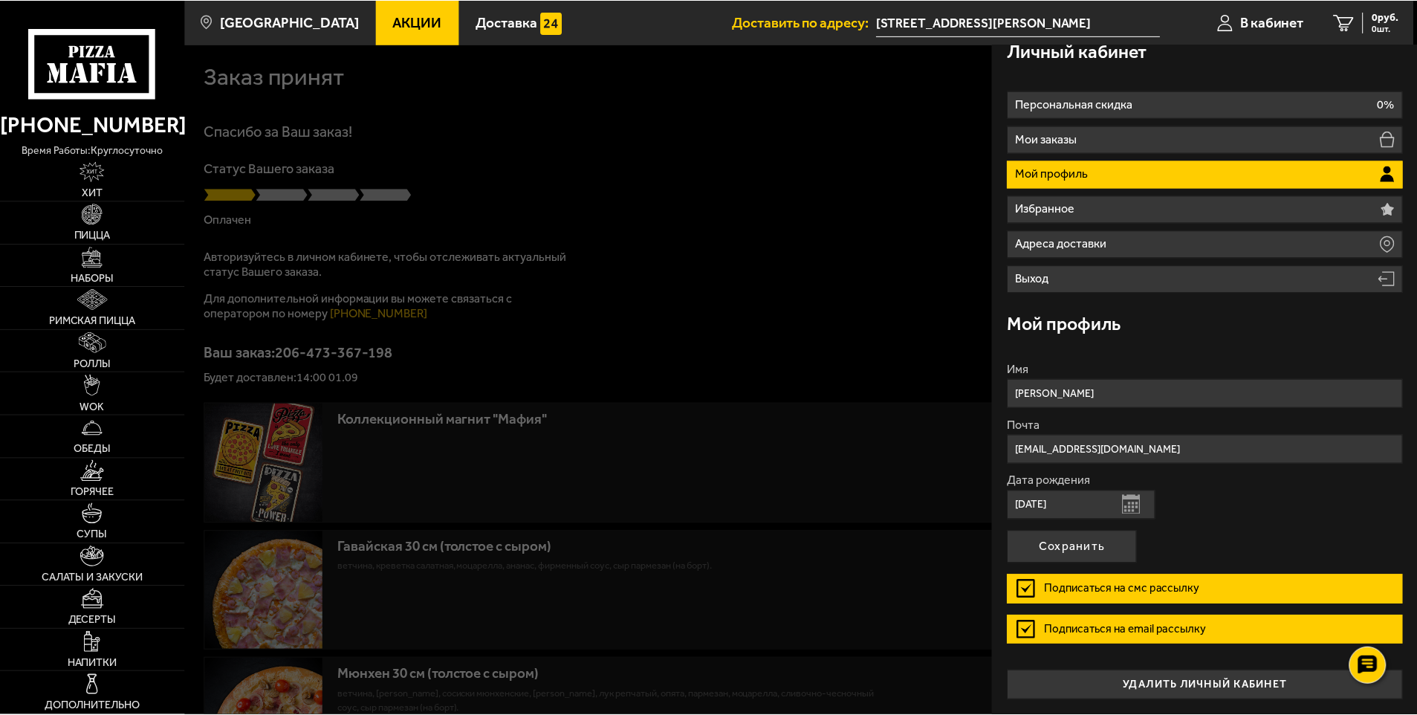
scroll to position [0, 0]
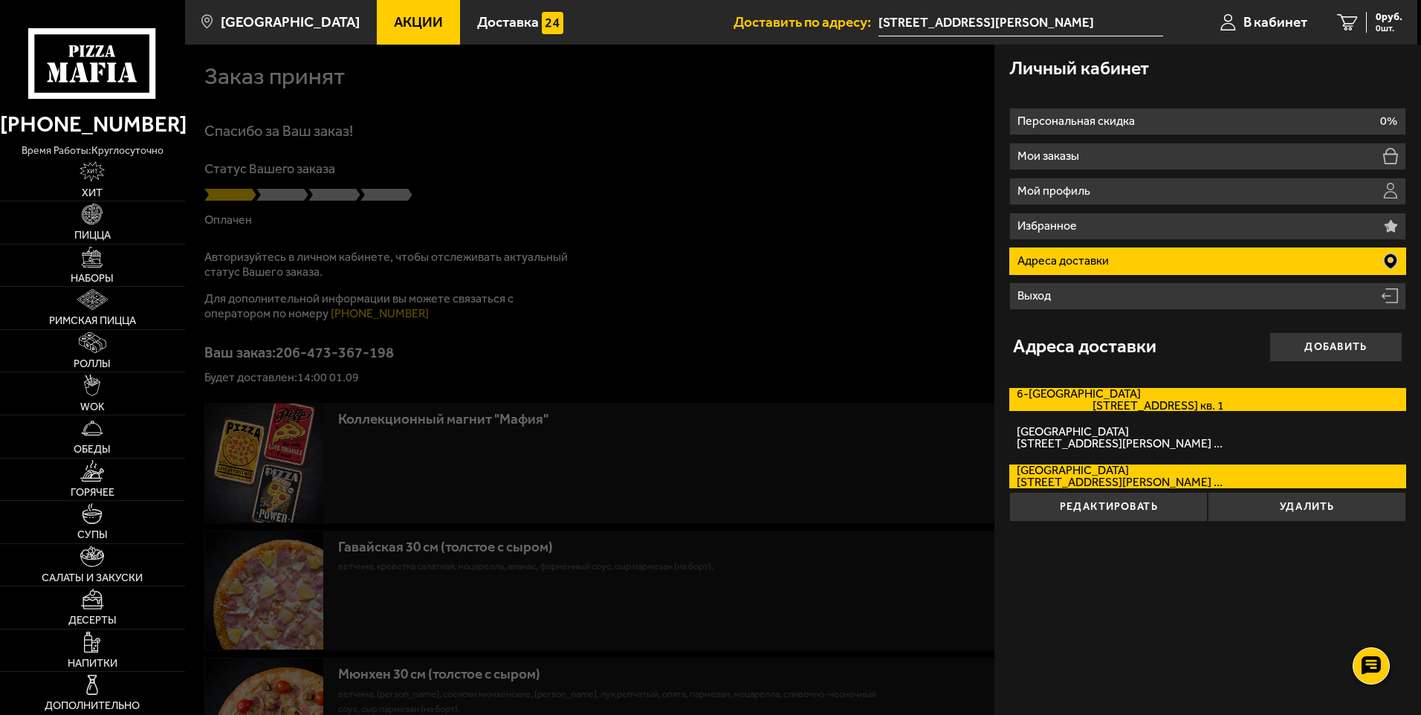
click at [1169, 401] on span "6-й Верхний переулок, дом 8Б кв. 1" at bounding box center [1120, 406] width 207 height 12
click at [0, 0] on input "6-й Верхний переулок 6-й Верхний переулок, дом 8Б кв. 1" at bounding box center [0, 0] width 0 height 0
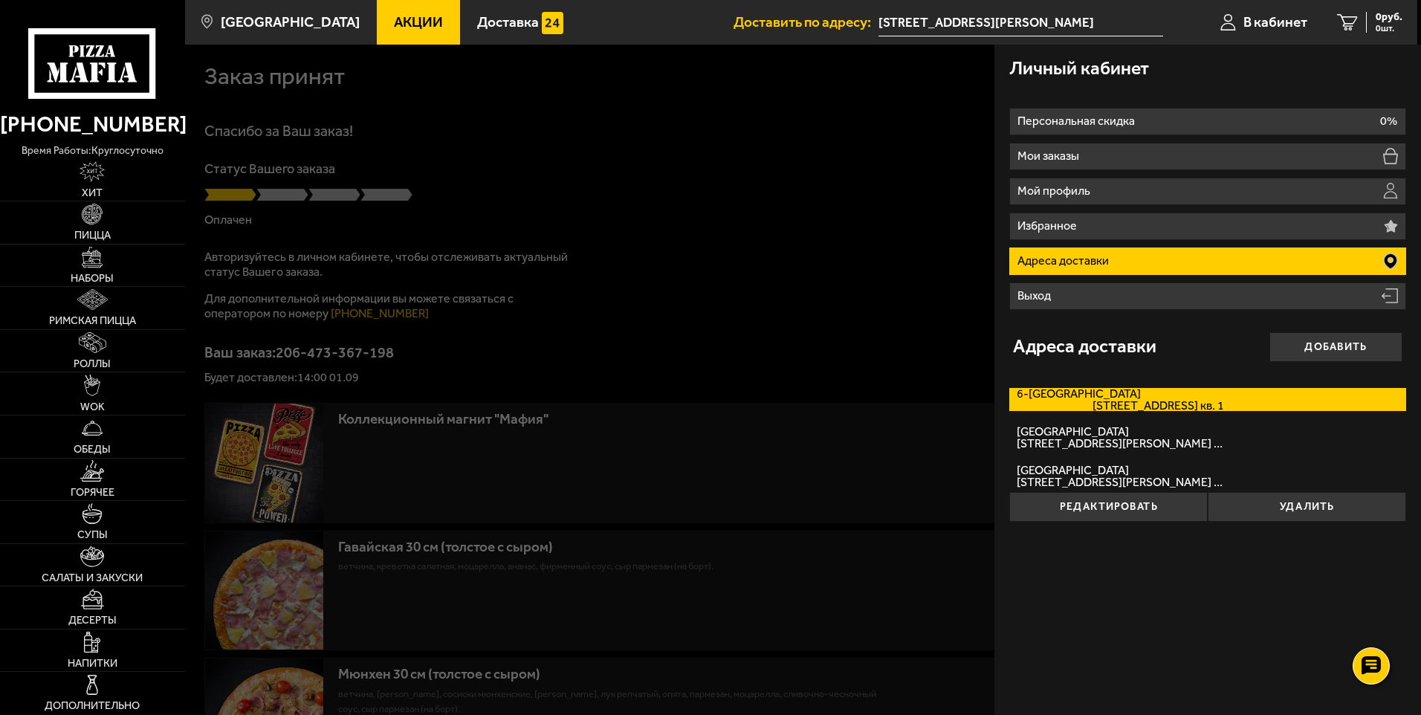
type input "[STREET_ADDRESS]"
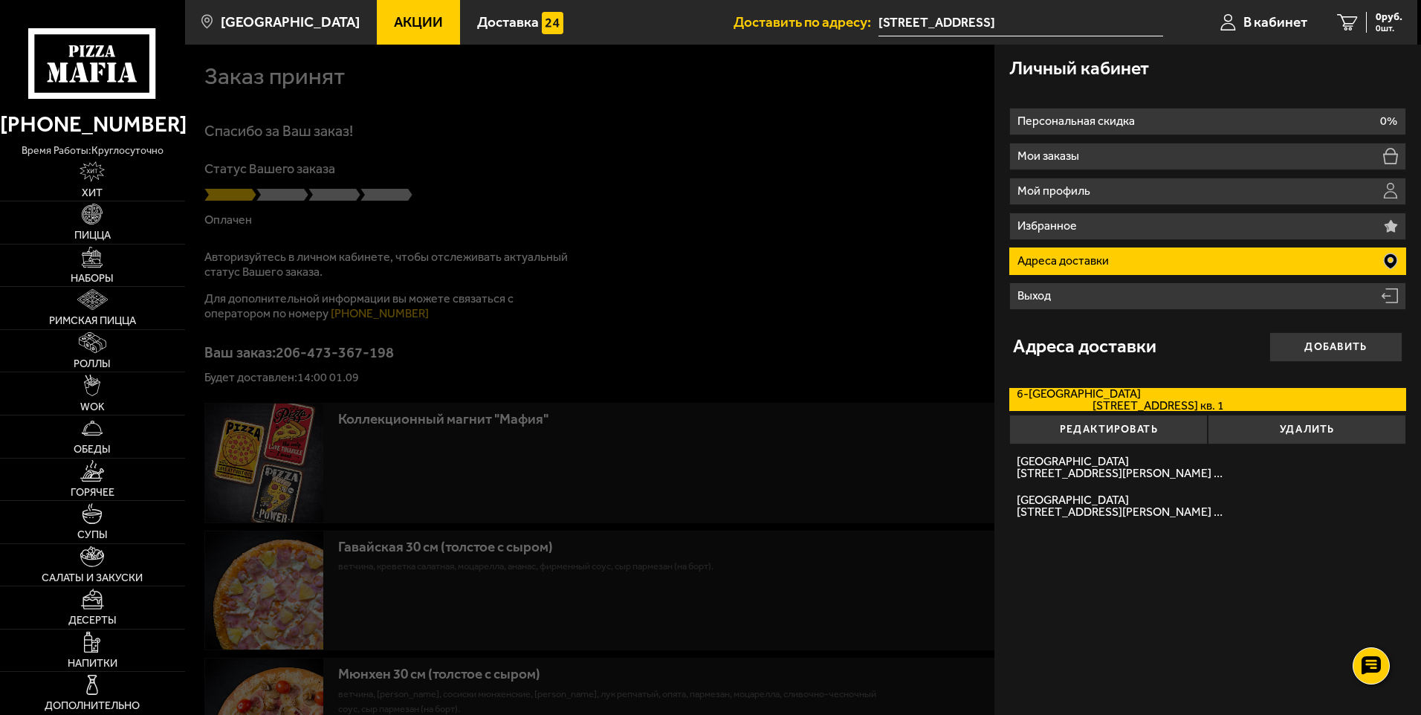
click at [756, 274] on div at bounding box center [895, 402] width 1421 height 715
